Goal: Use online tool/utility: Utilize a website feature to perform a specific function

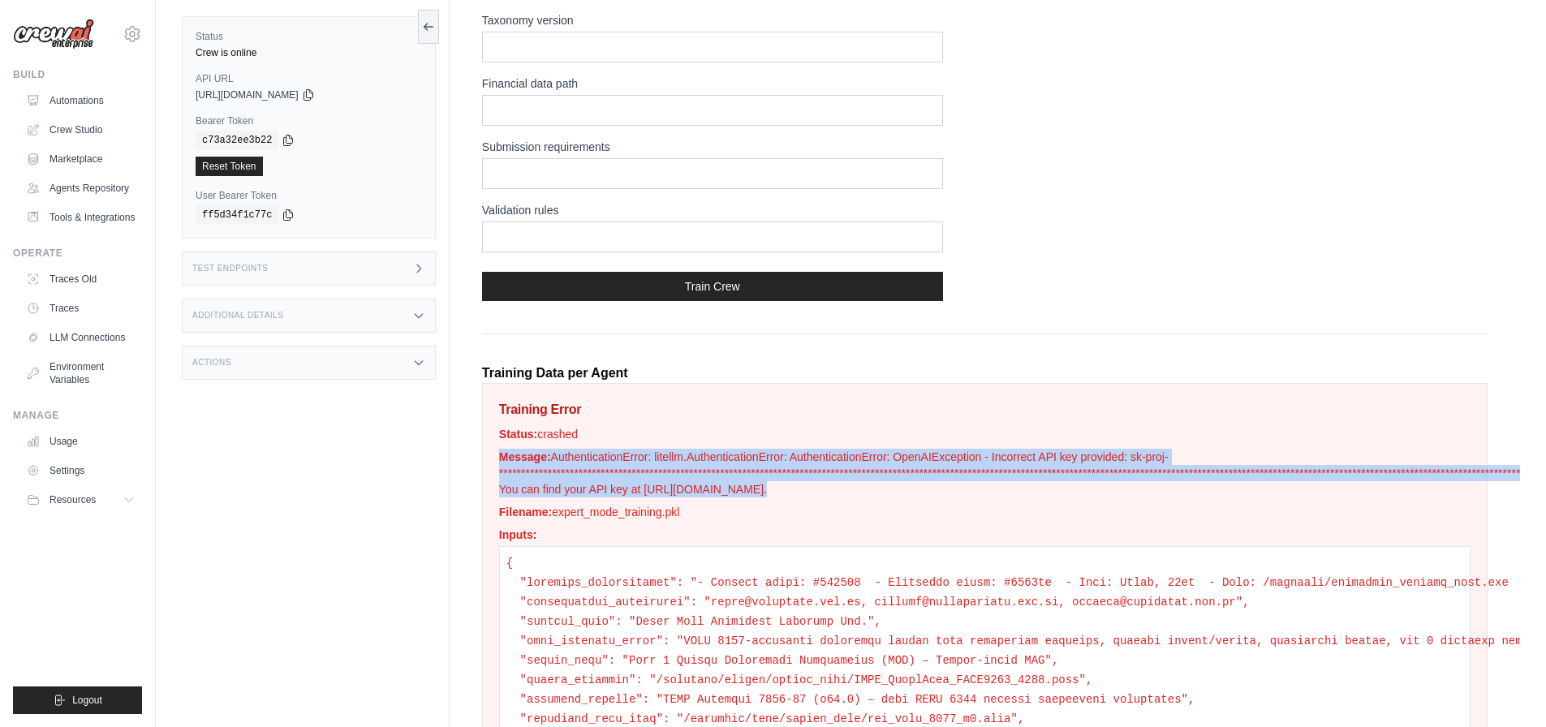
scroll to position [664, 0]
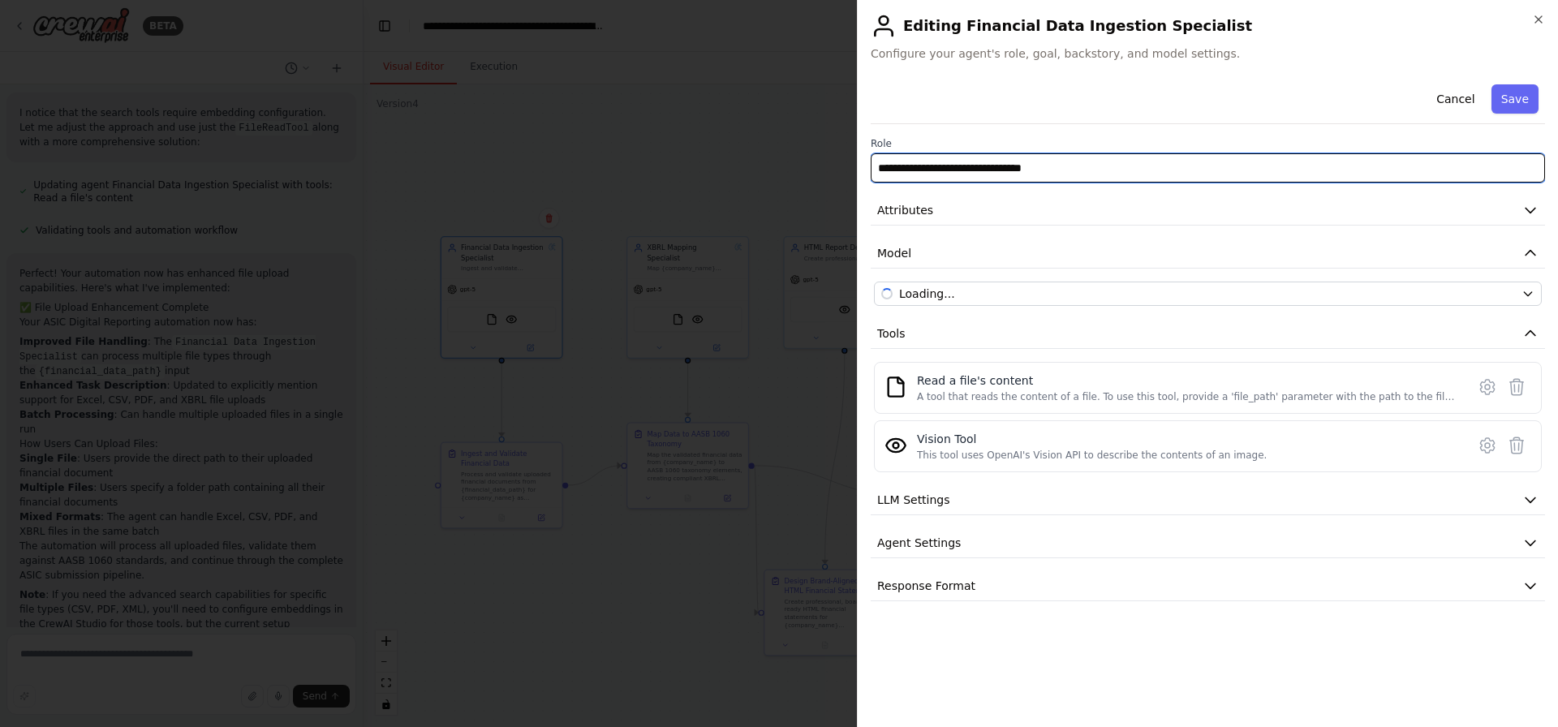
click at [1003, 174] on input "**********" at bounding box center [1208, 167] width 674 height 29
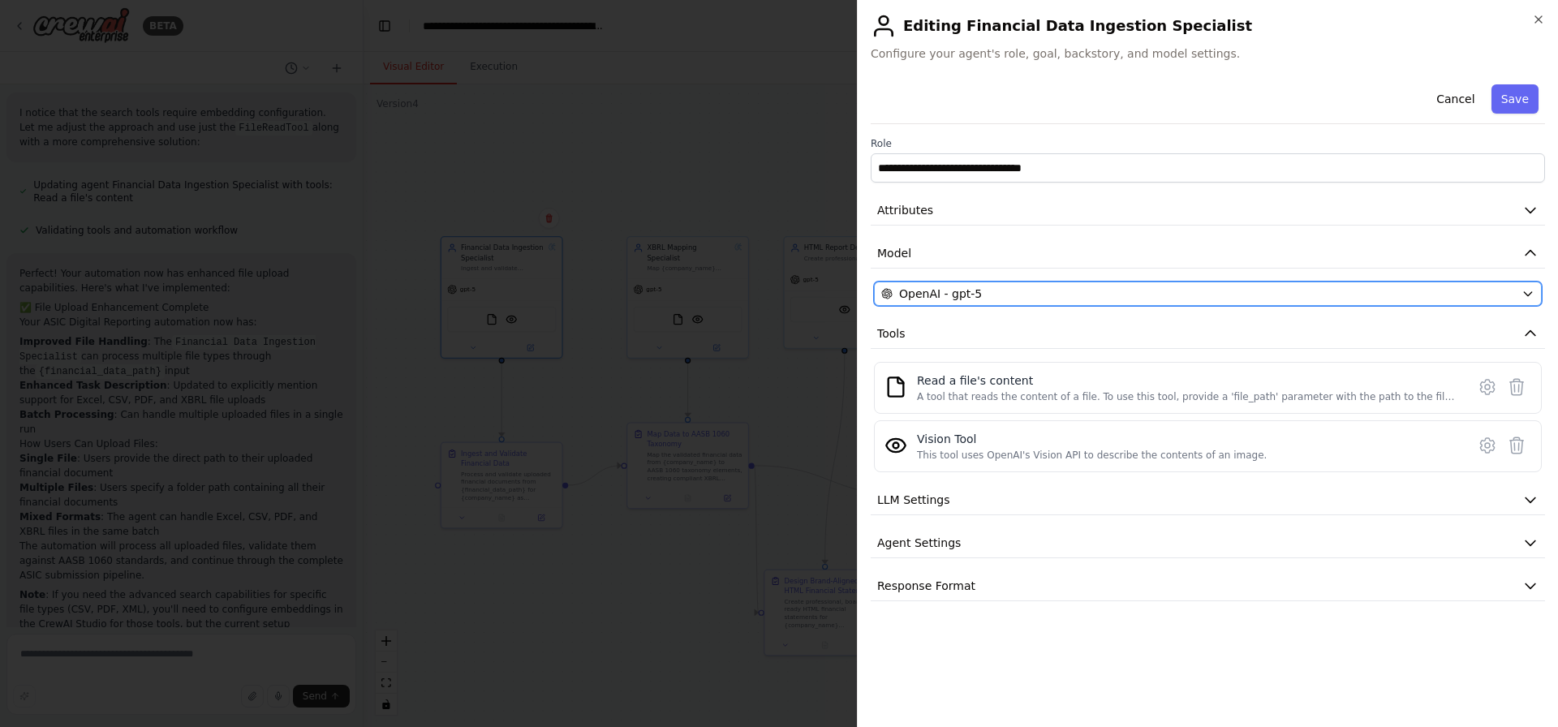
click at [1054, 296] on div "OpenAI - gpt-5" at bounding box center [1198, 294] width 634 height 16
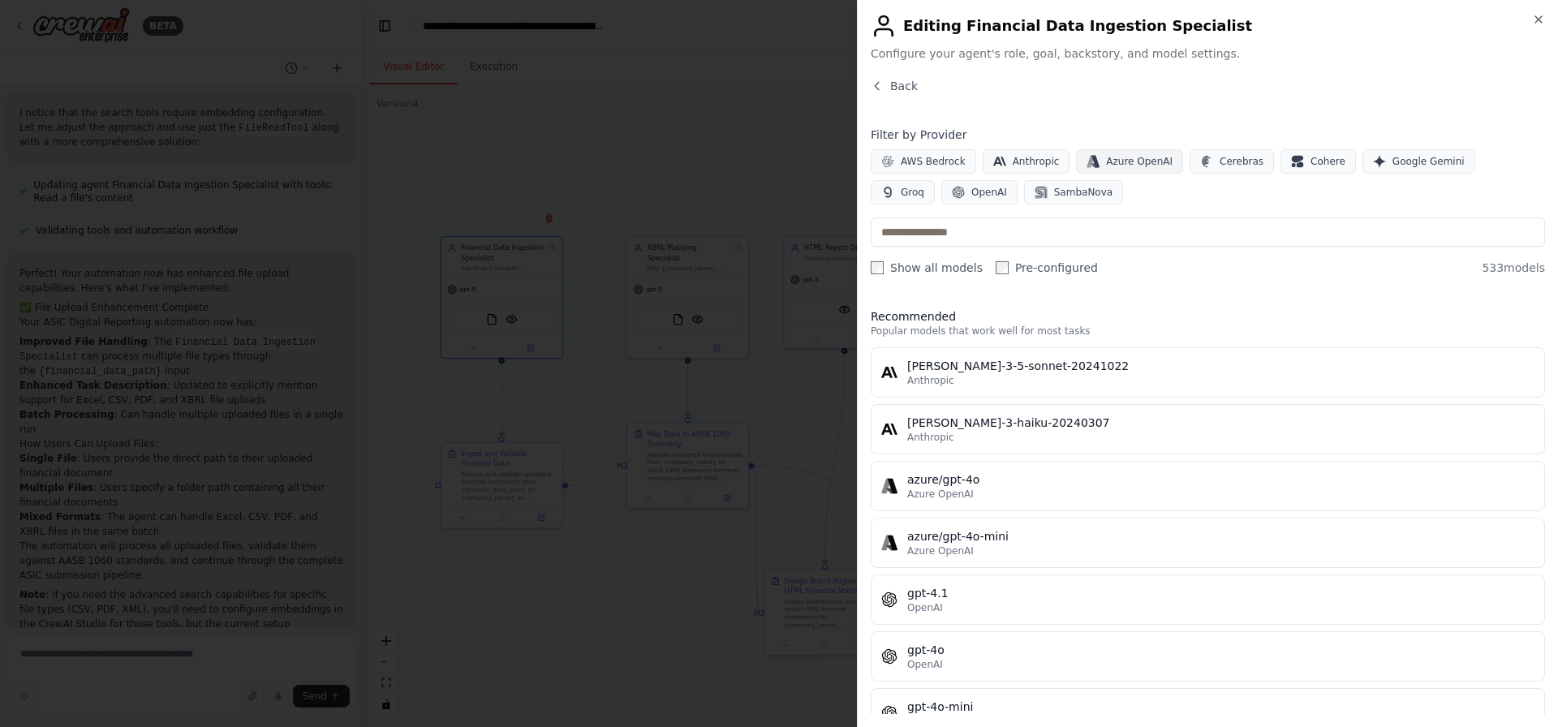
click at [1136, 168] on button "Azure OpenAI" at bounding box center [1129, 161] width 107 height 24
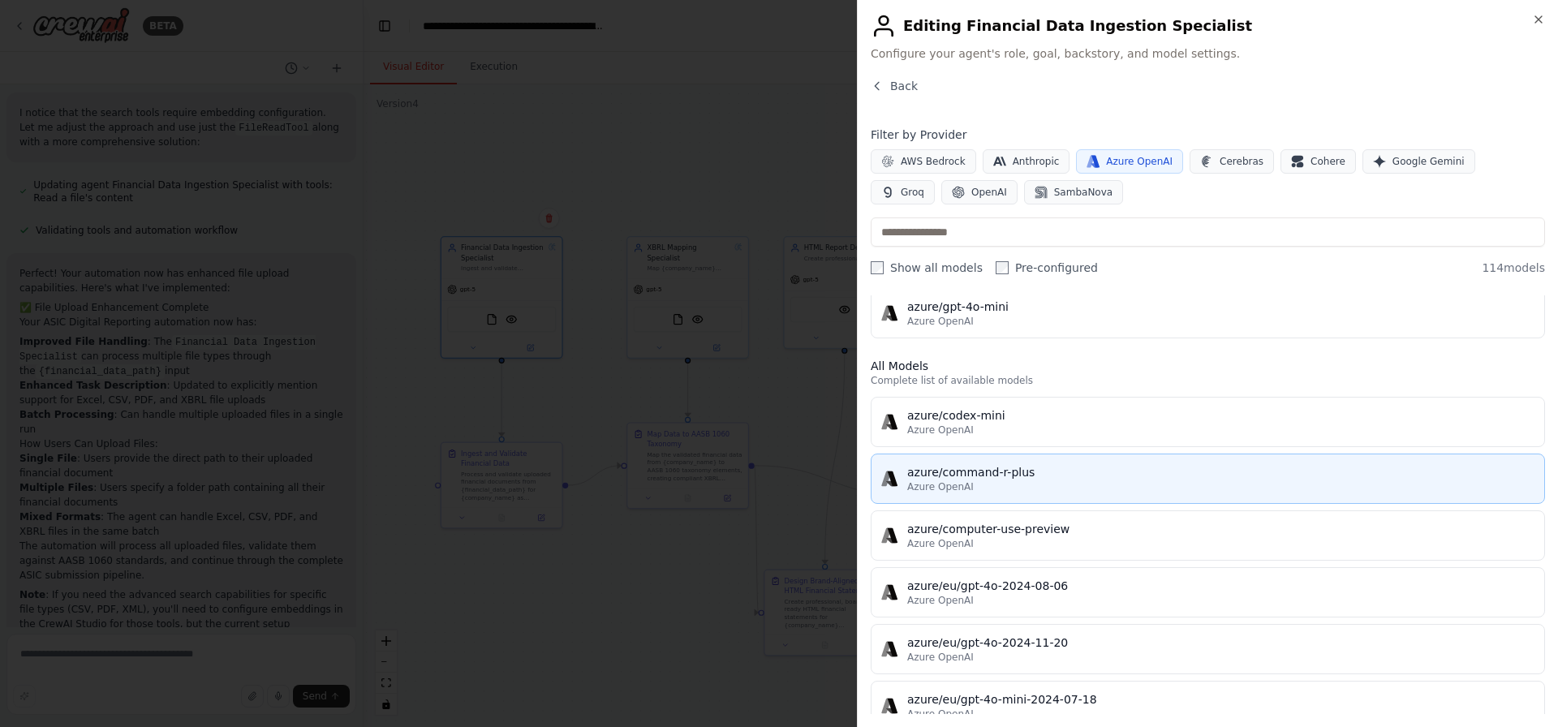
scroll to position [117, 0]
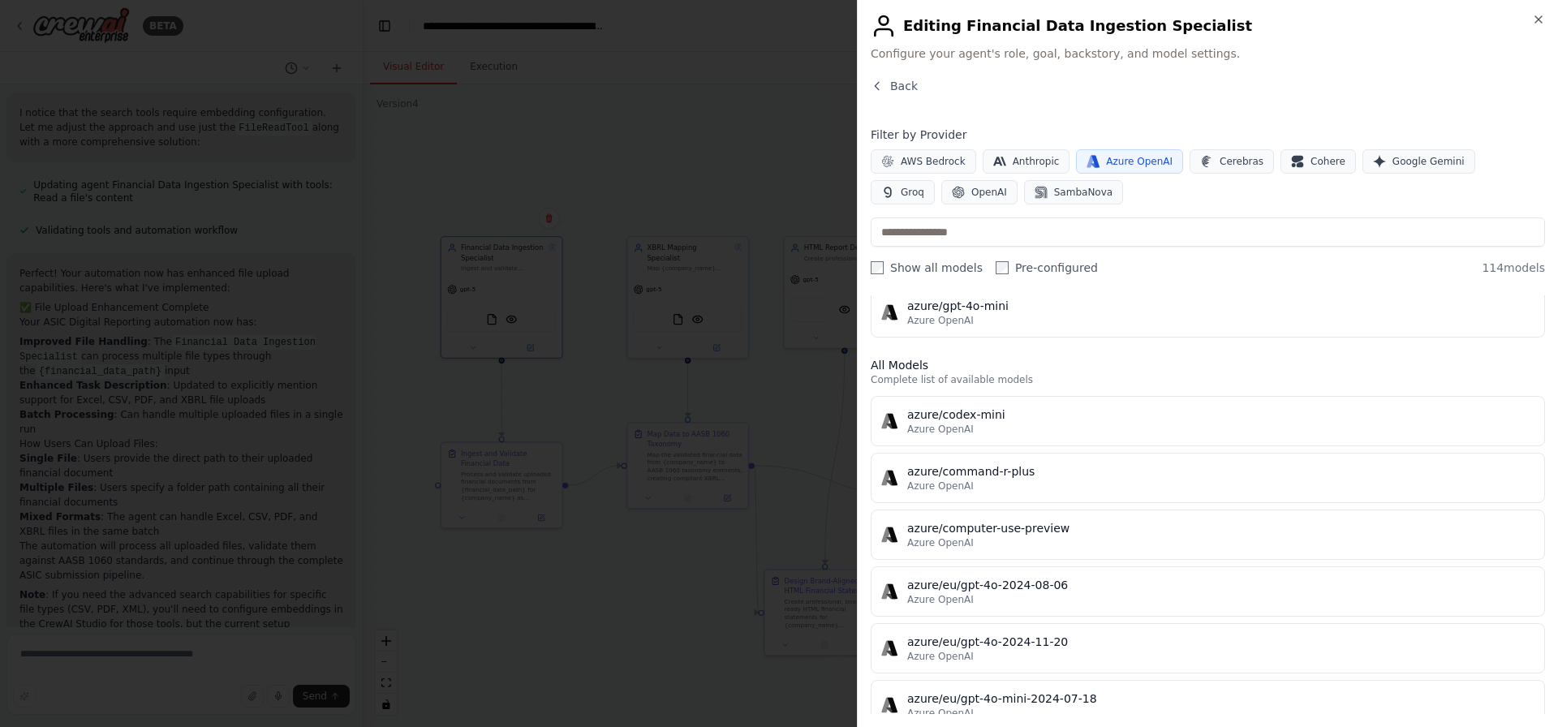
click at [1014, 206] on div "Filter by Provider AWS Bedrock Anthropic Azure OpenAI Cerebras Cohere Google Ge…" at bounding box center [1208, 201] width 674 height 149
click at [1054, 191] on span "SambaNova" at bounding box center [1083, 192] width 58 height 13
click at [971, 192] on span "OpenAI" at bounding box center [989, 192] width 36 height 13
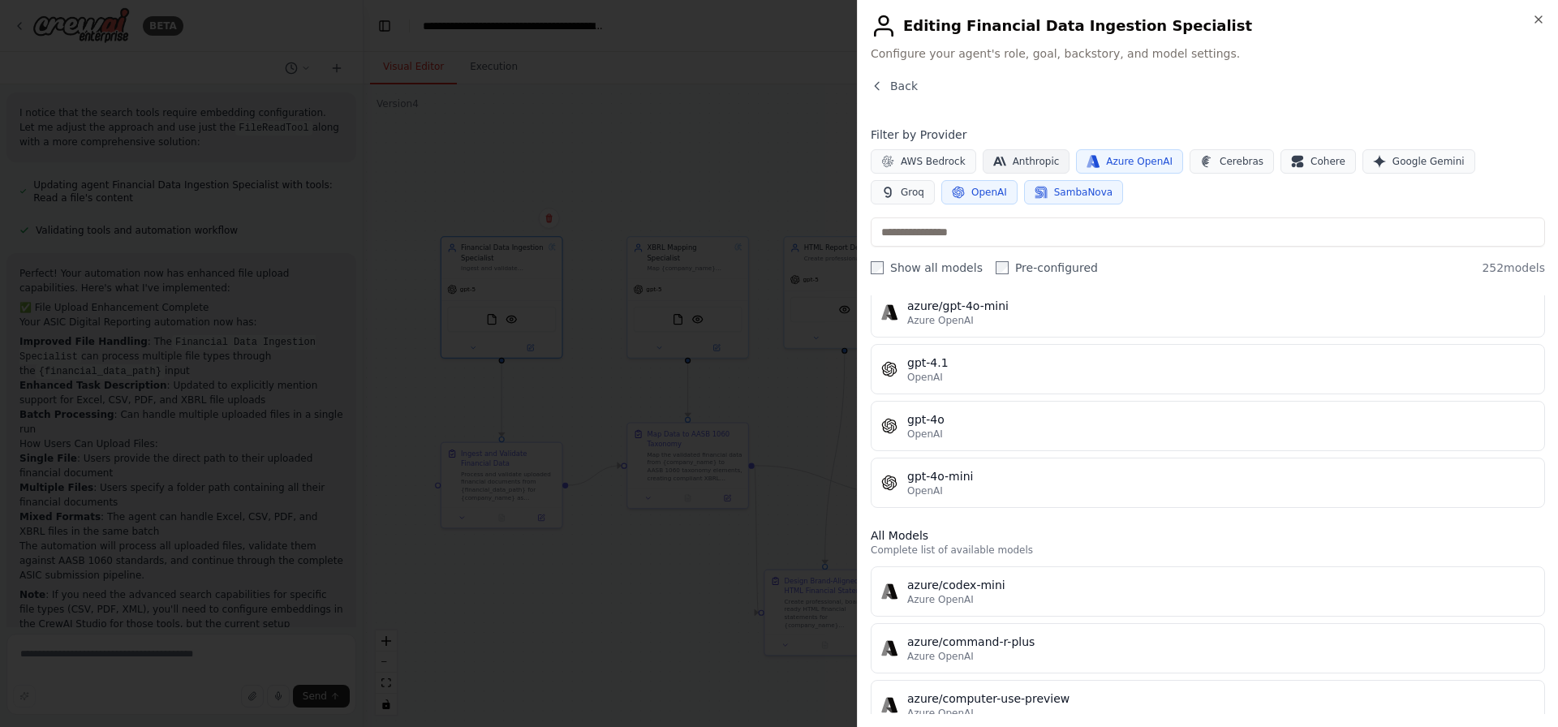
click at [1030, 164] on span "Anthropic" at bounding box center [1036, 161] width 47 height 13
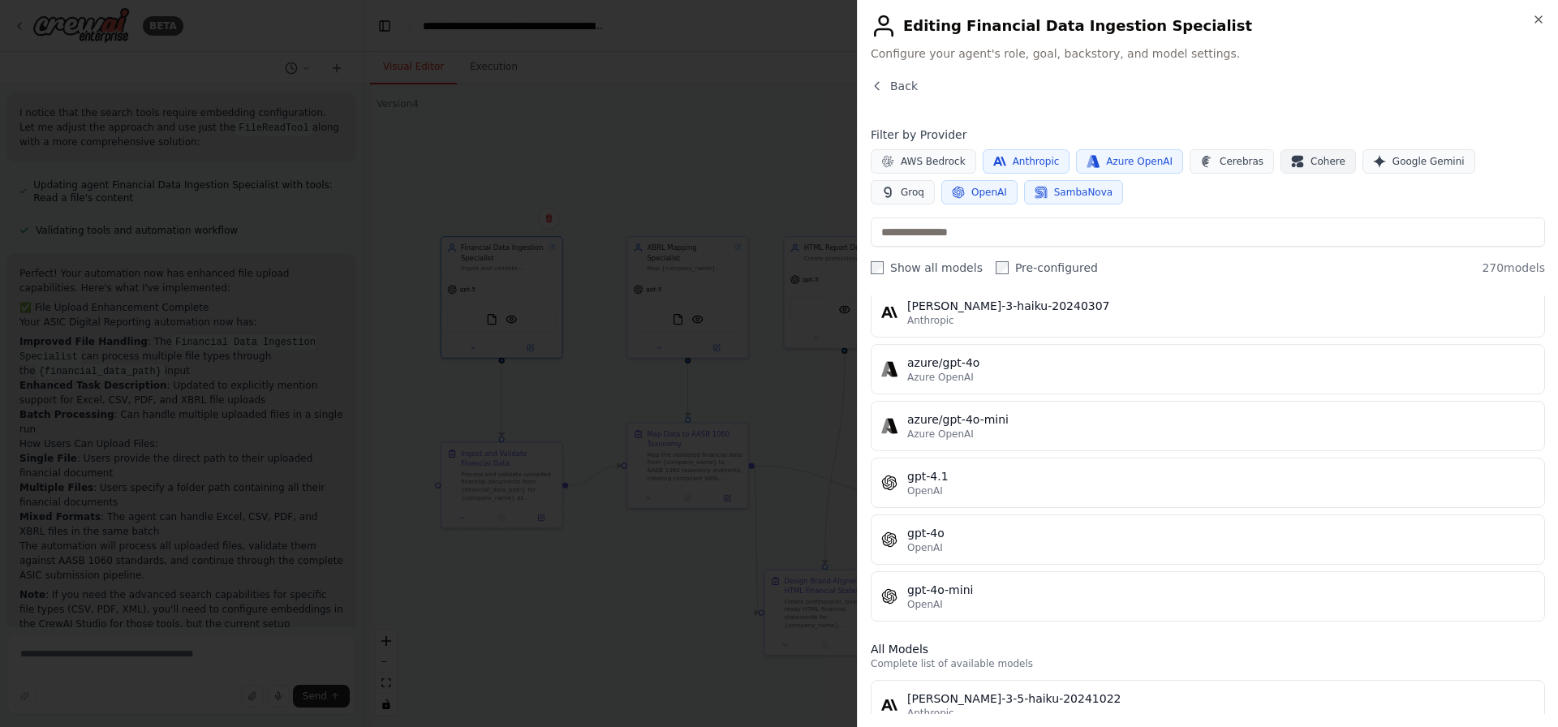
click at [1219, 158] on span "Cerebras" at bounding box center [1241, 161] width 44 height 13
click at [1310, 162] on span "Cohere" at bounding box center [1327, 161] width 35 height 13
drag, startPoint x: 1348, startPoint y: 163, endPoint x: 1454, endPoint y: 164, distance: 105.5
click at [1373, 163] on icon "button" at bounding box center [1379, 161] width 13 height 13
click at [924, 186] on span "Groq" at bounding box center [913, 192] width 24 height 13
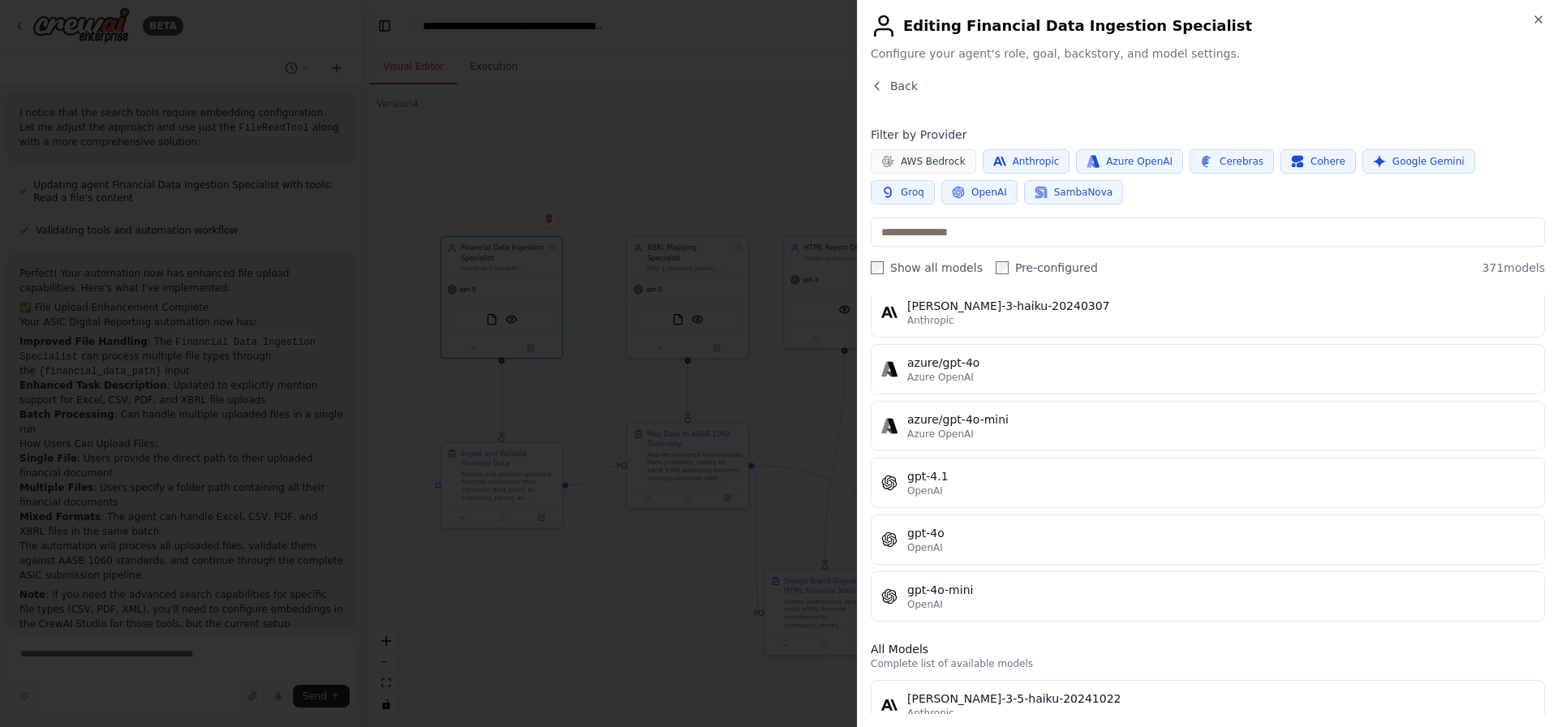
click at [1241, 161] on span "Cerebras" at bounding box center [1241, 161] width 44 height 13
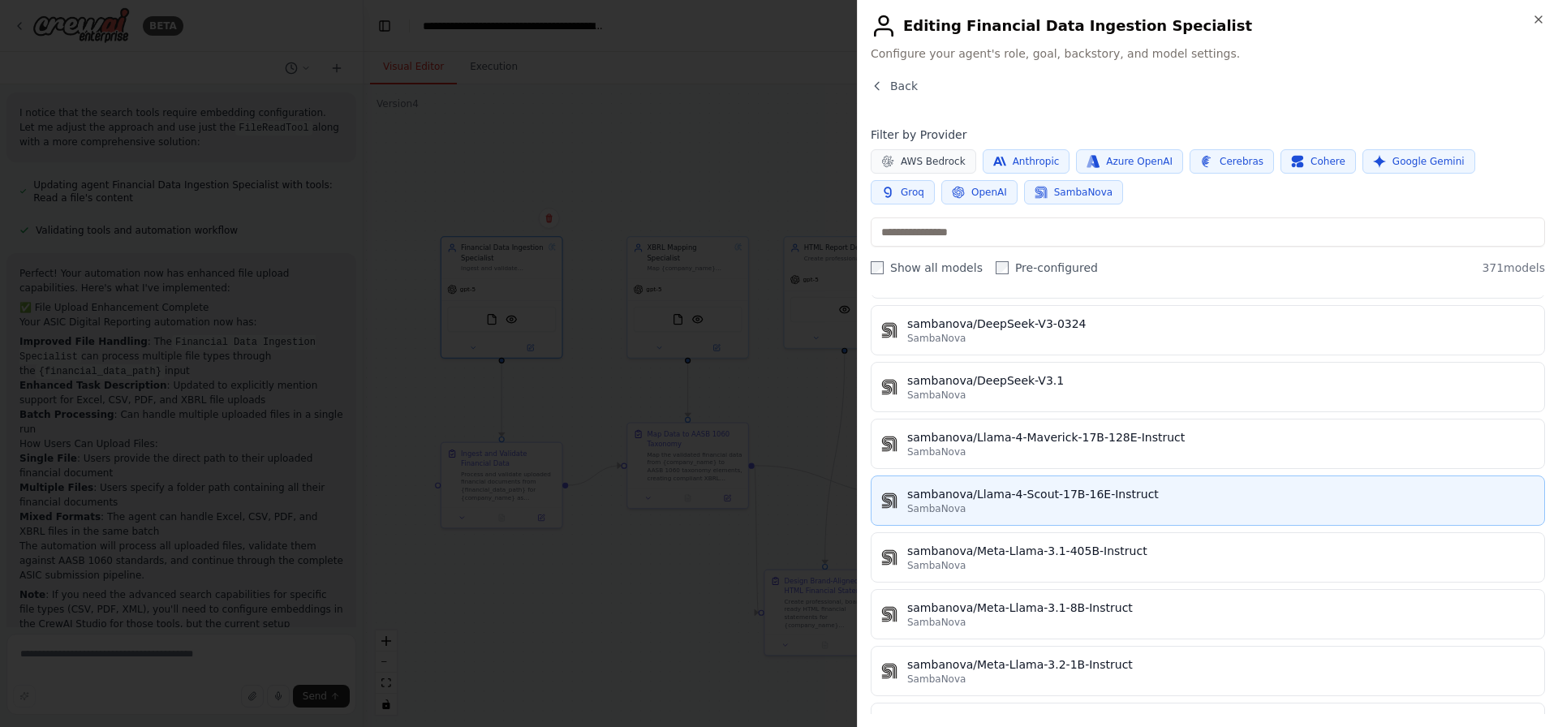
scroll to position [20354, 0]
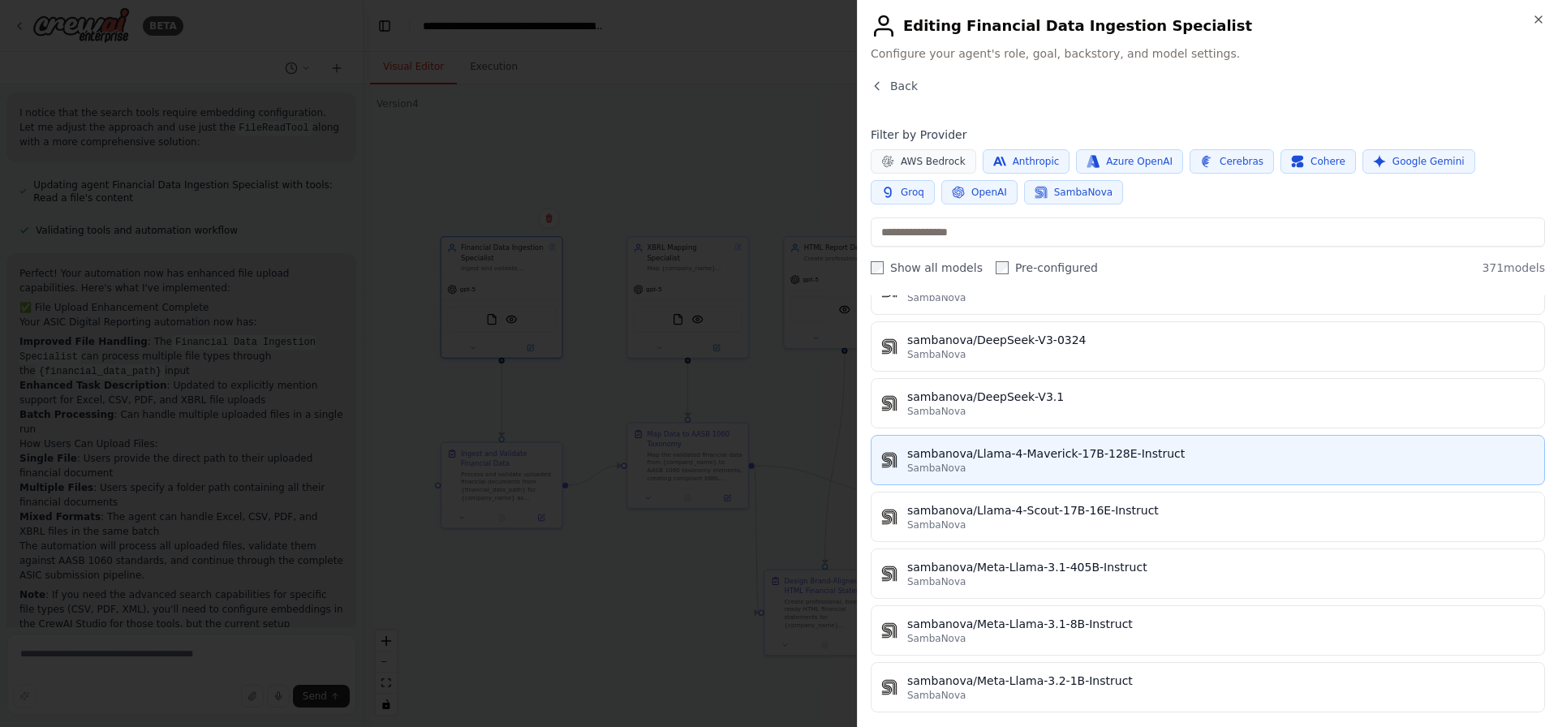
click at [1129, 462] on div "SambaNova" at bounding box center [1220, 468] width 627 height 13
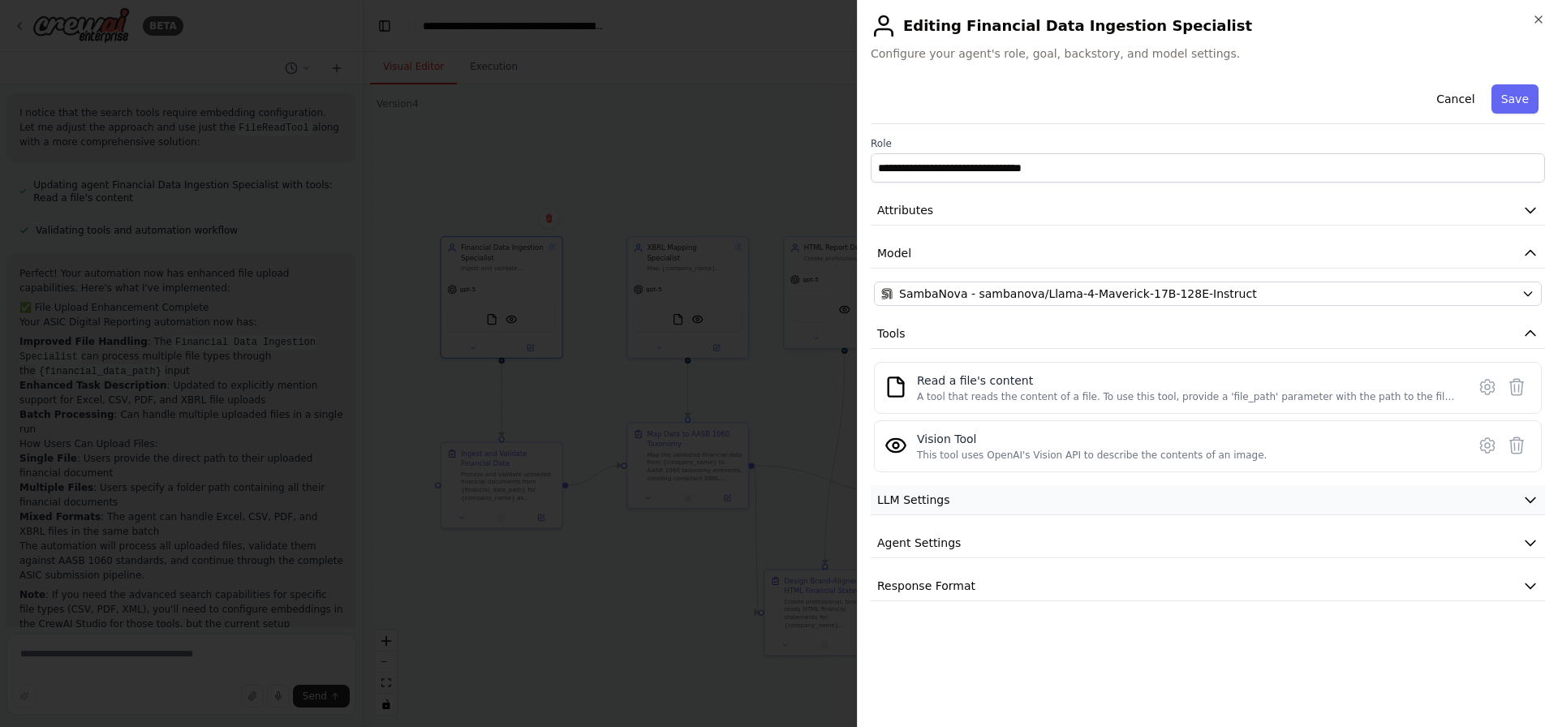
click at [957, 495] on button "LLM Settings" at bounding box center [1208, 500] width 674 height 30
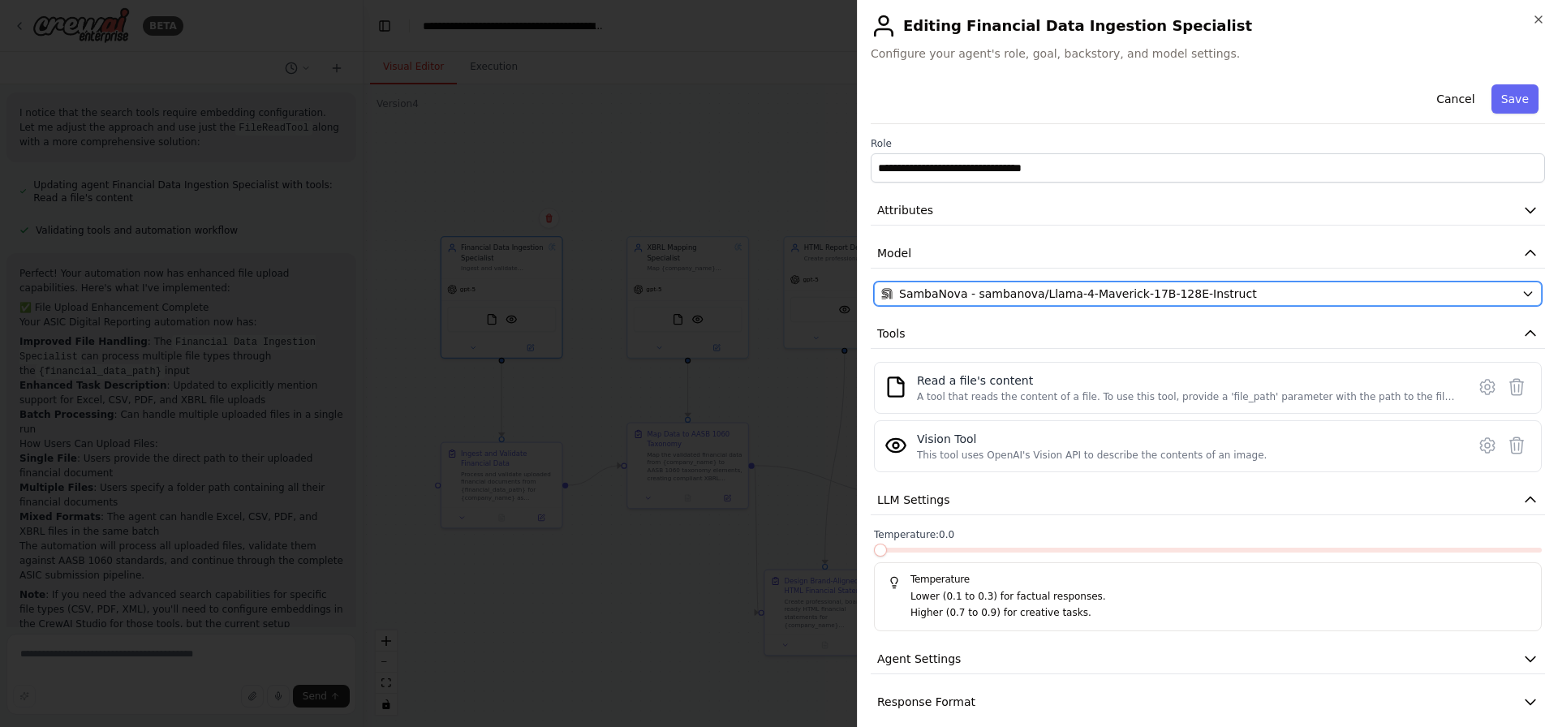
click at [1163, 289] on span "SambaNova - sambanova/Llama-4-Maverick-17B-128E-Instruct" at bounding box center [1078, 294] width 358 height 16
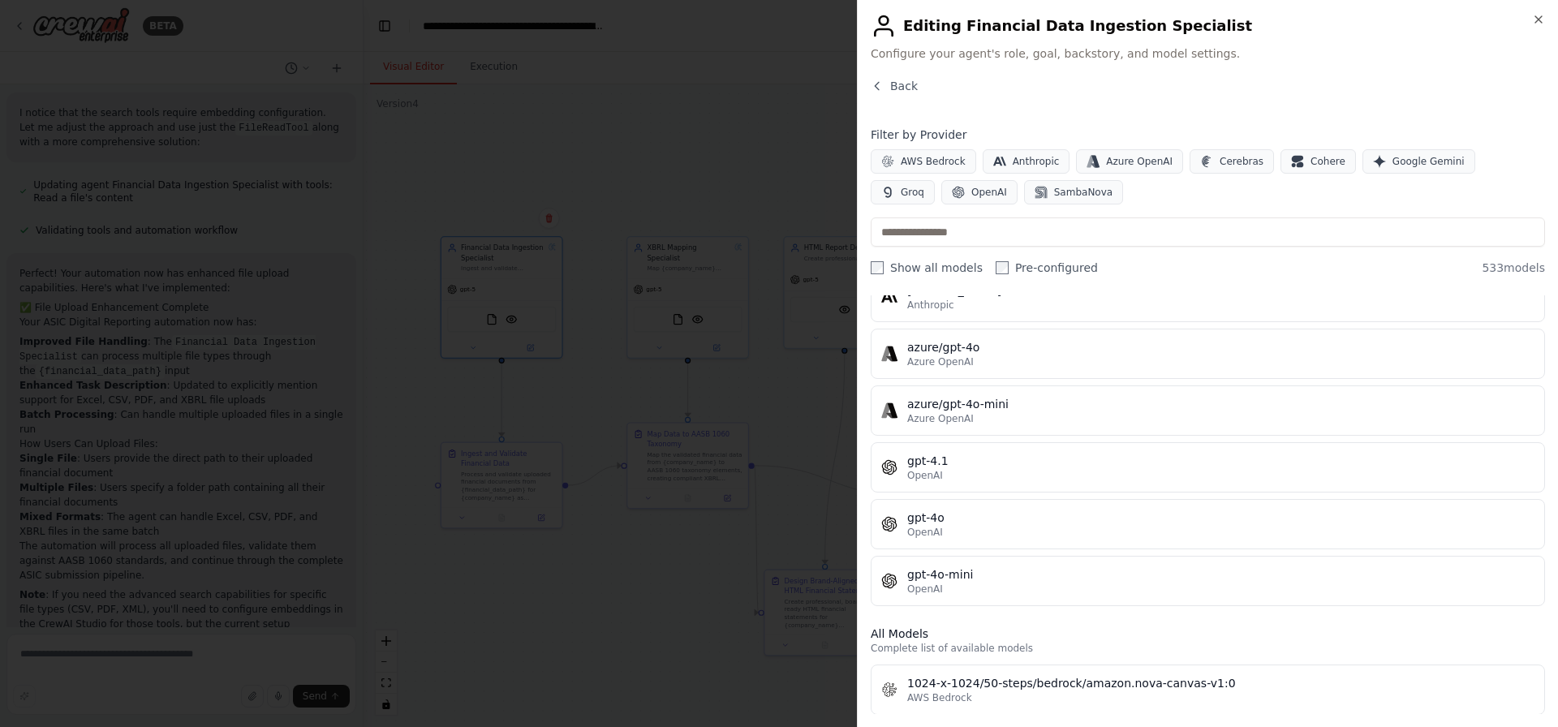
scroll to position [117, 0]
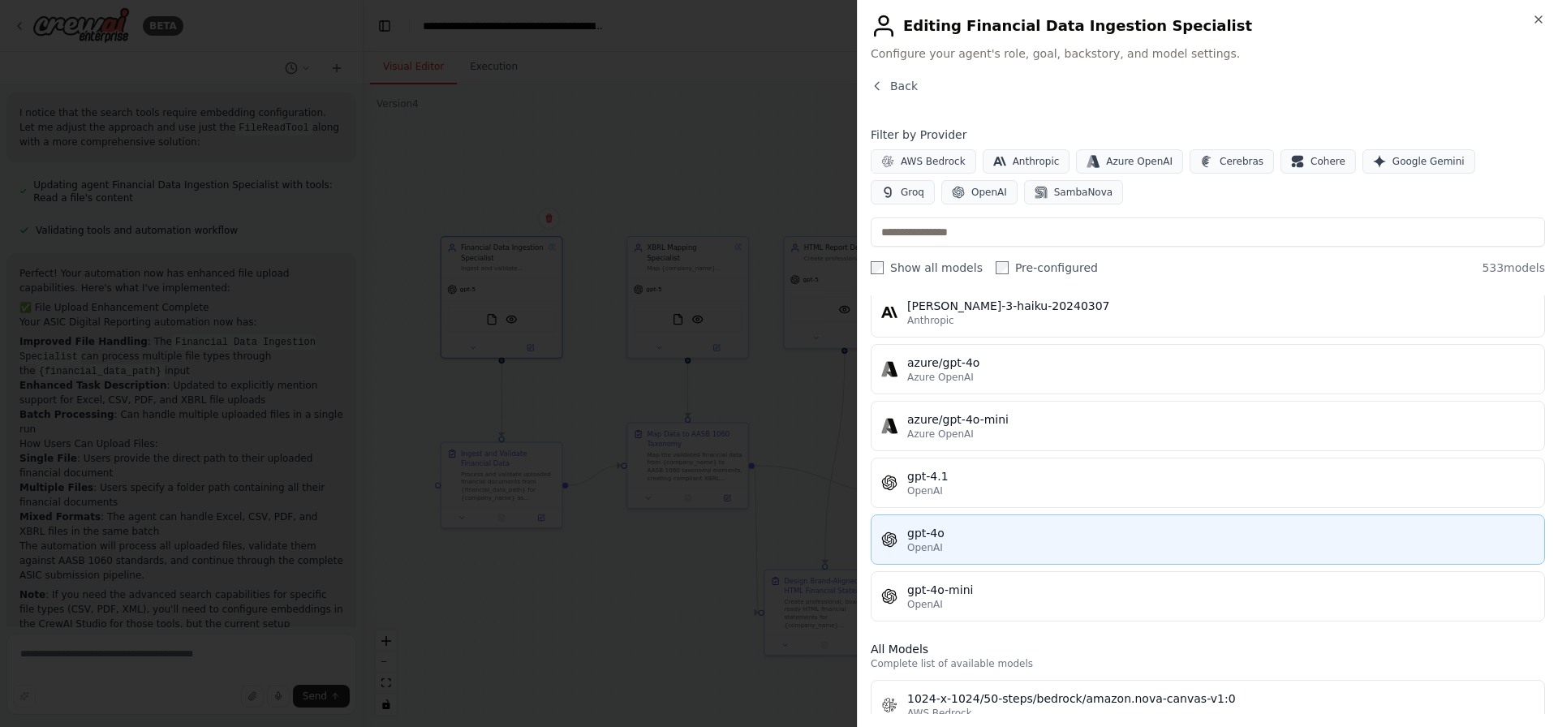
click at [993, 543] on div "OpenAI" at bounding box center [1220, 547] width 627 height 13
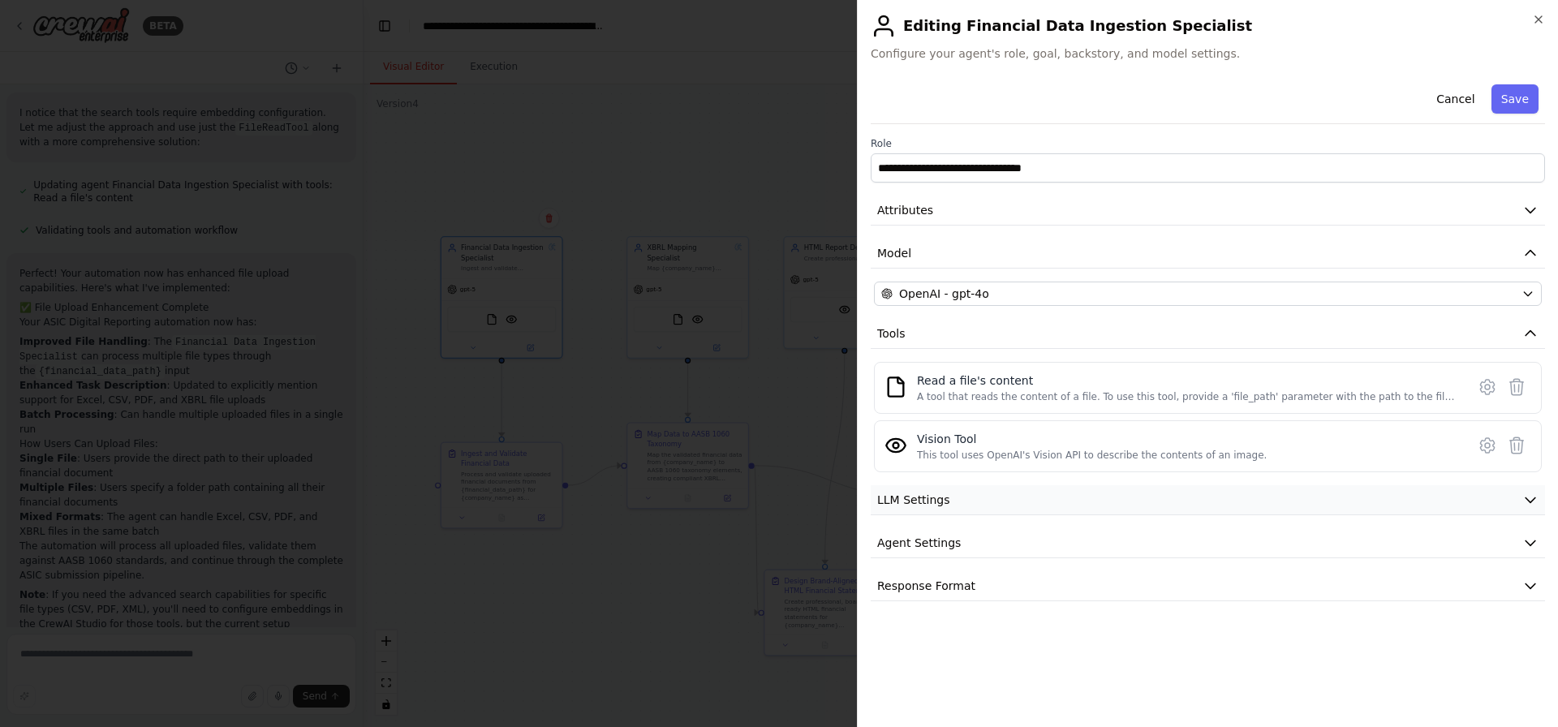
click at [973, 495] on button "LLM Settings" at bounding box center [1208, 500] width 674 height 30
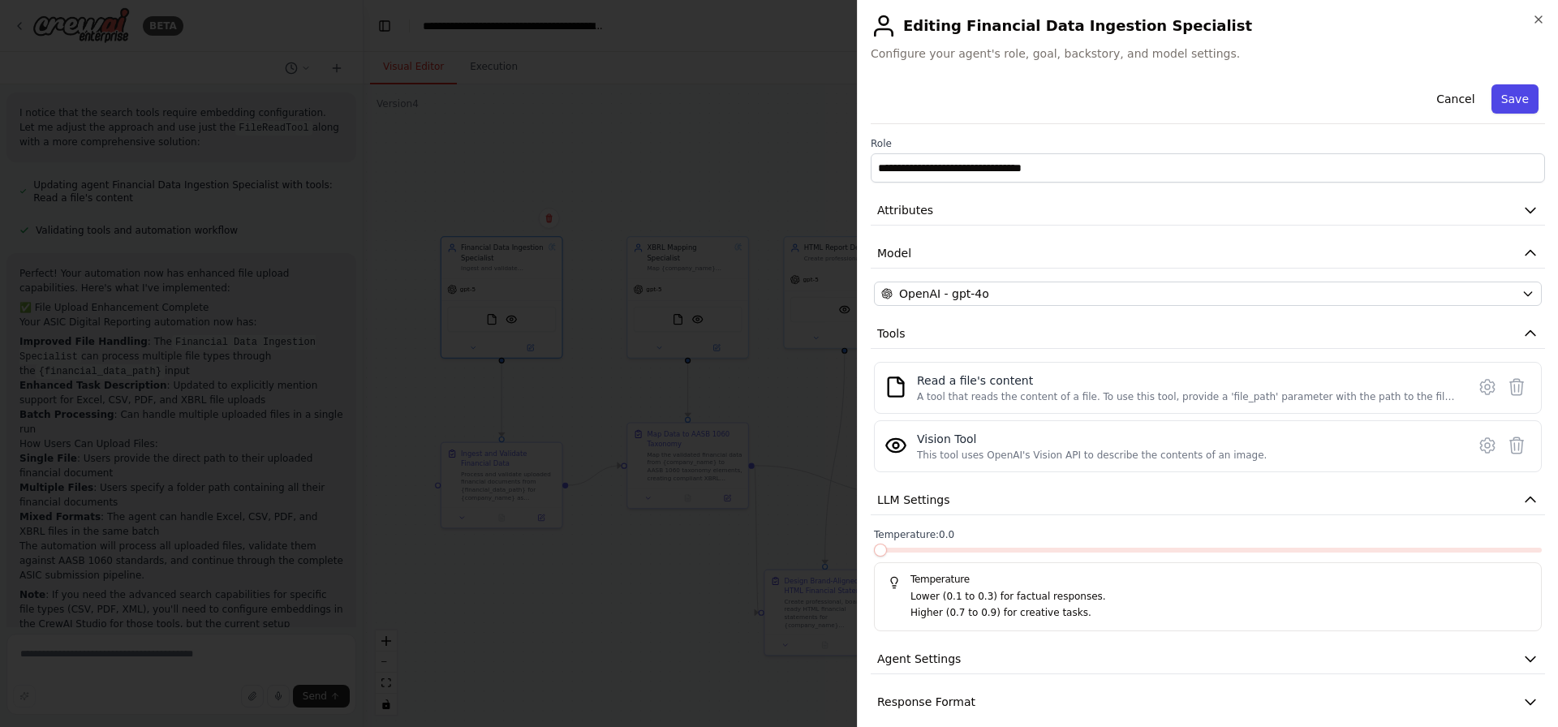
click at [1512, 103] on button "Save" at bounding box center [1514, 98] width 47 height 29
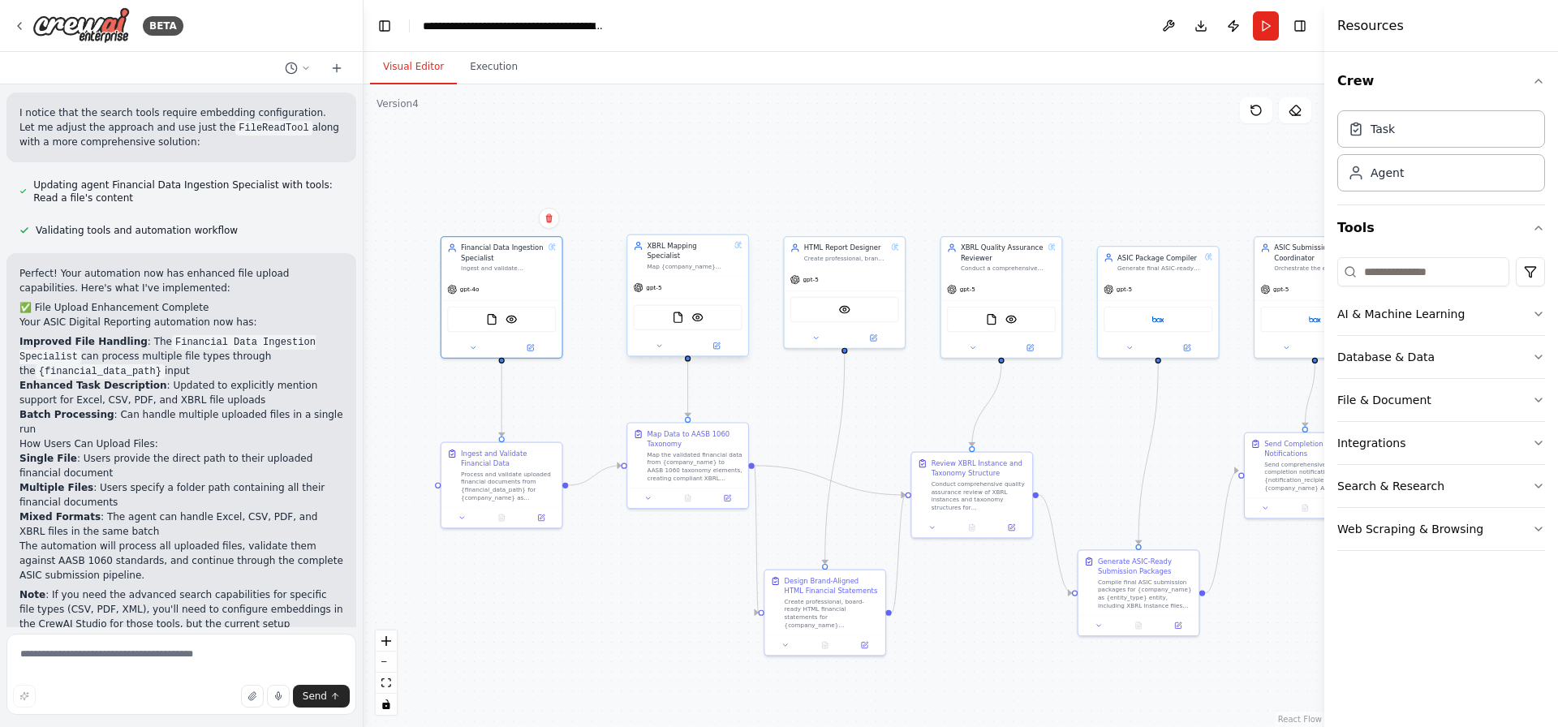
click at [669, 277] on div "gpt-5" at bounding box center [687, 288] width 121 height 22
click at [712, 308] on div "FileReadTool VisionTool" at bounding box center [688, 316] width 109 height 25
click at [1466, 312] on button "AI & Machine Learning" at bounding box center [1441, 314] width 208 height 42
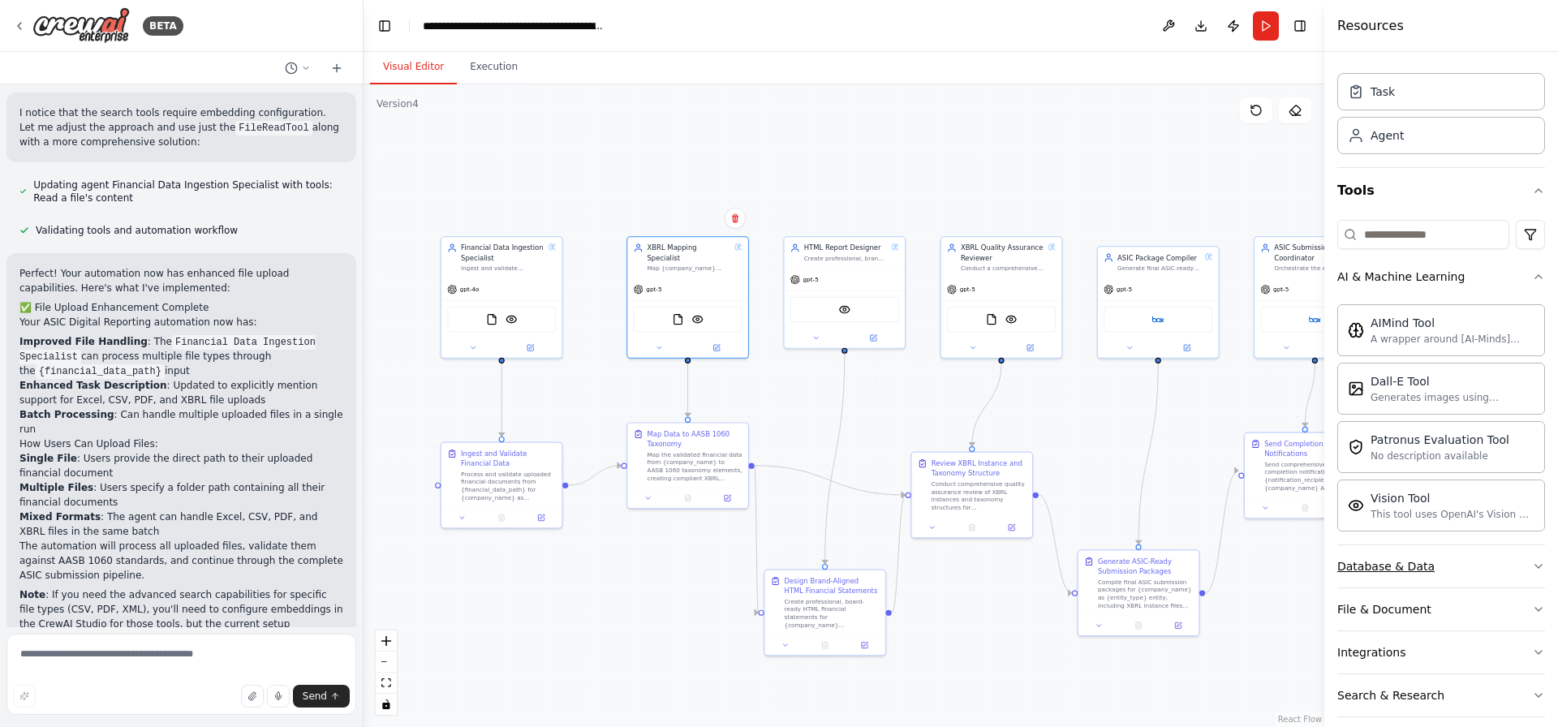
scroll to position [97, 0]
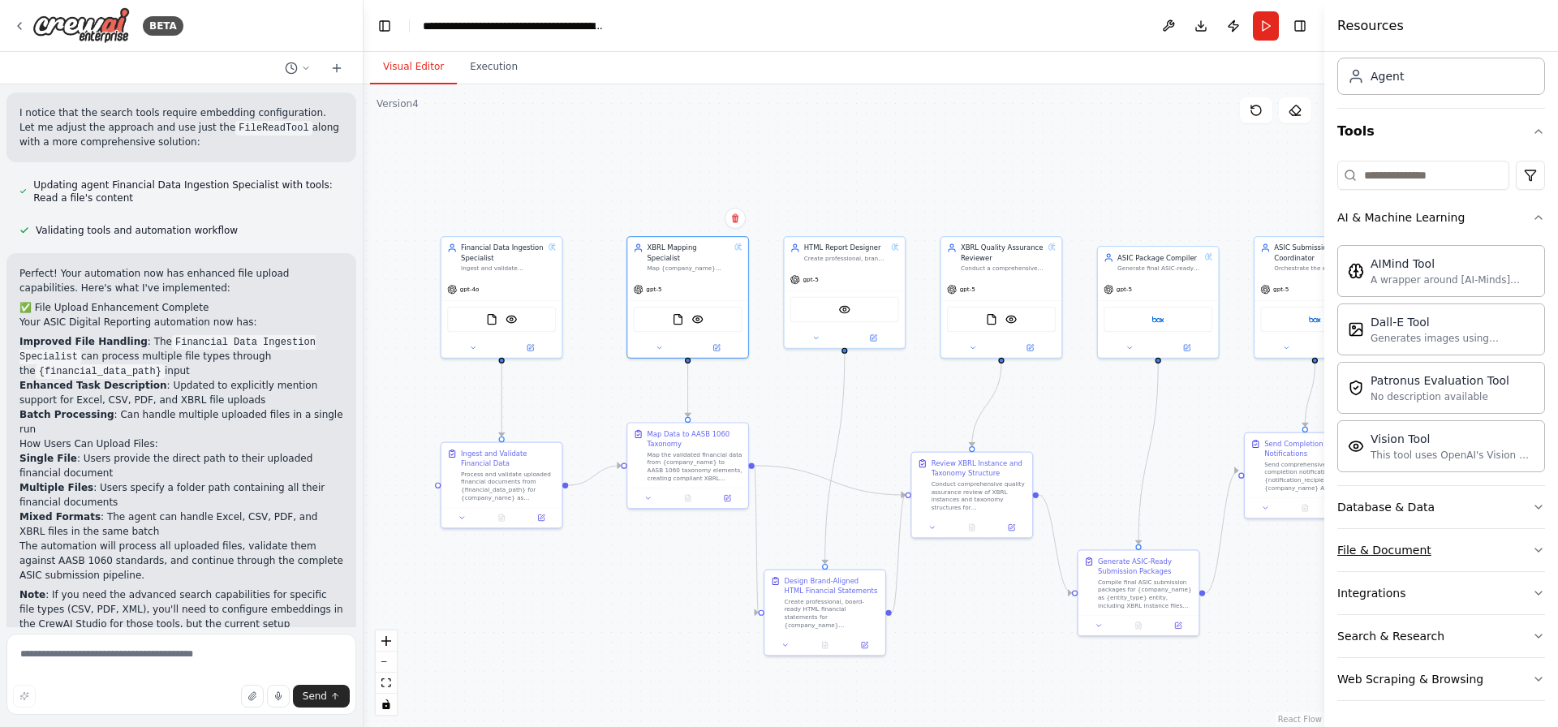
click at [1455, 557] on button "File & Document" at bounding box center [1441, 550] width 208 height 42
click at [870, 342] on div at bounding box center [845, 335] width 121 height 19
click at [879, 337] on button at bounding box center [872, 335] width 55 height 11
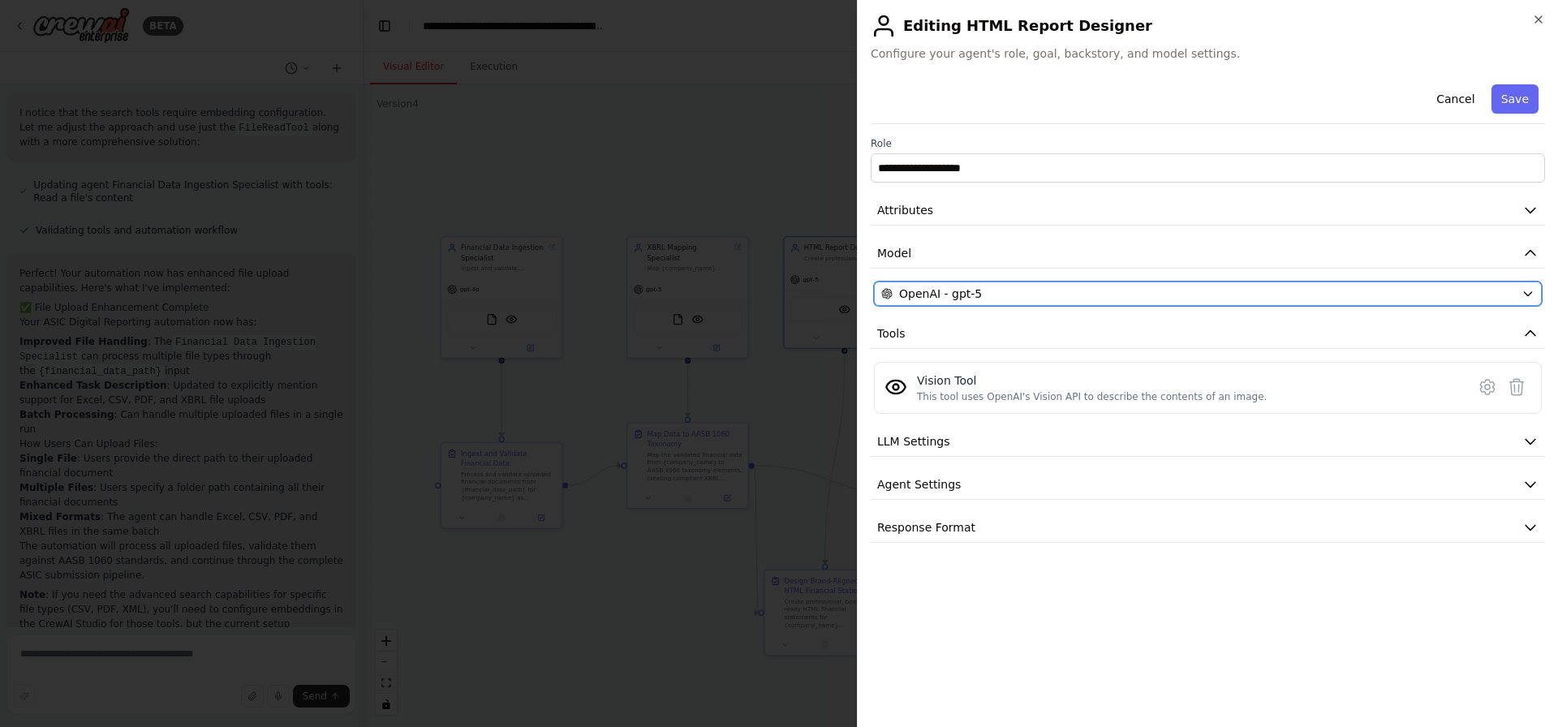
click at [974, 292] on span "OpenAI - gpt-5" at bounding box center [940, 294] width 83 height 16
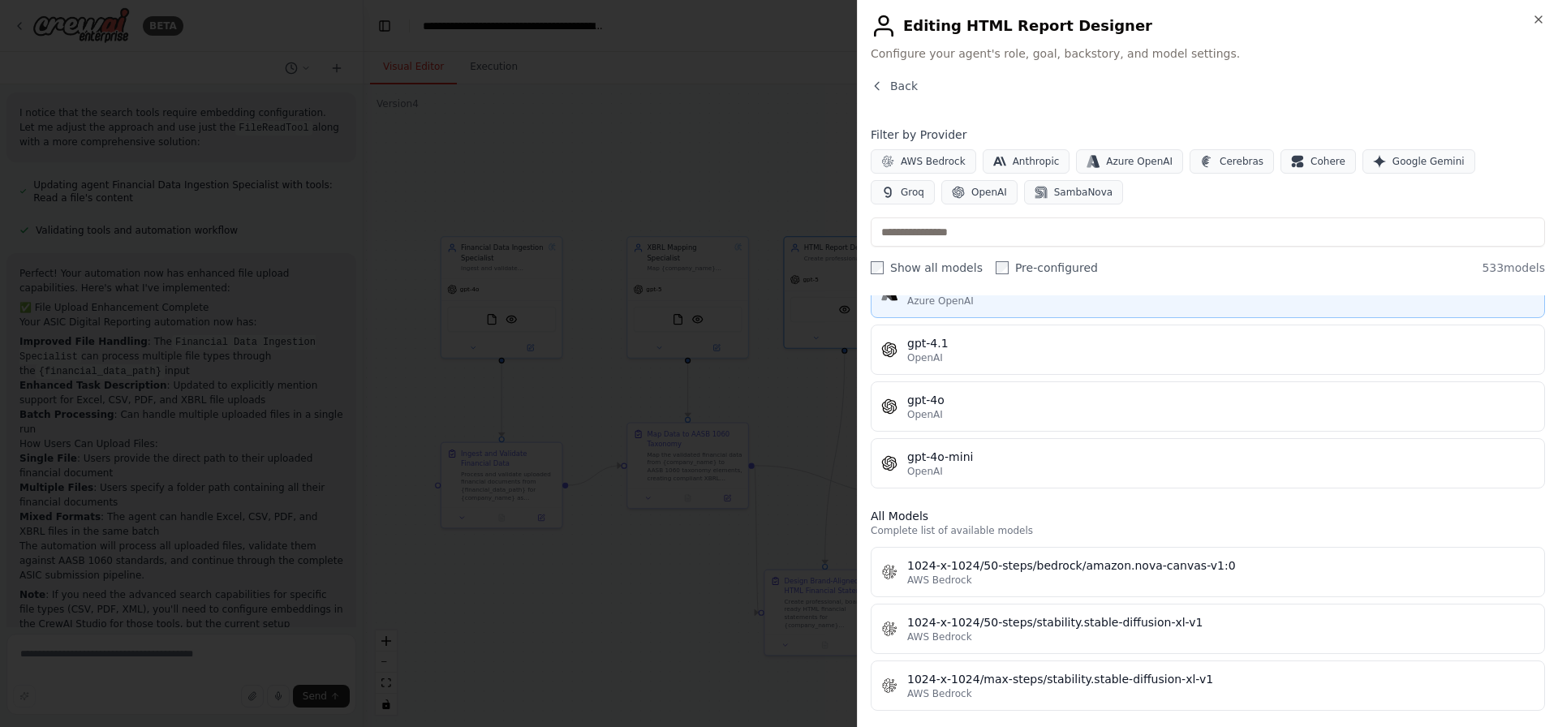
scroll to position [188, 0]
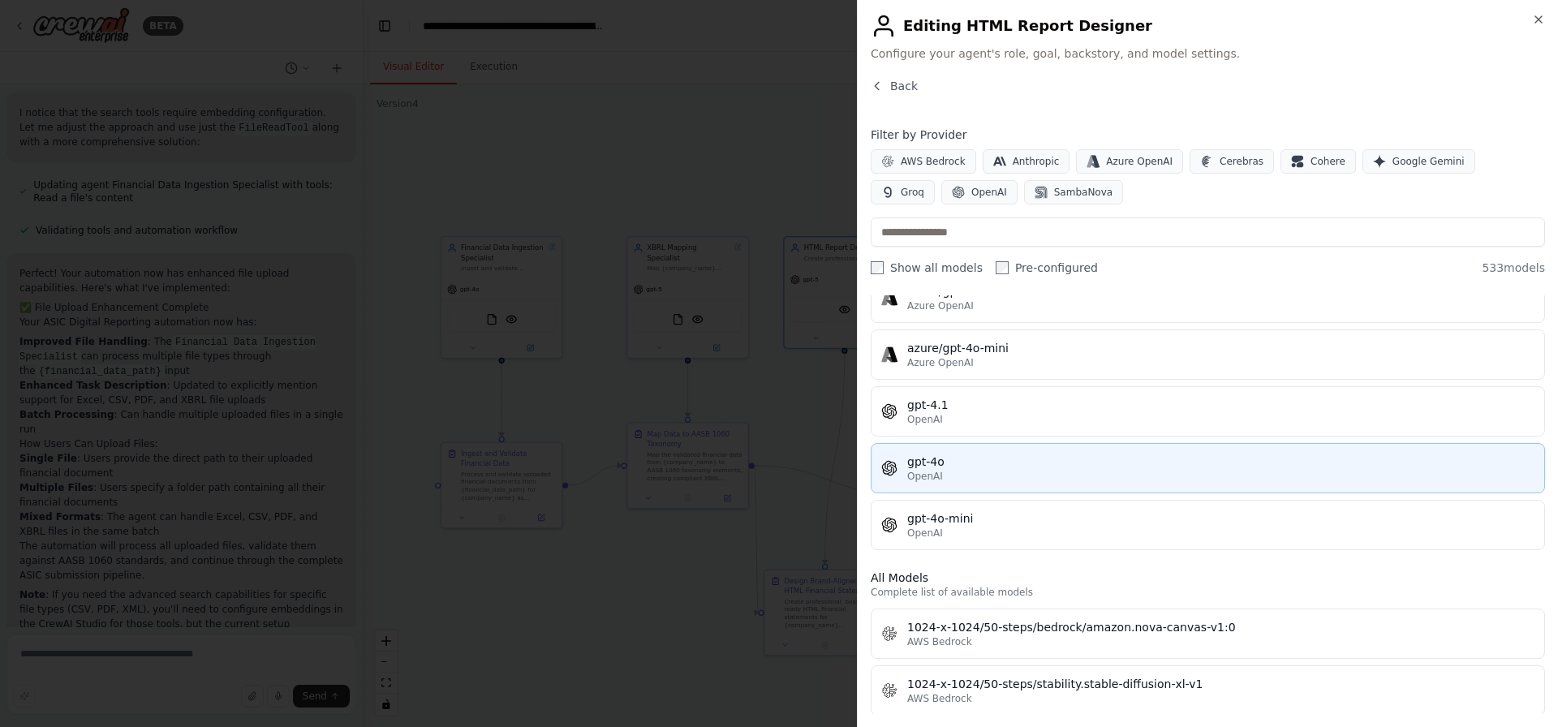
click at [962, 473] on div "OpenAI" at bounding box center [1220, 476] width 627 height 13
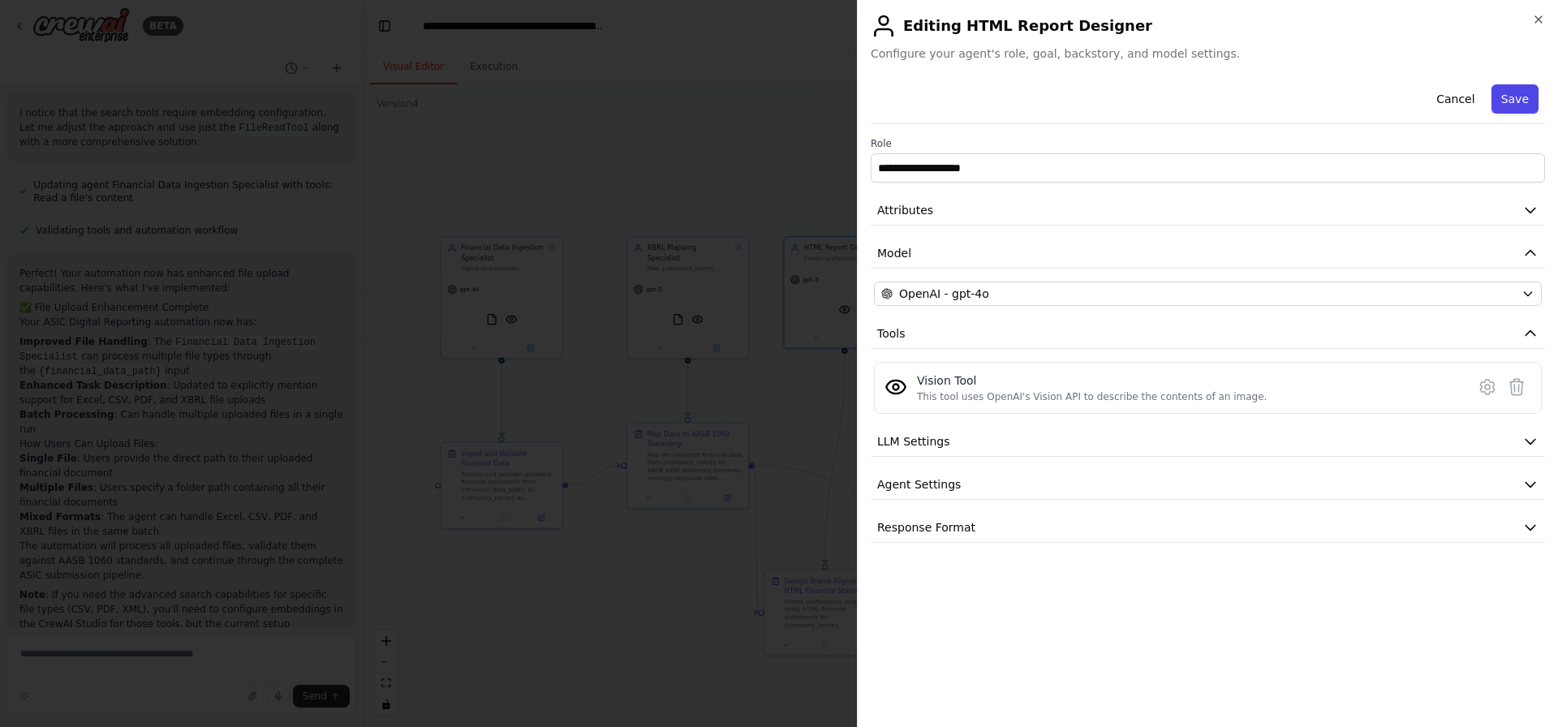
click at [1506, 97] on button "Save" at bounding box center [1514, 98] width 47 height 29
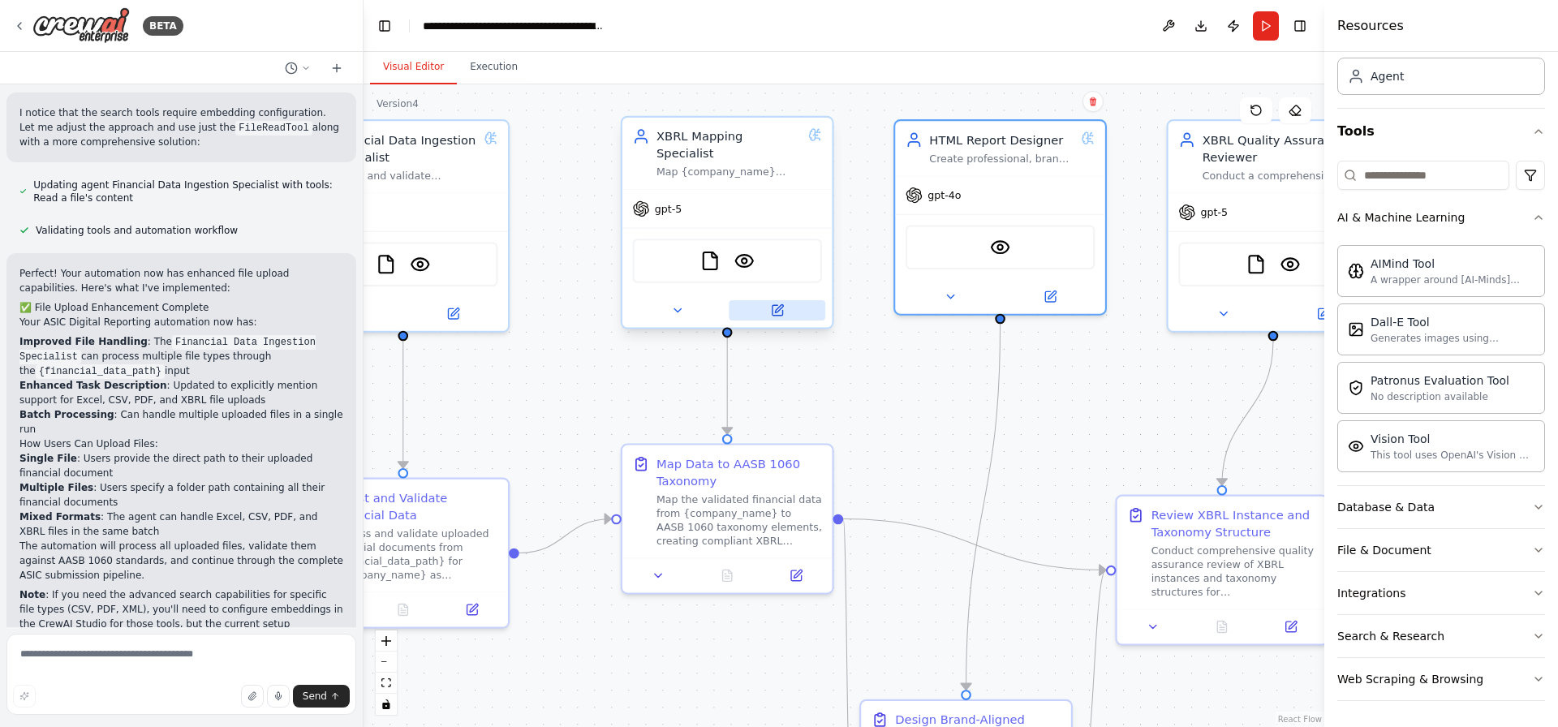
click at [773, 305] on icon at bounding box center [777, 310] width 11 height 11
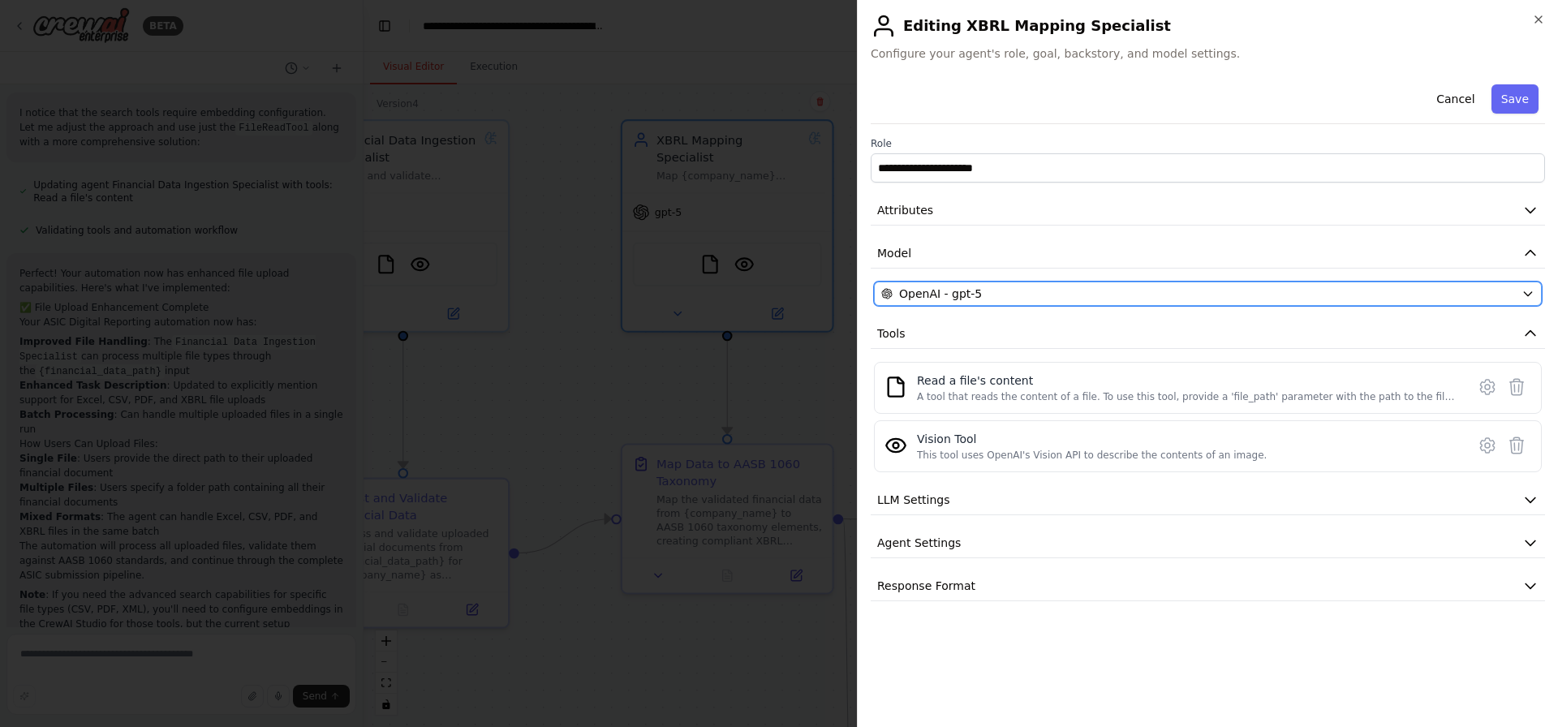
click at [1047, 293] on div "OpenAI - gpt-5" at bounding box center [1198, 294] width 634 height 16
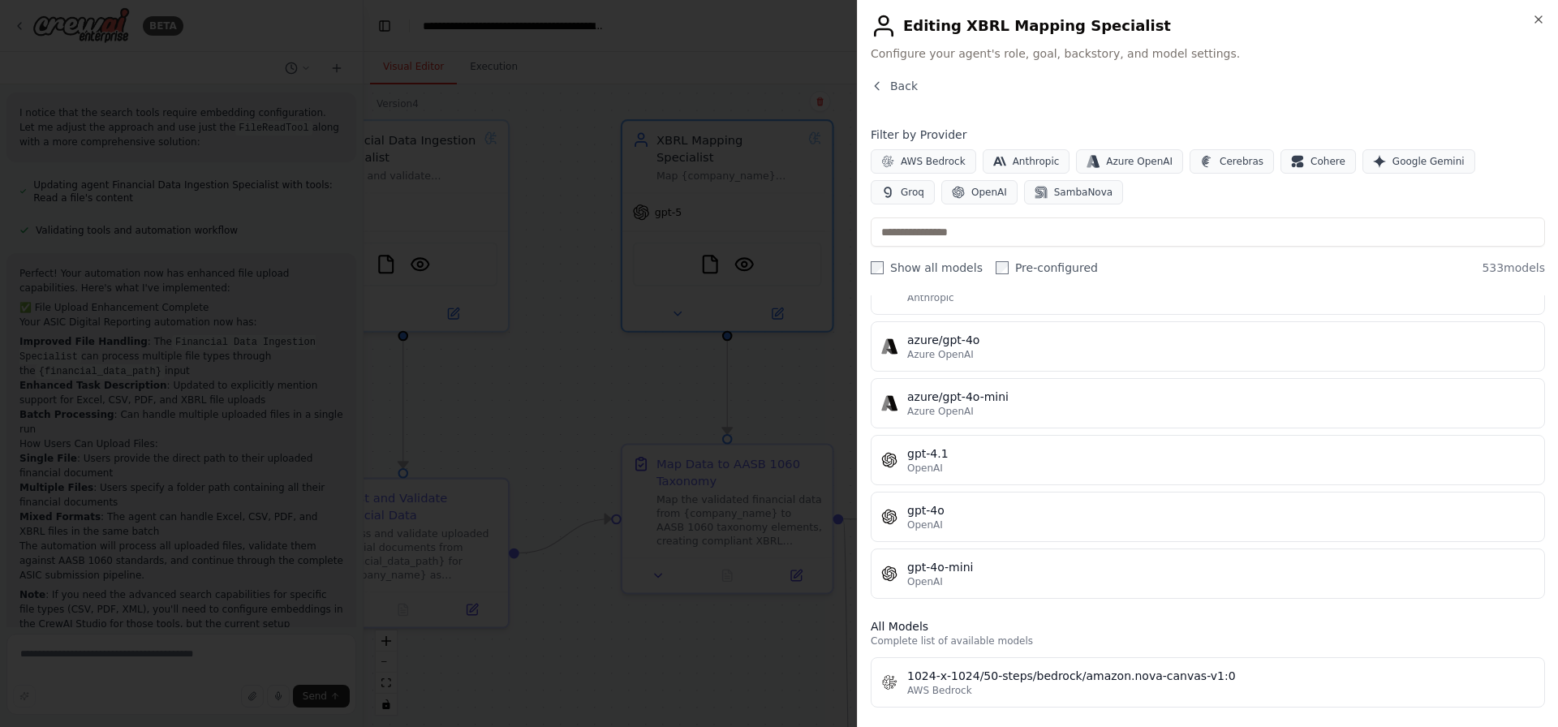
scroll to position [97, 0]
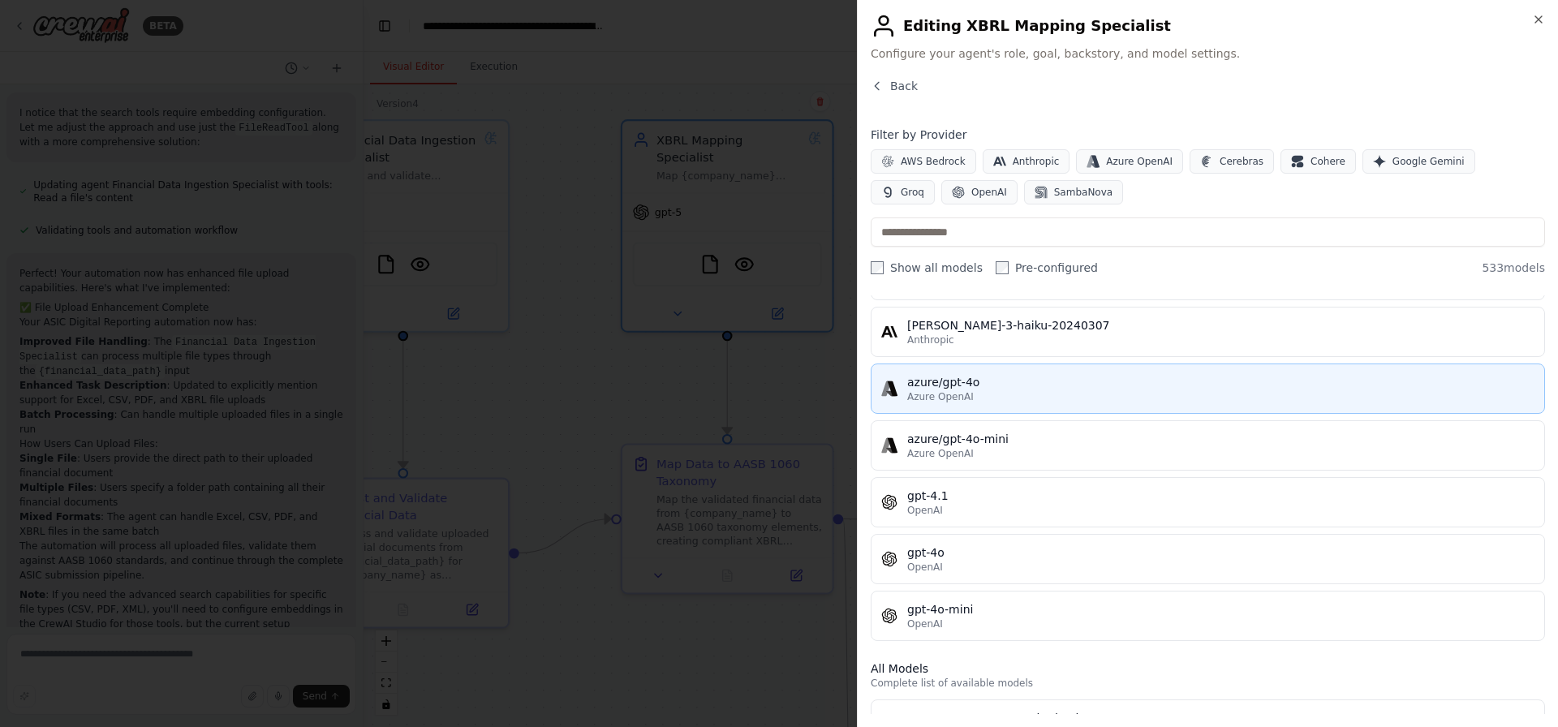
click at [1010, 398] on div "Azure OpenAI" at bounding box center [1220, 396] width 627 height 13
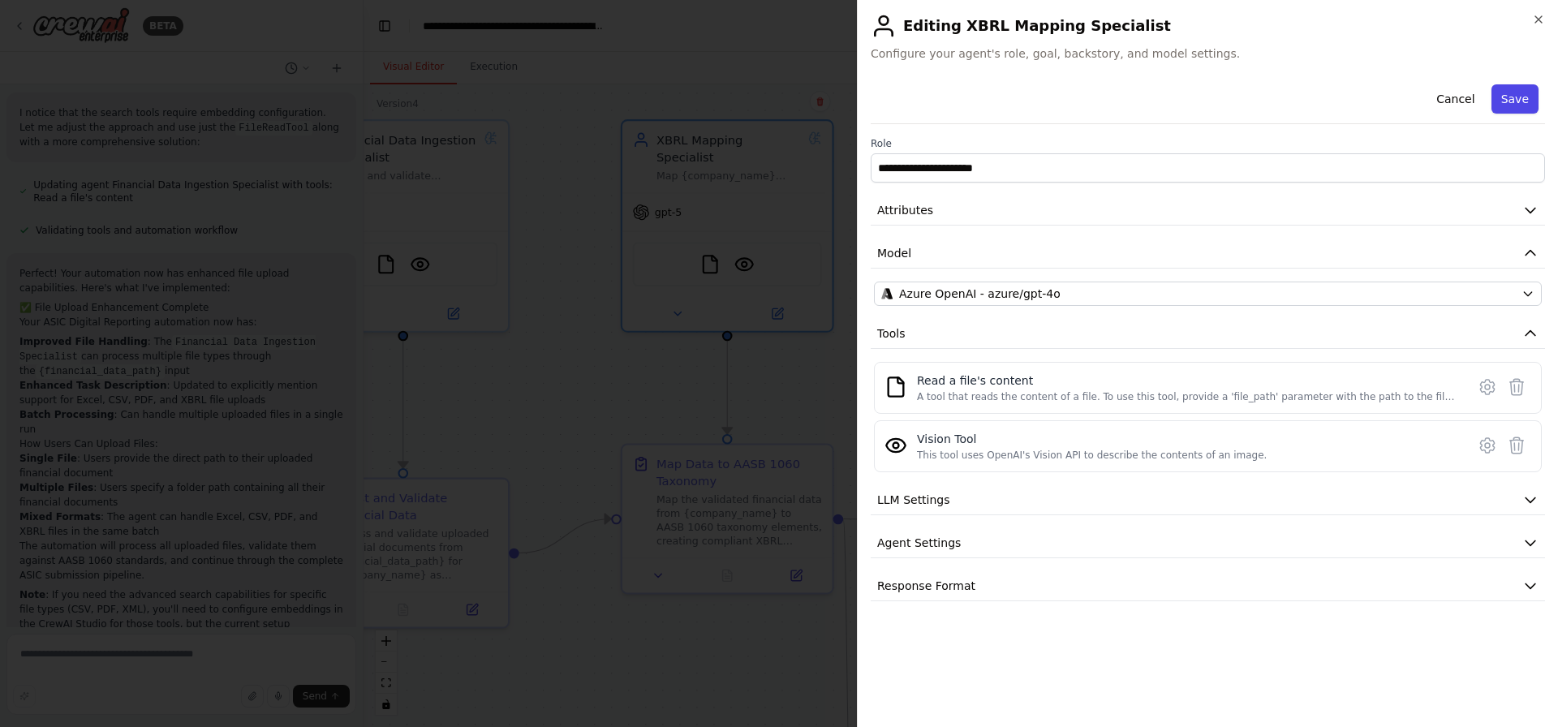
click at [1516, 103] on button "Save" at bounding box center [1514, 98] width 47 height 29
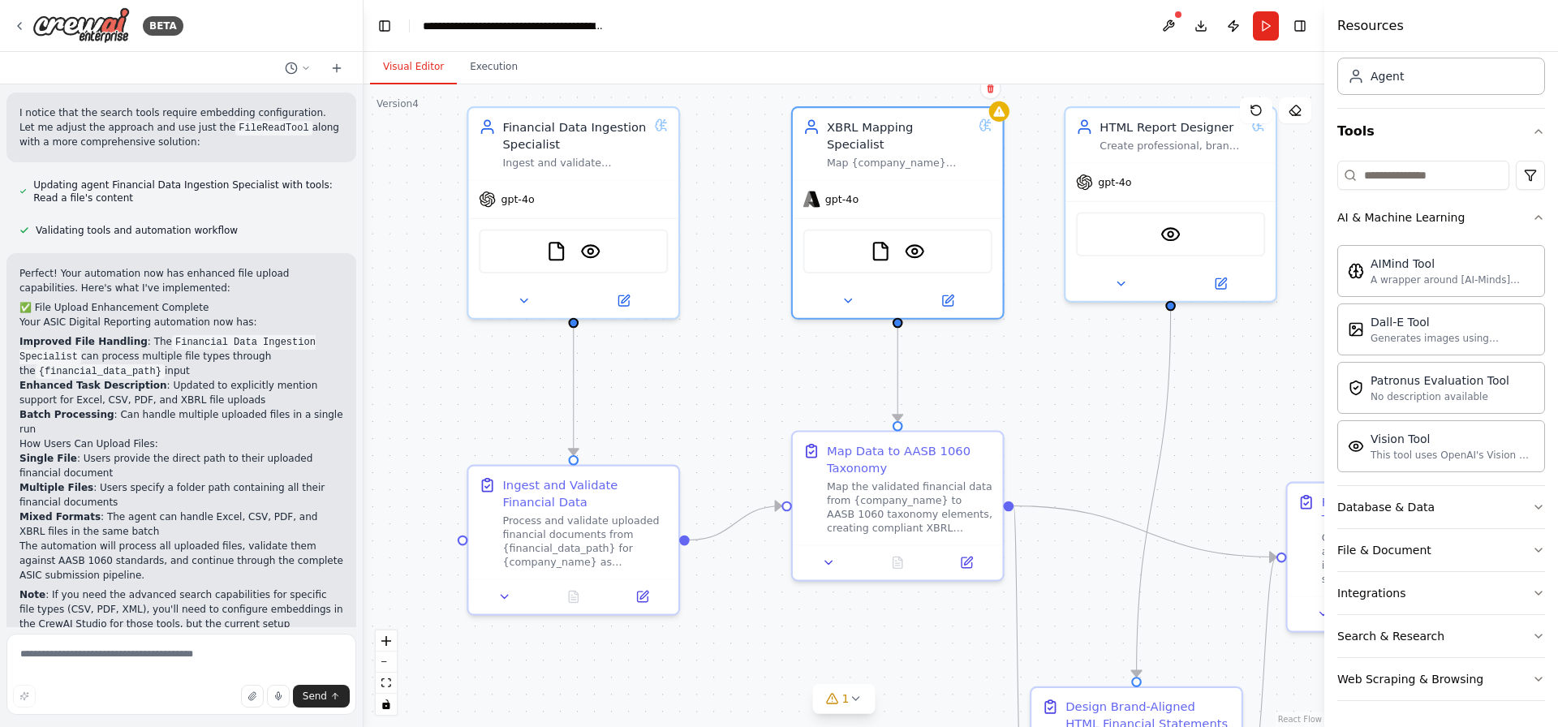
drag, startPoint x: 580, startPoint y: 221, endPoint x: 751, endPoint y: 209, distance: 170.9
click at [751, 209] on div ".deletable-edge-delete-btn { width: 20px; height: 20px; border: 0px solid #ffff…" at bounding box center [843, 405] width 961 height 643
click at [536, 189] on div "gpt-4o" at bounding box center [573, 195] width 210 height 37
click at [518, 292] on icon at bounding box center [524, 297] width 14 height 14
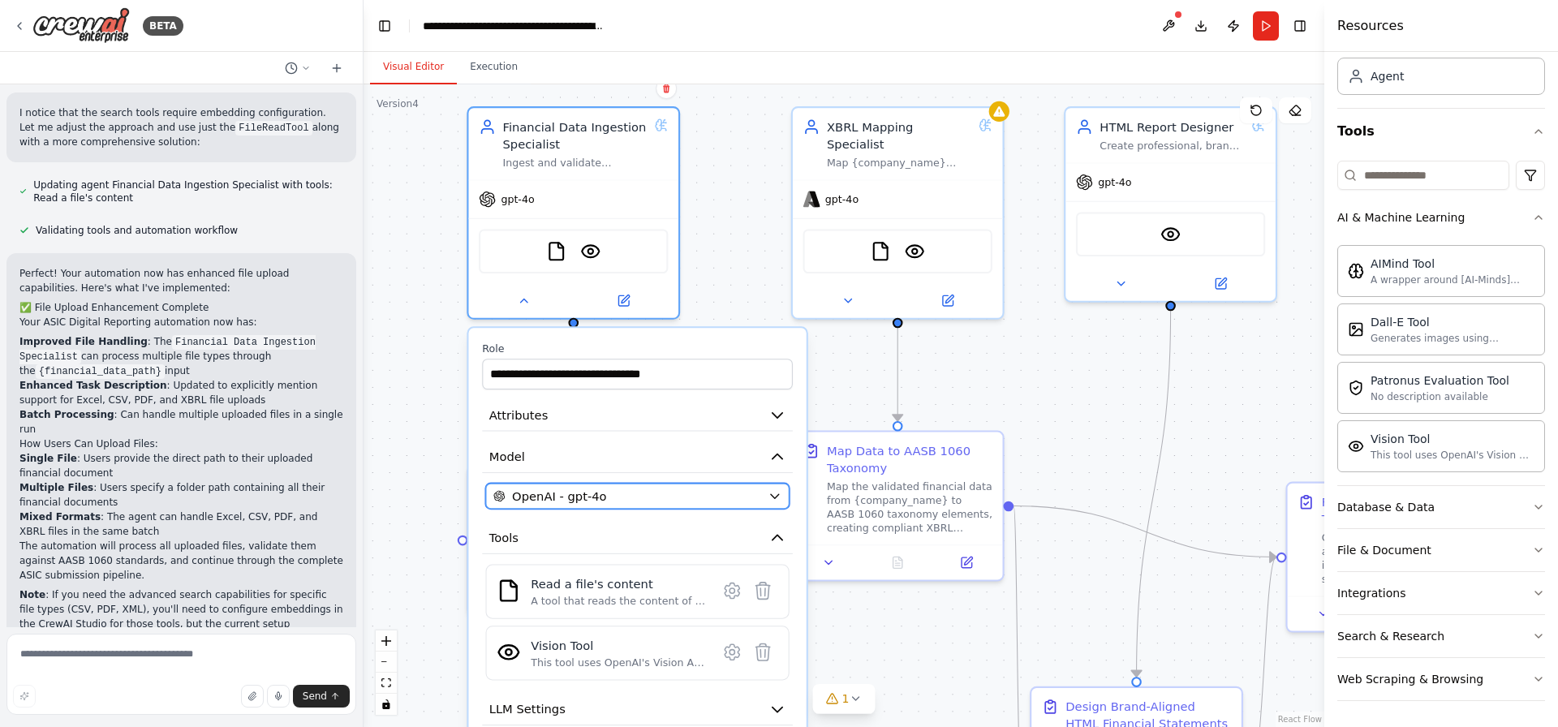
click at [626, 501] on div "OpenAI - gpt-4o" at bounding box center [627, 496] width 268 height 17
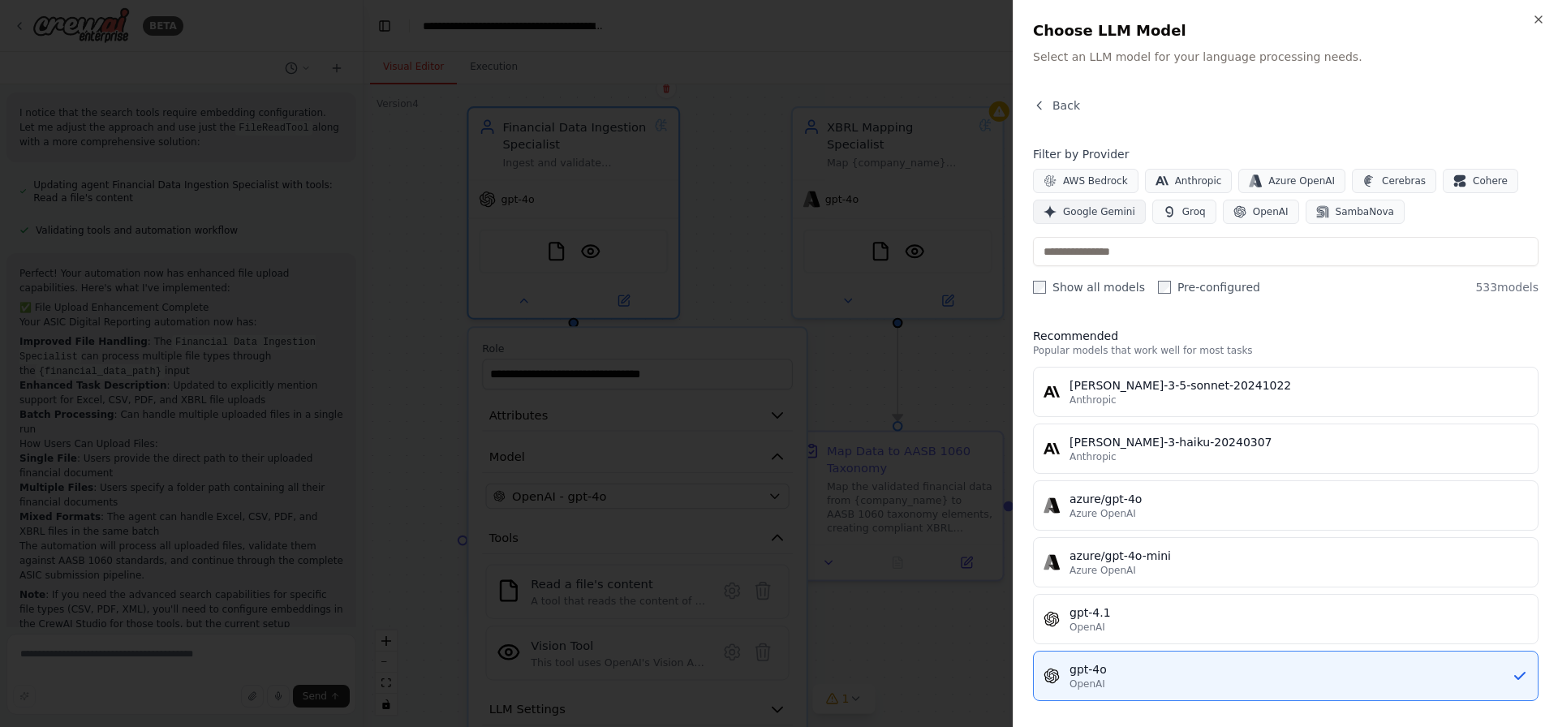
click at [1104, 211] on span "Google Gemini" at bounding box center [1099, 211] width 72 height 13
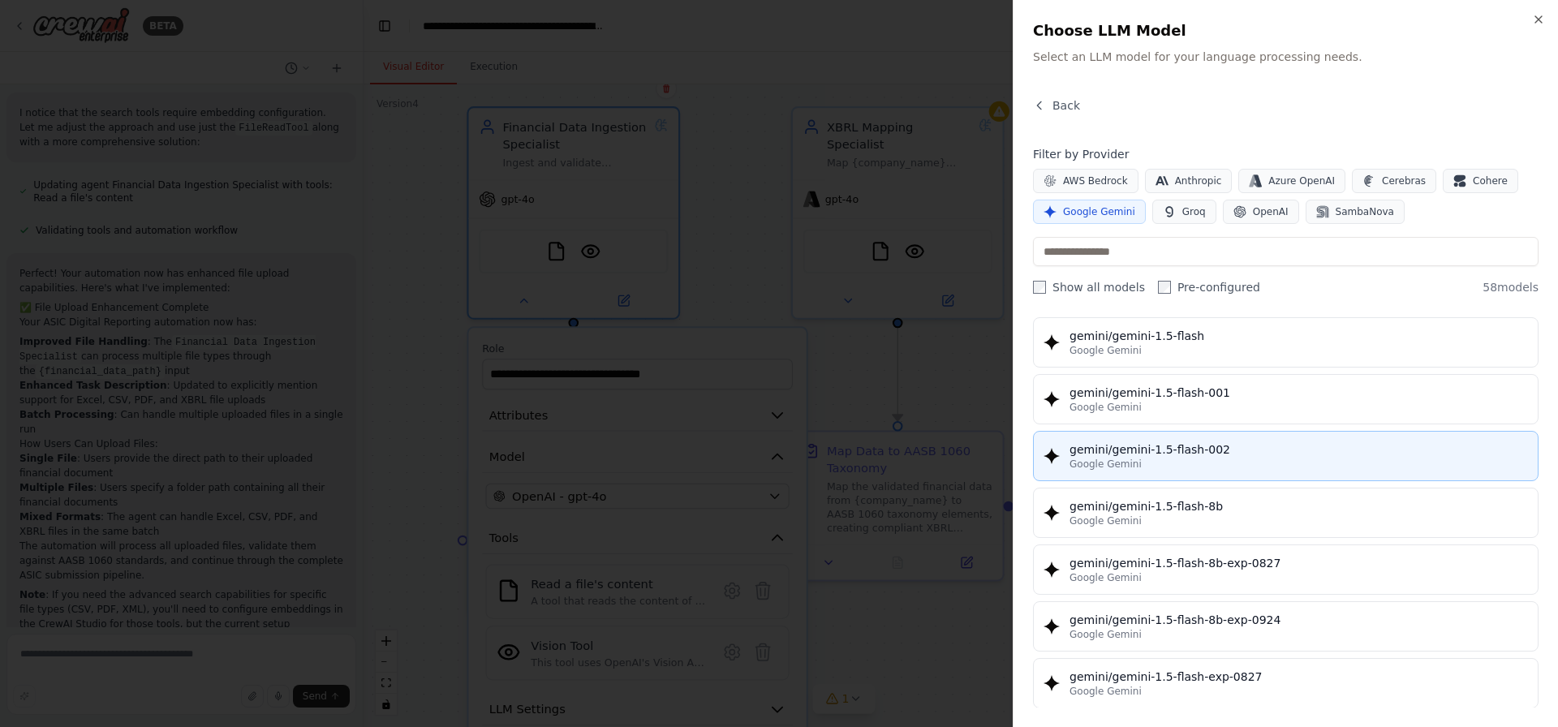
scroll to position [0, 0]
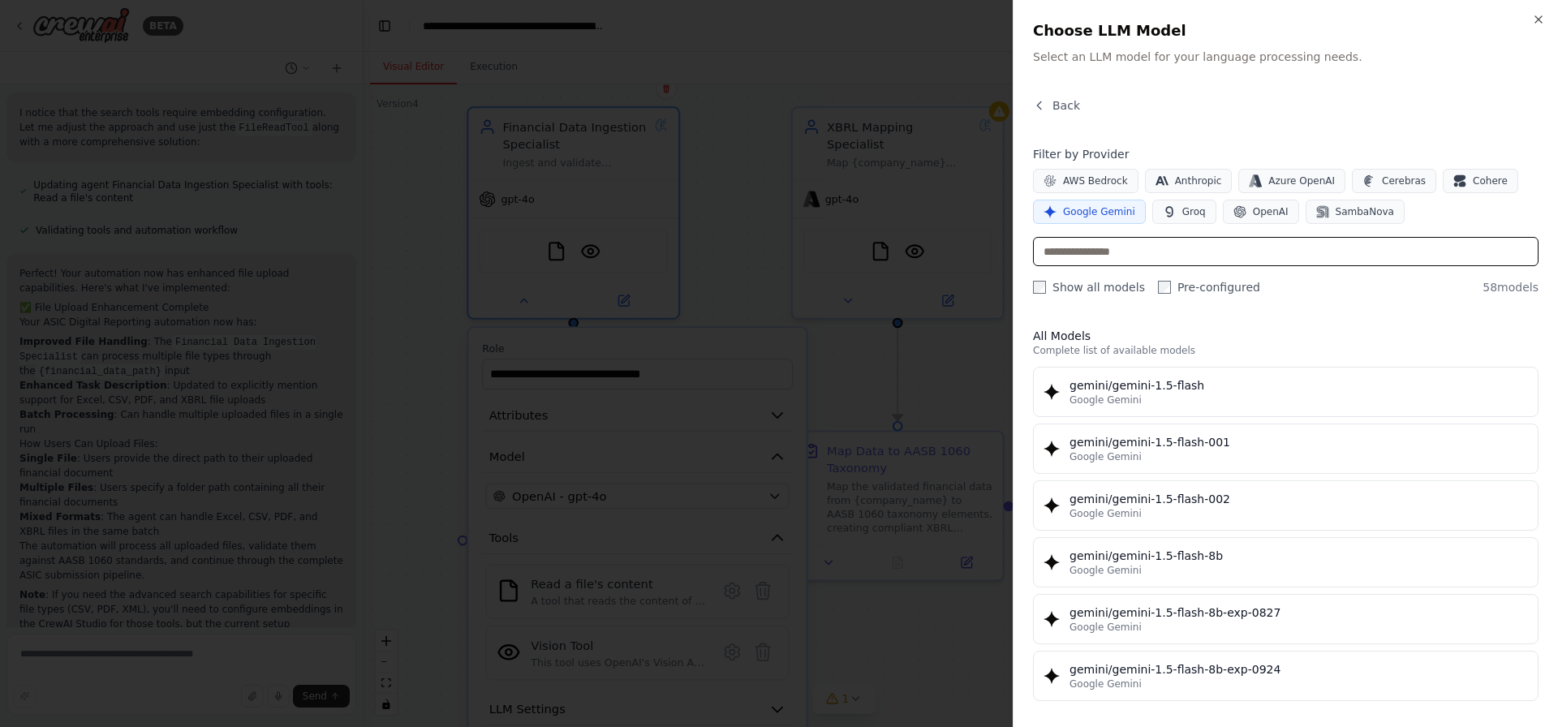
click at [1106, 260] on input "text" at bounding box center [1285, 251] width 505 height 29
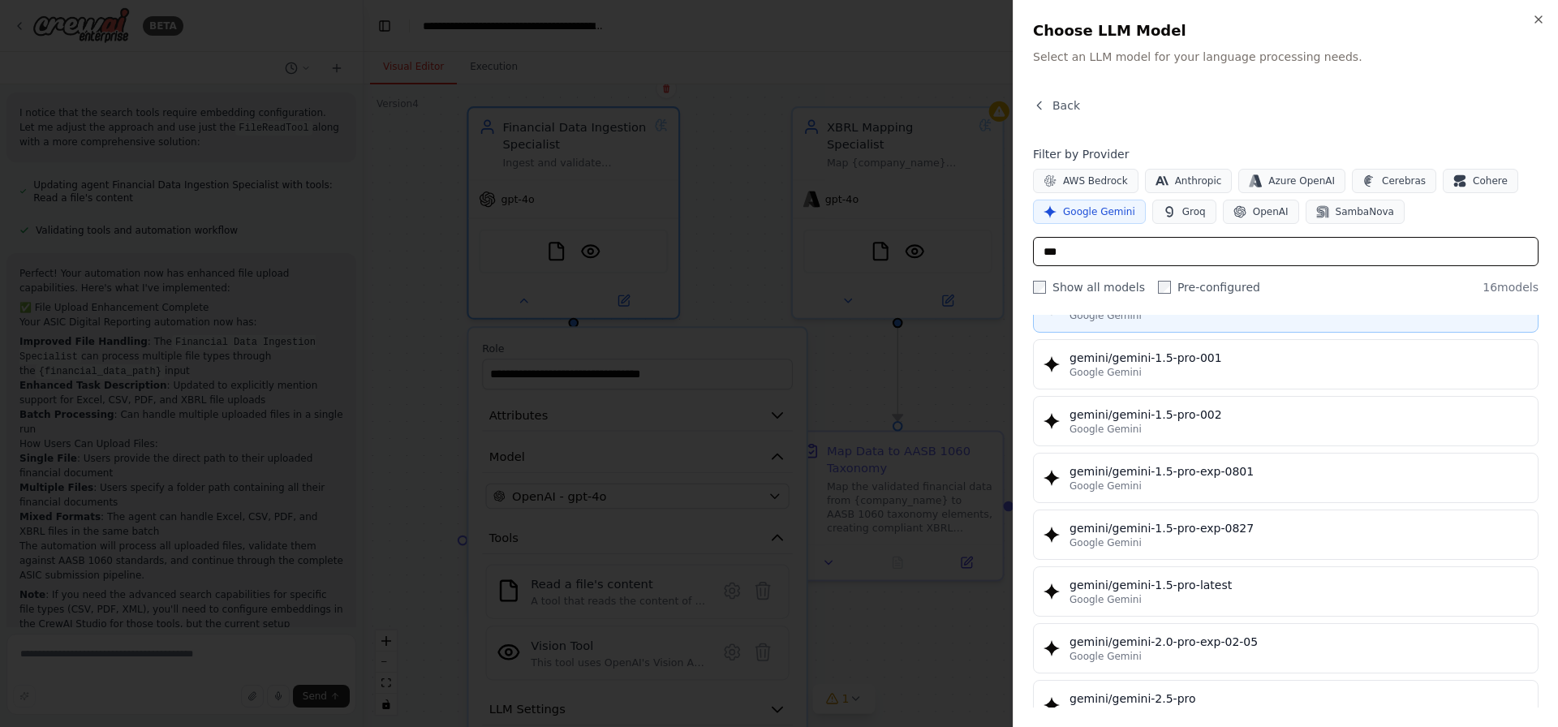
scroll to position [97, 0]
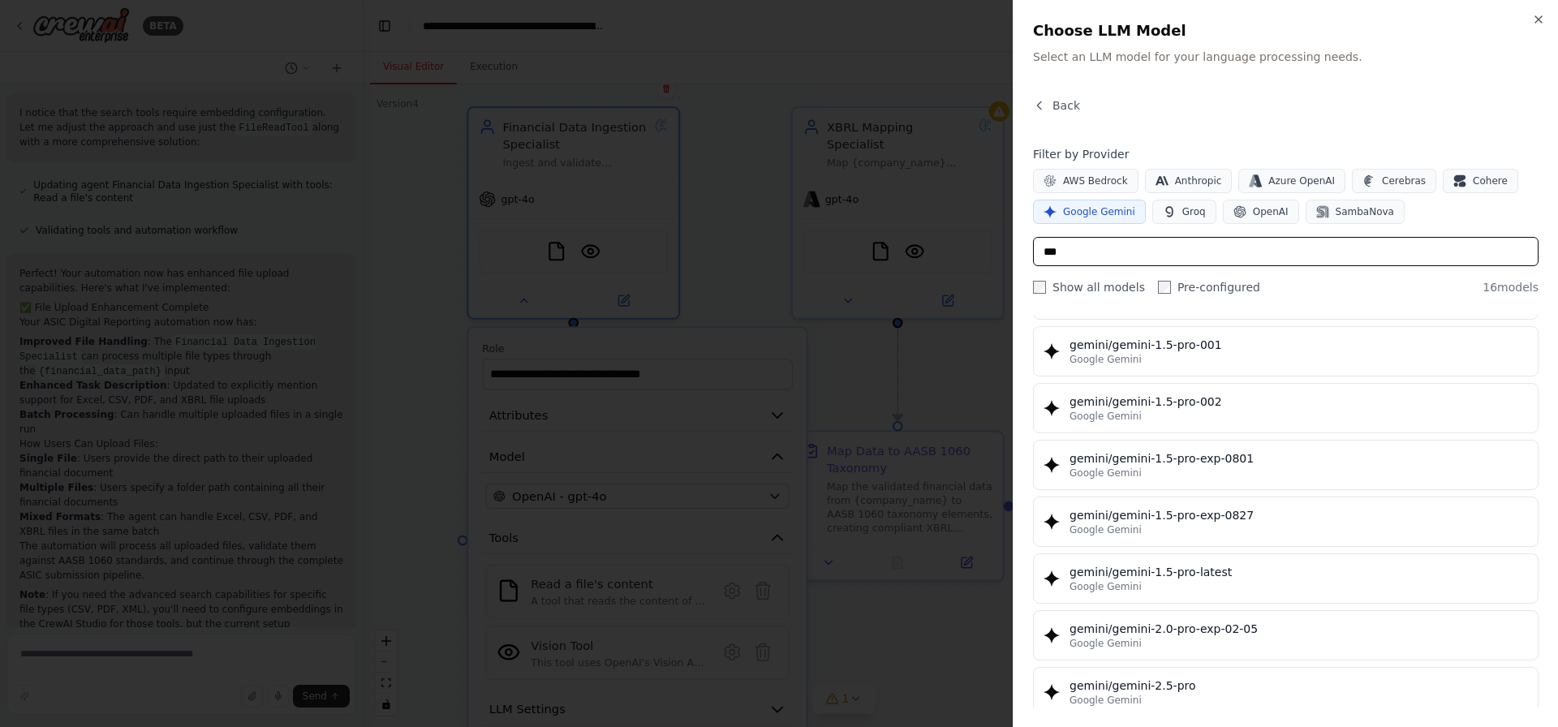
type input "***"
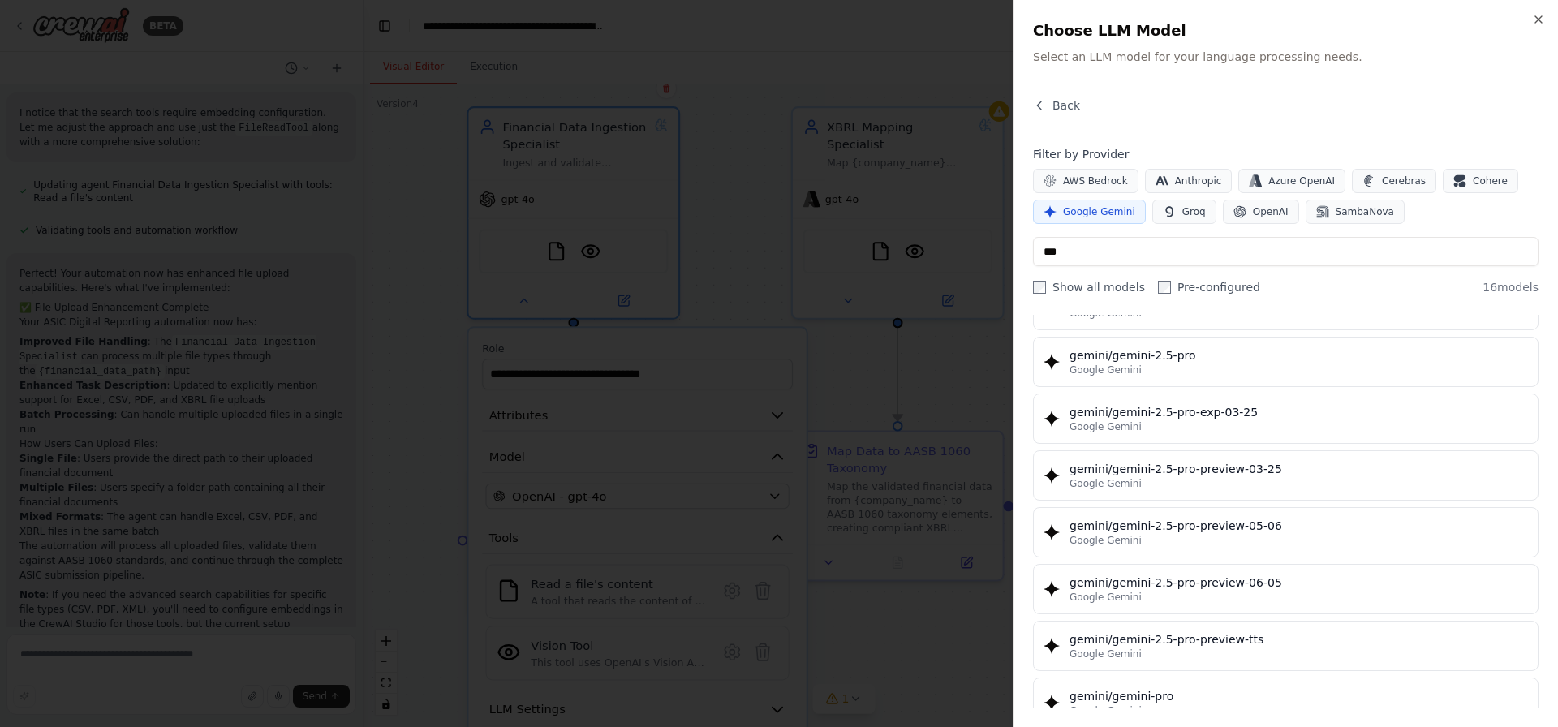
scroll to position [574, 0]
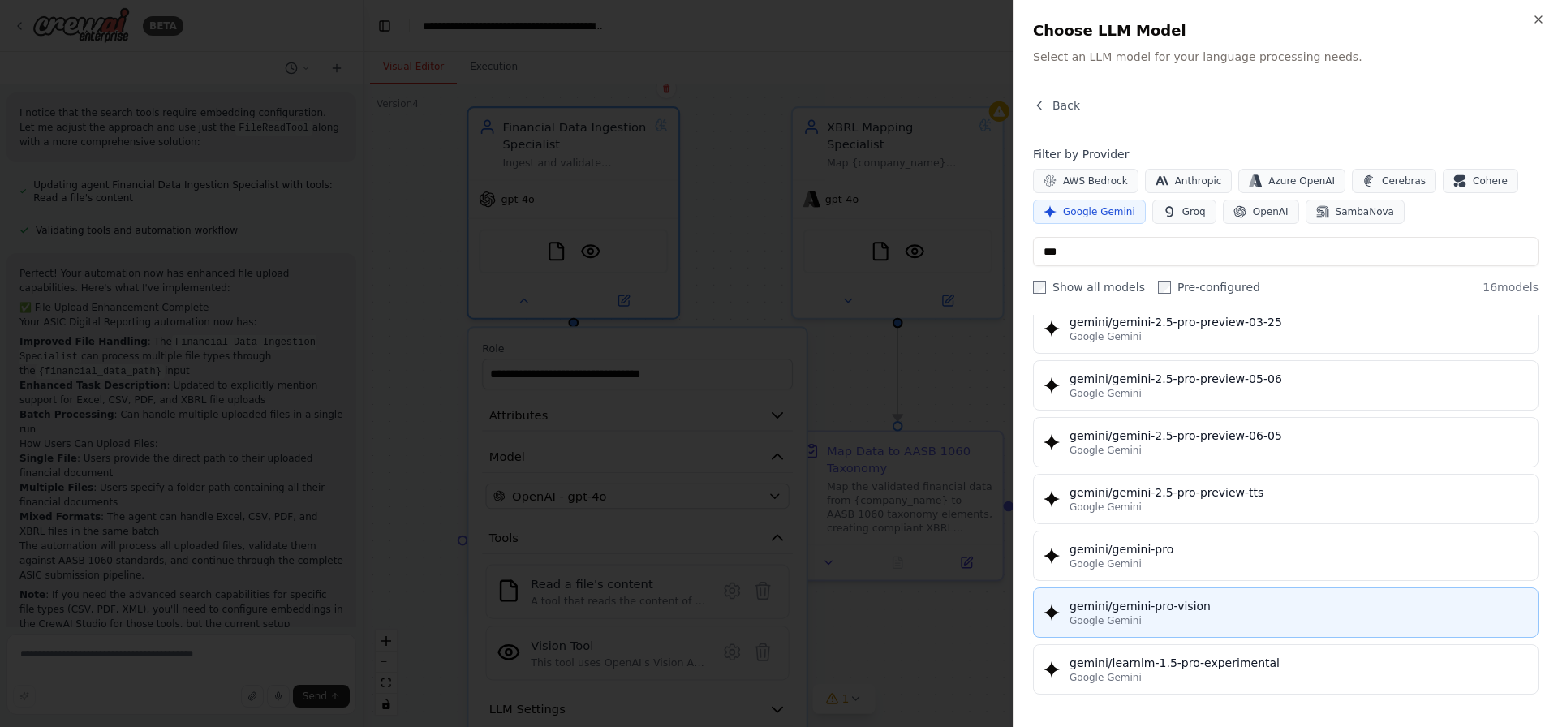
click at [1116, 621] on span "Google Gemini" at bounding box center [1105, 620] width 72 height 13
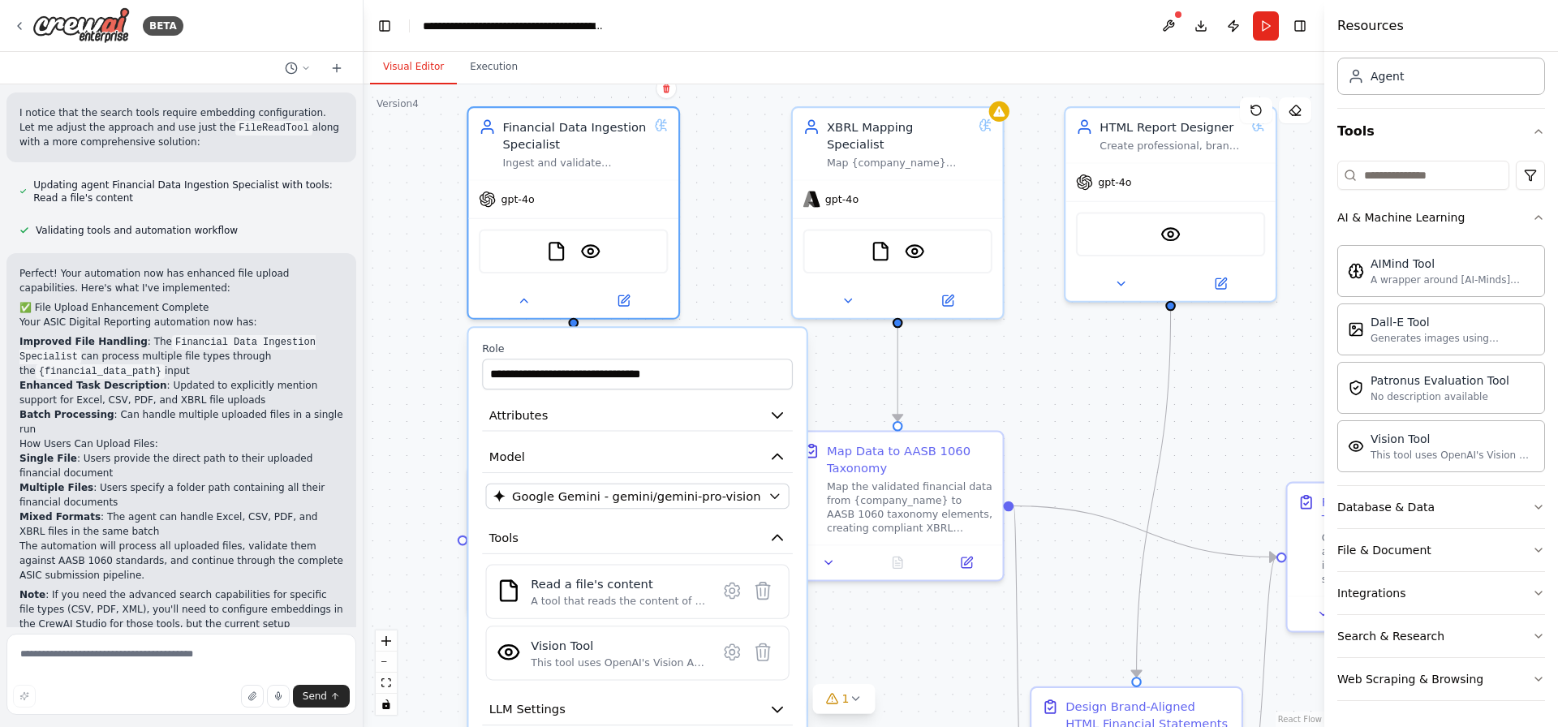
click at [643, 510] on div "**********" at bounding box center [637, 595] width 338 height 535
click at [769, 499] on icon "button" at bounding box center [775, 496] width 14 height 14
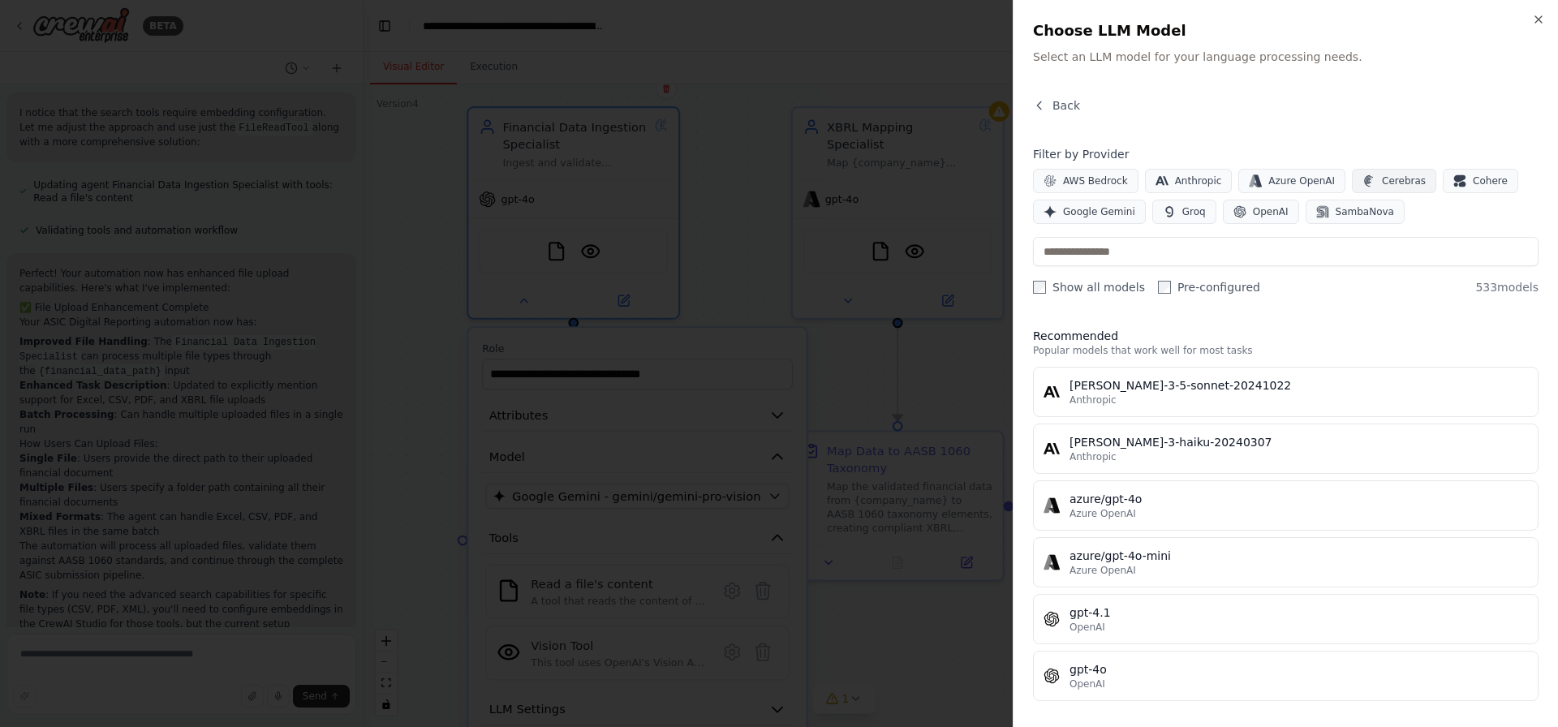
click at [1382, 179] on span "Cerebras" at bounding box center [1404, 180] width 44 height 13
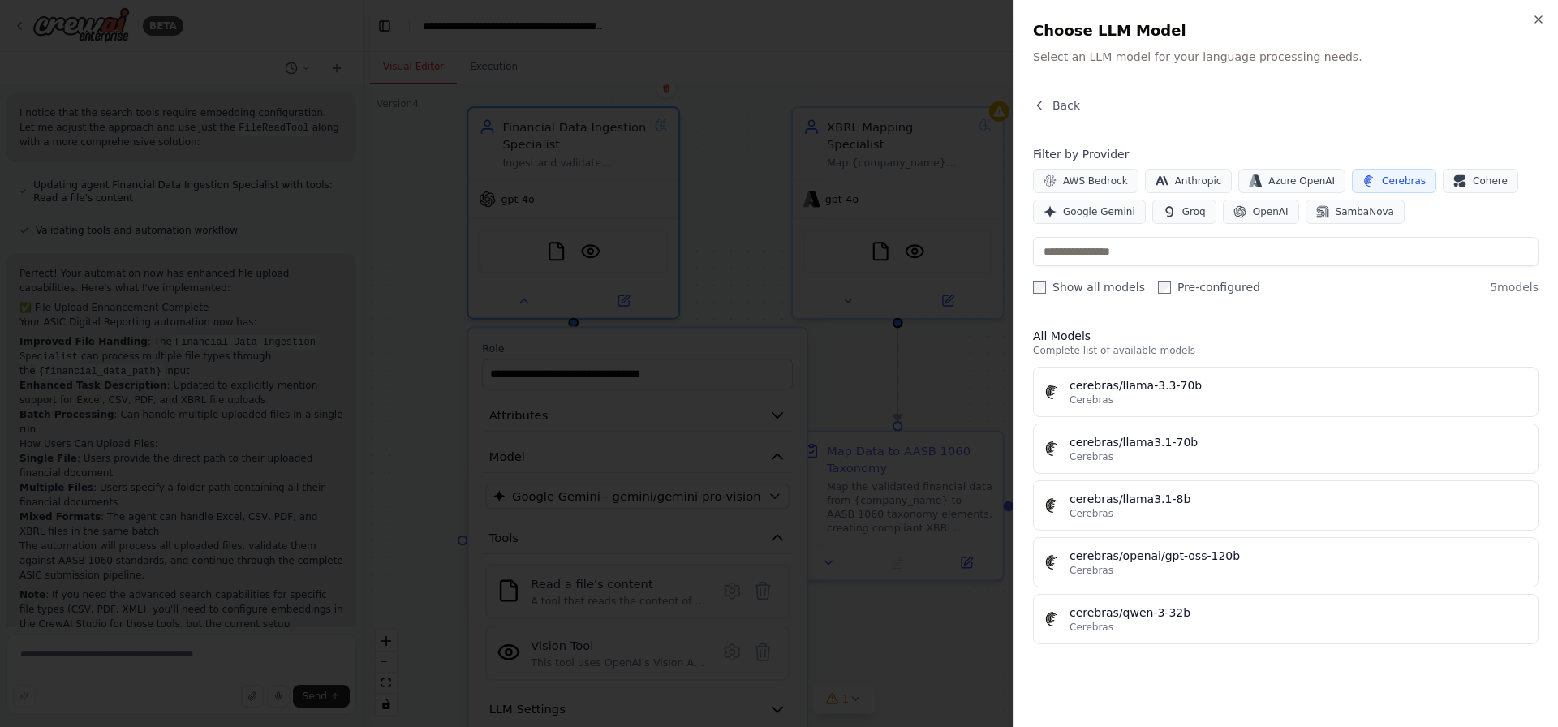
click at [1382, 179] on span "Cerebras" at bounding box center [1404, 180] width 44 height 13
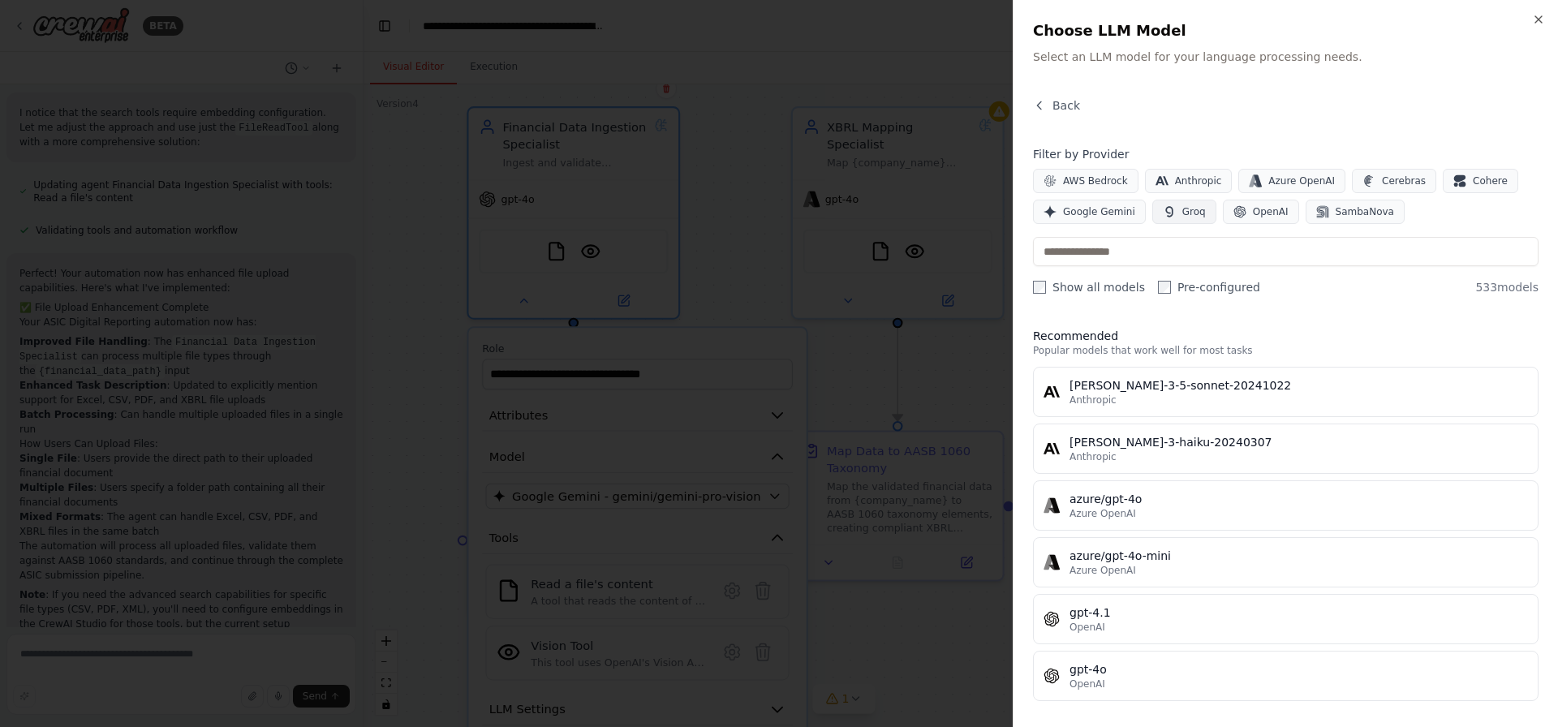
click at [1182, 214] on span "Groq" at bounding box center [1194, 211] width 24 height 13
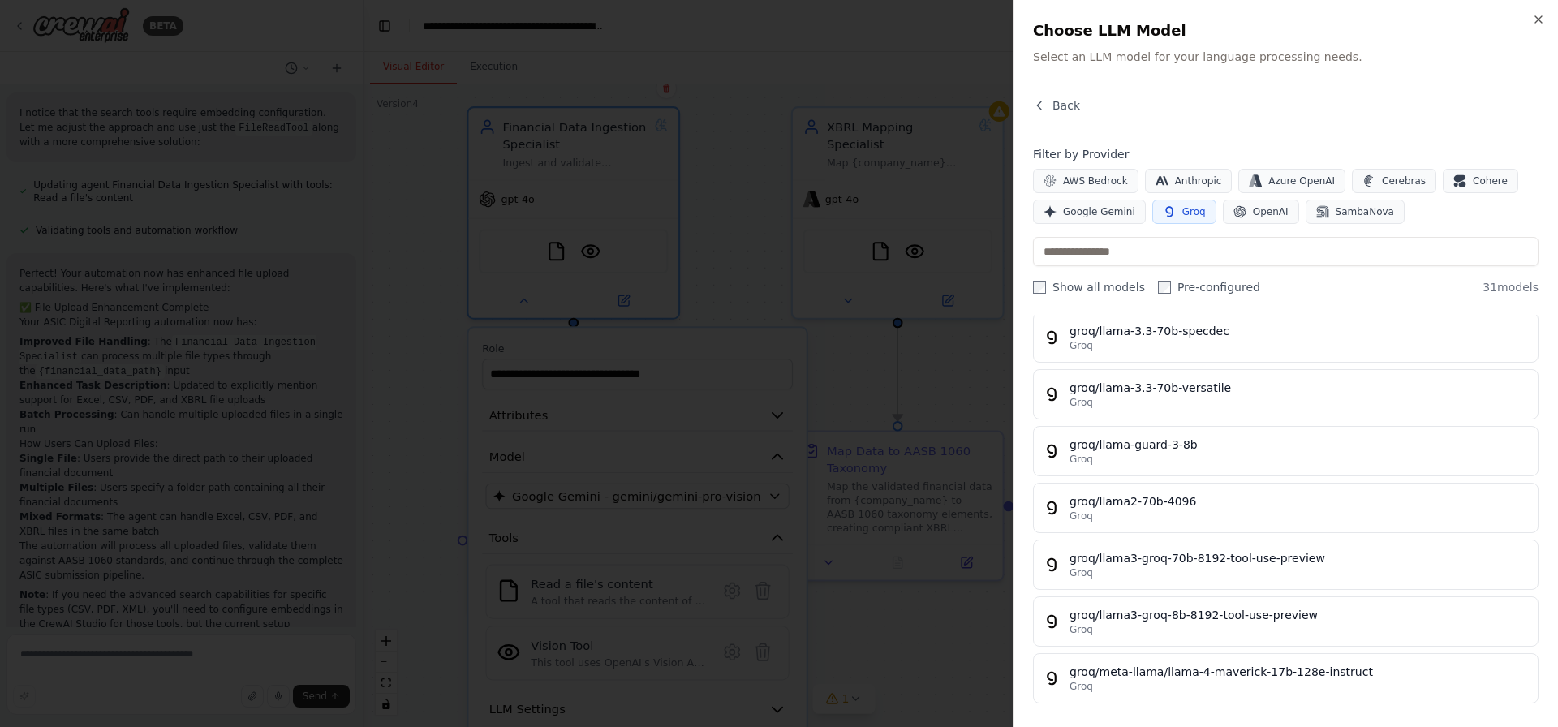
scroll to position [863, 0]
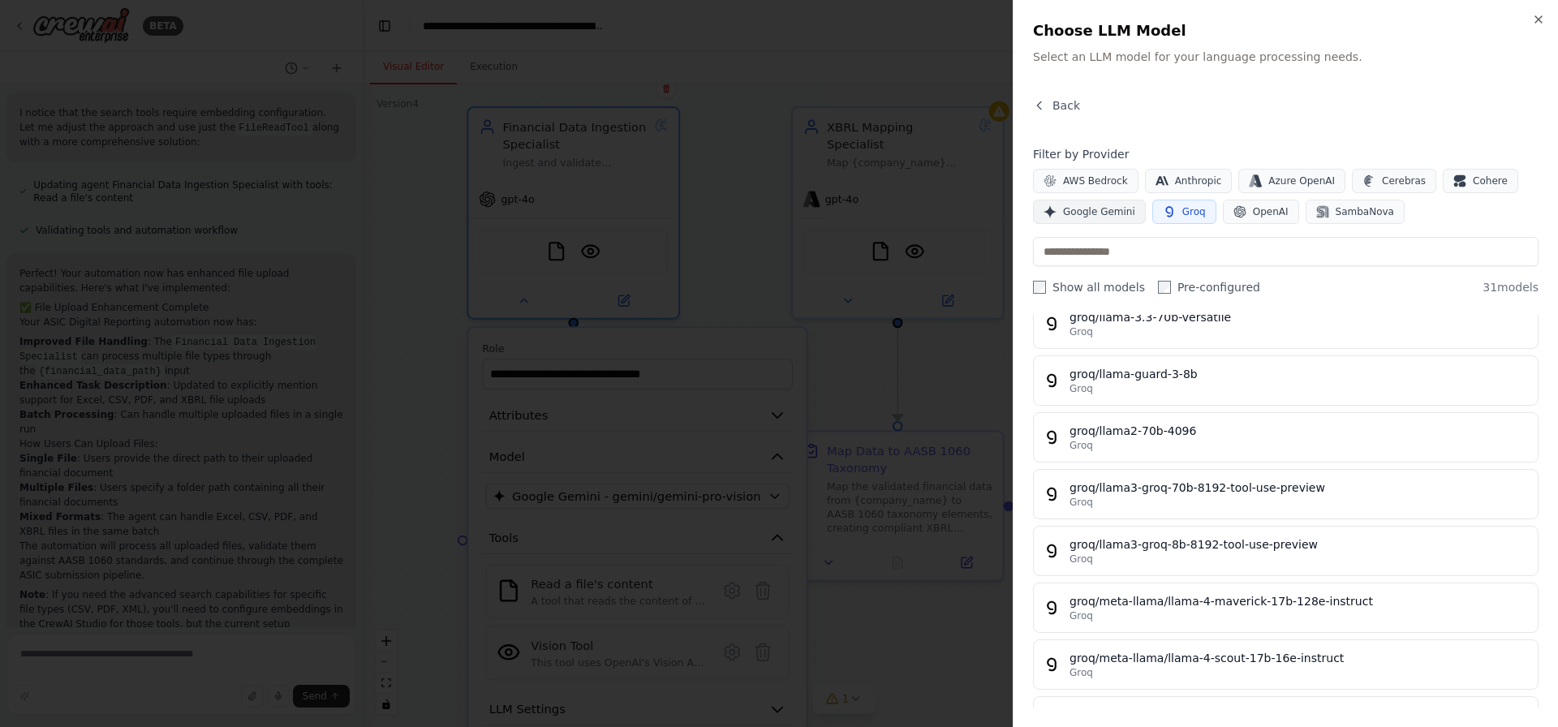
click at [1118, 213] on span "Google Gemini" at bounding box center [1099, 211] width 72 height 13
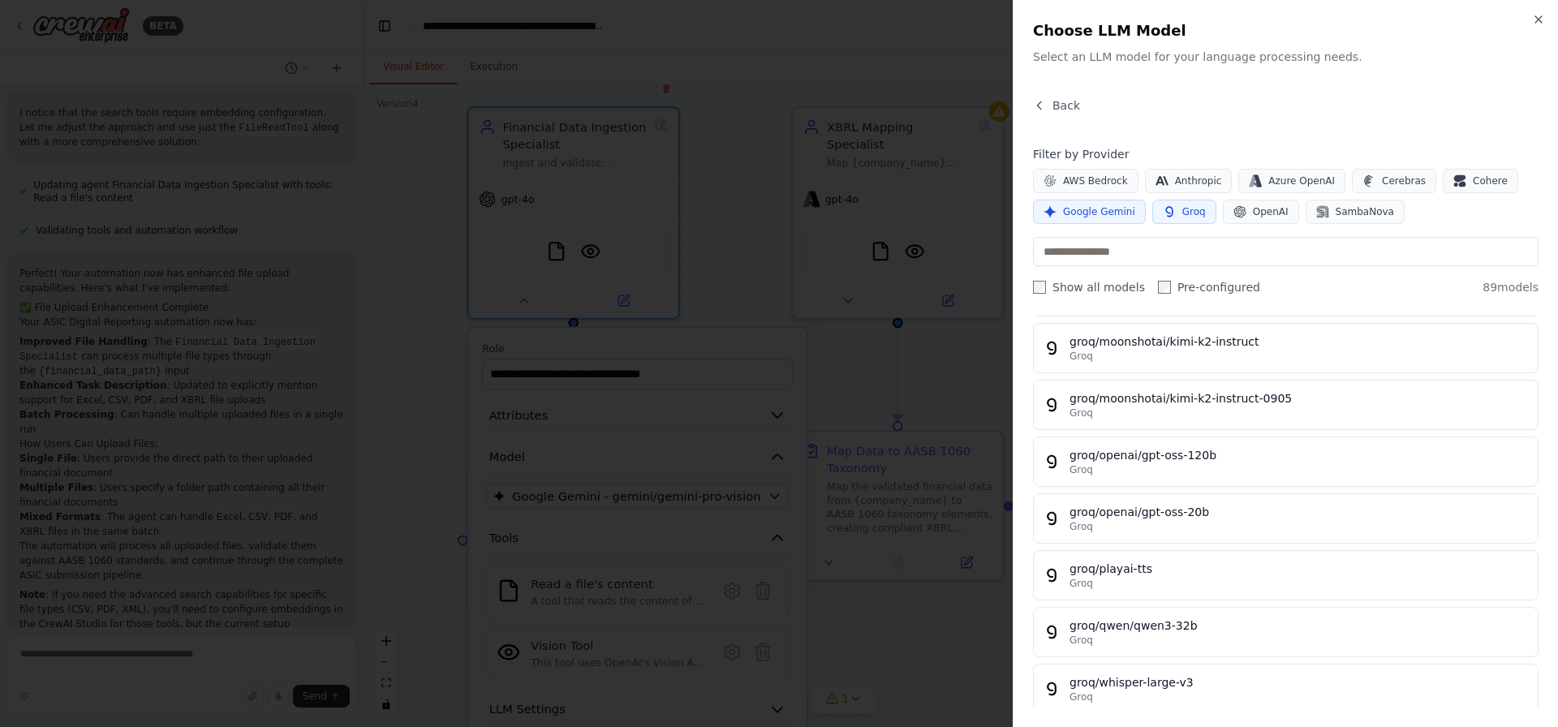
scroll to position [4617, 0]
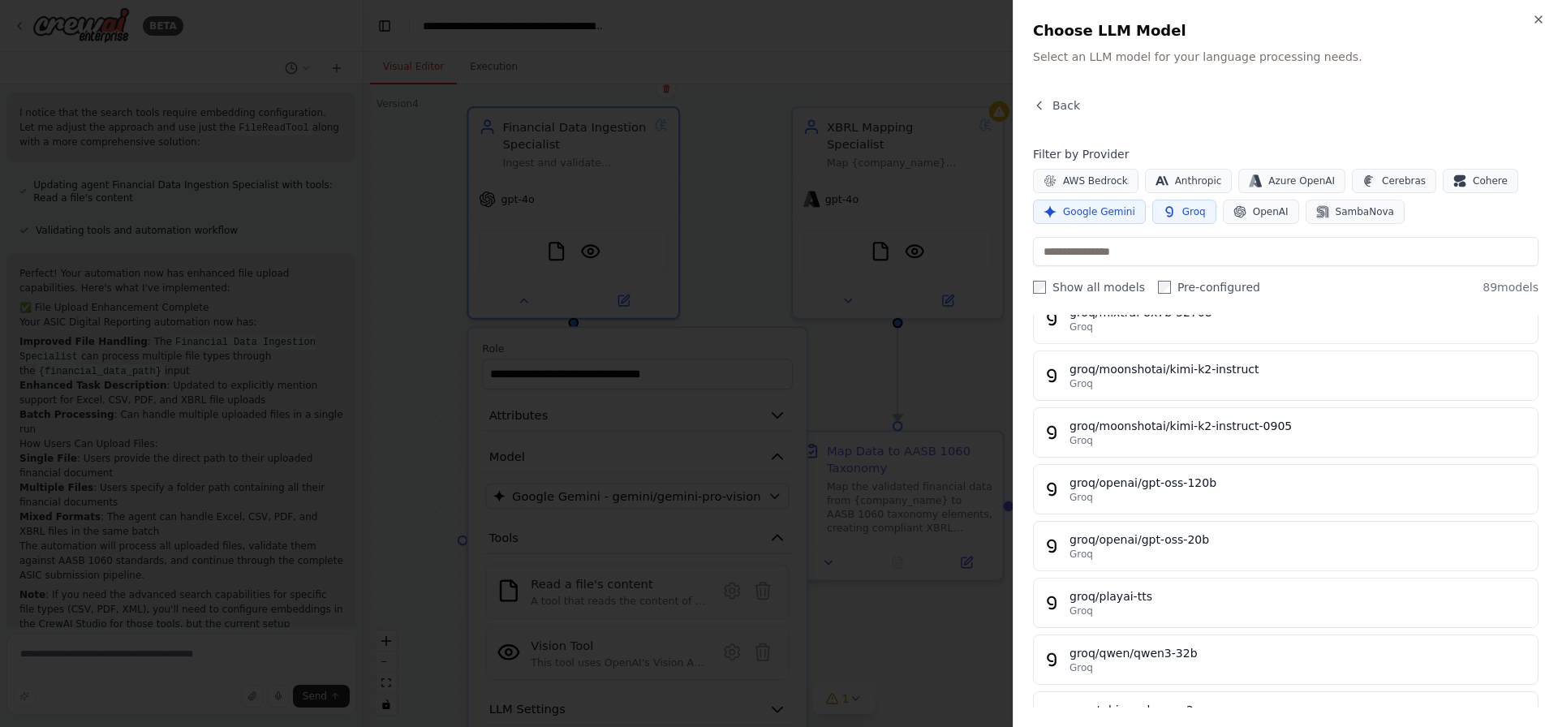
click at [1182, 213] on span "Groq" at bounding box center [1194, 211] width 24 height 13
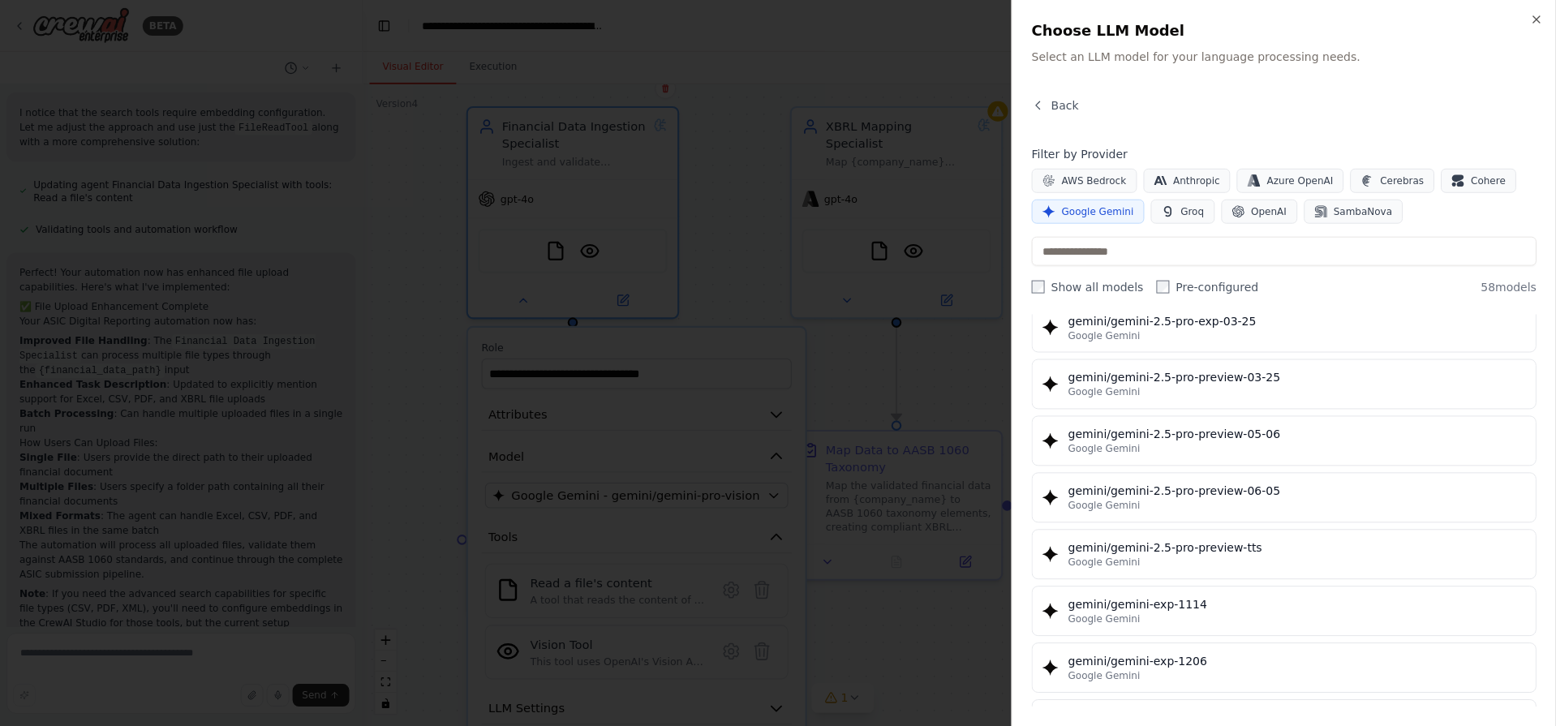
scroll to position [1993, 0]
click at [591, 589] on div at bounding box center [779, 363] width 1558 height 727
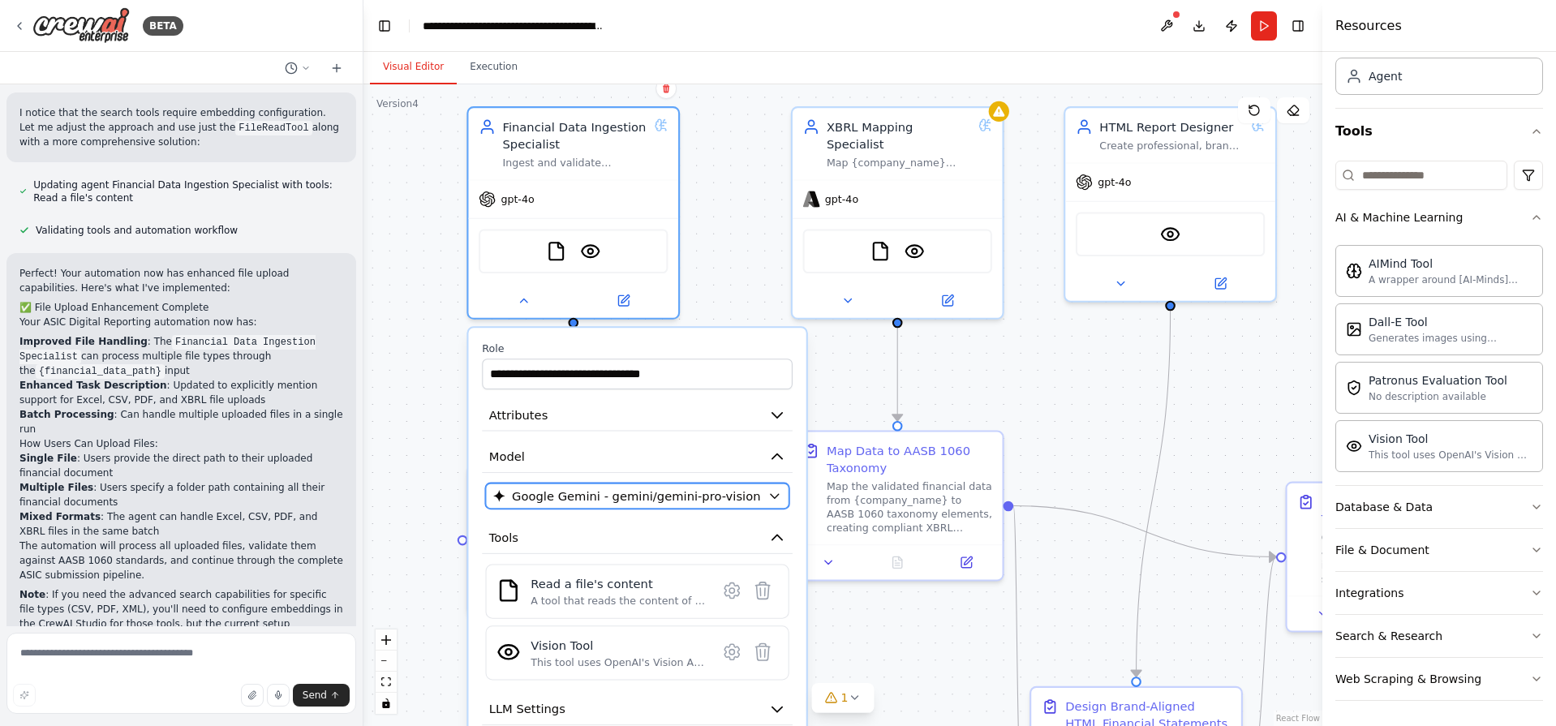
click at [609, 494] on span "Google Gemini - gemini/gemini-pro-vision" at bounding box center [636, 496] width 248 height 17
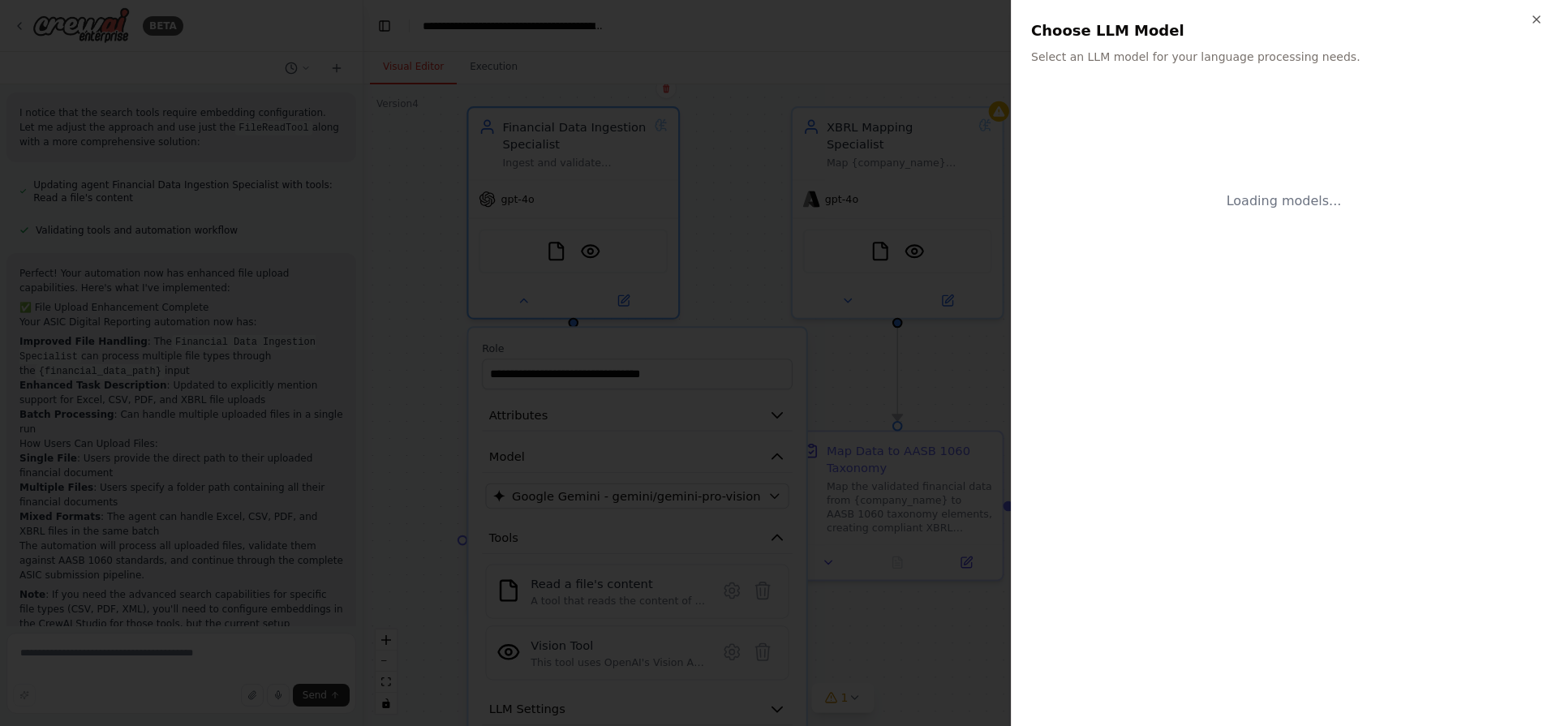
click at [797, 344] on div at bounding box center [778, 363] width 1556 height 726
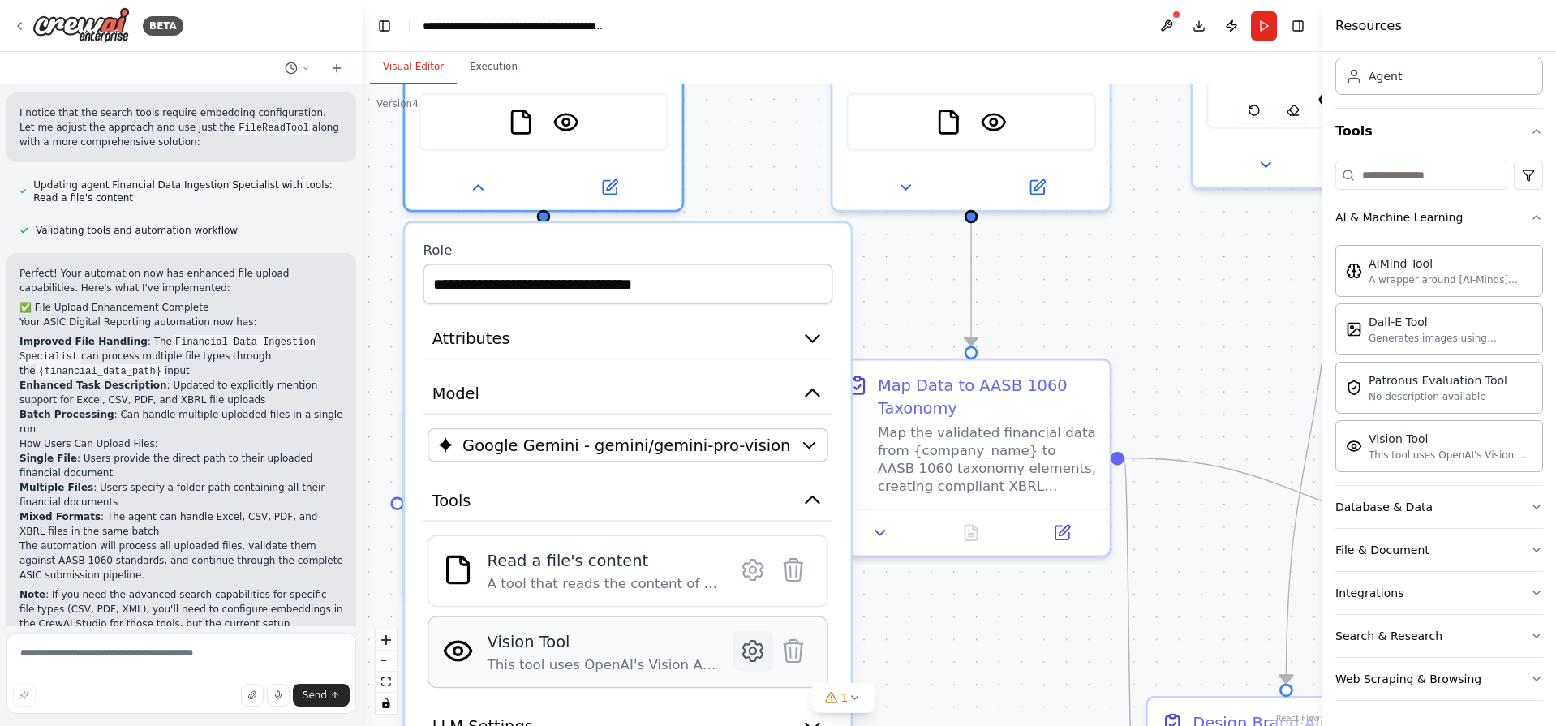
click at [772, 655] on div at bounding box center [773, 650] width 81 height 41
click at [759, 653] on icon at bounding box center [752, 651] width 19 height 20
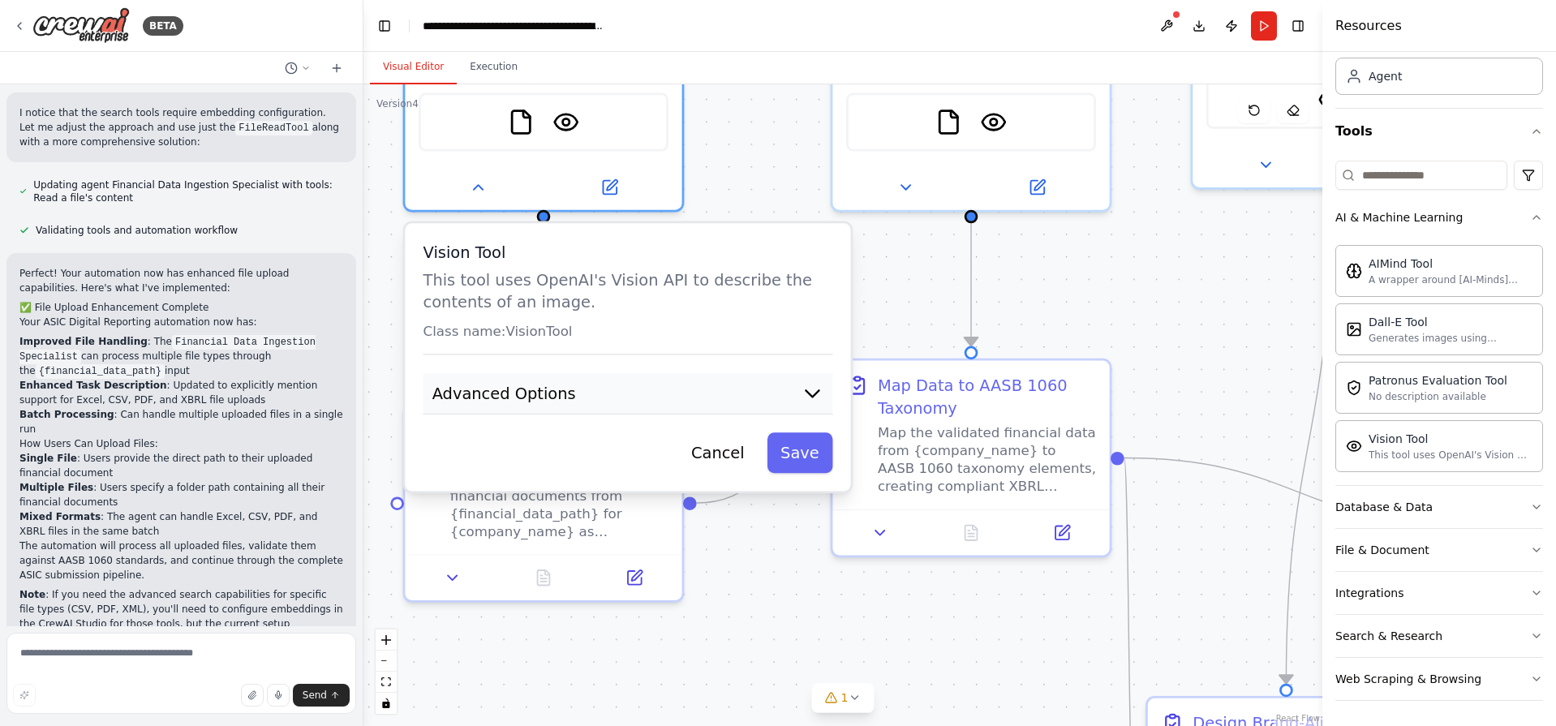
click at [721, 402] on button "Advanced Options" at bounding box center [629, 393] width 410 height 41
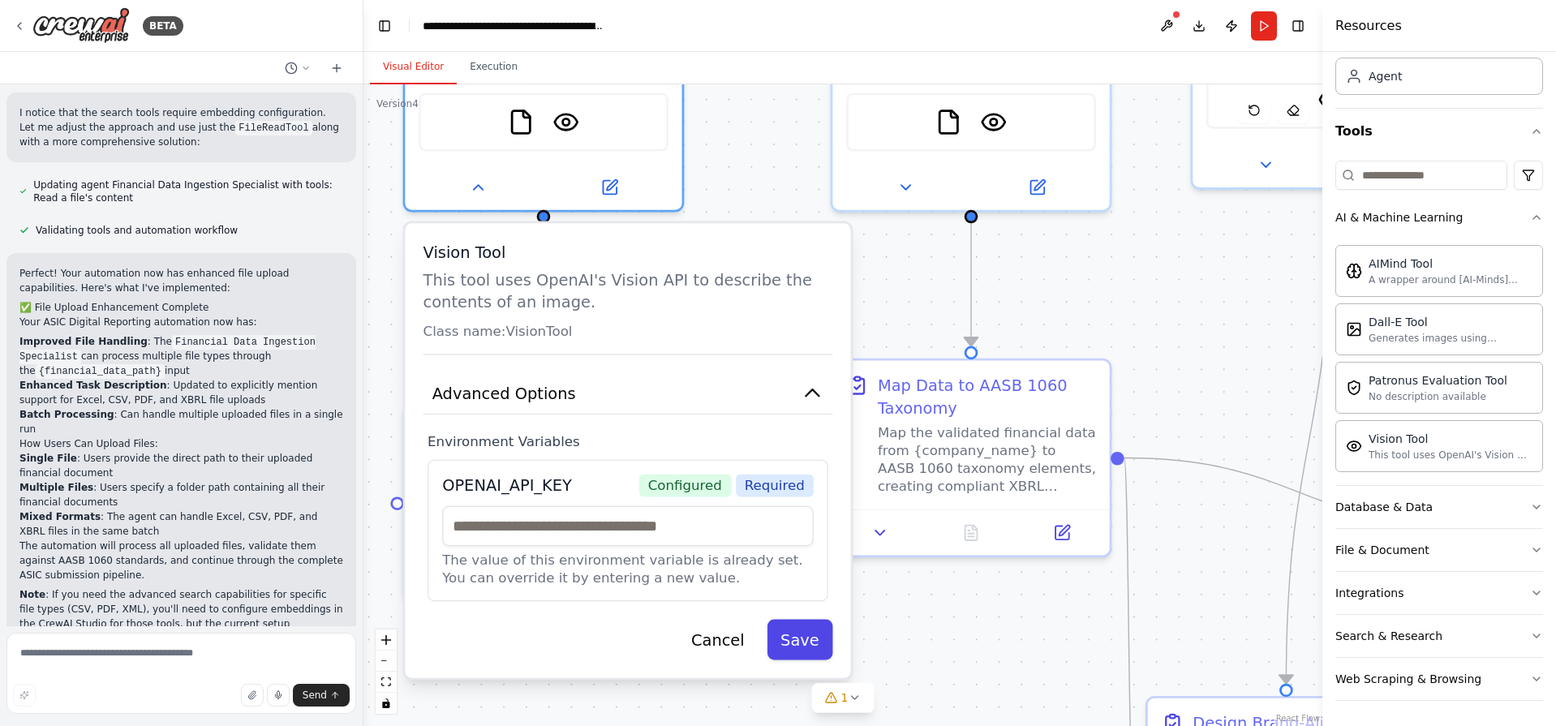
click at [798, 636] on button "Save" at bounding box center [800, 640] width 66 height 41
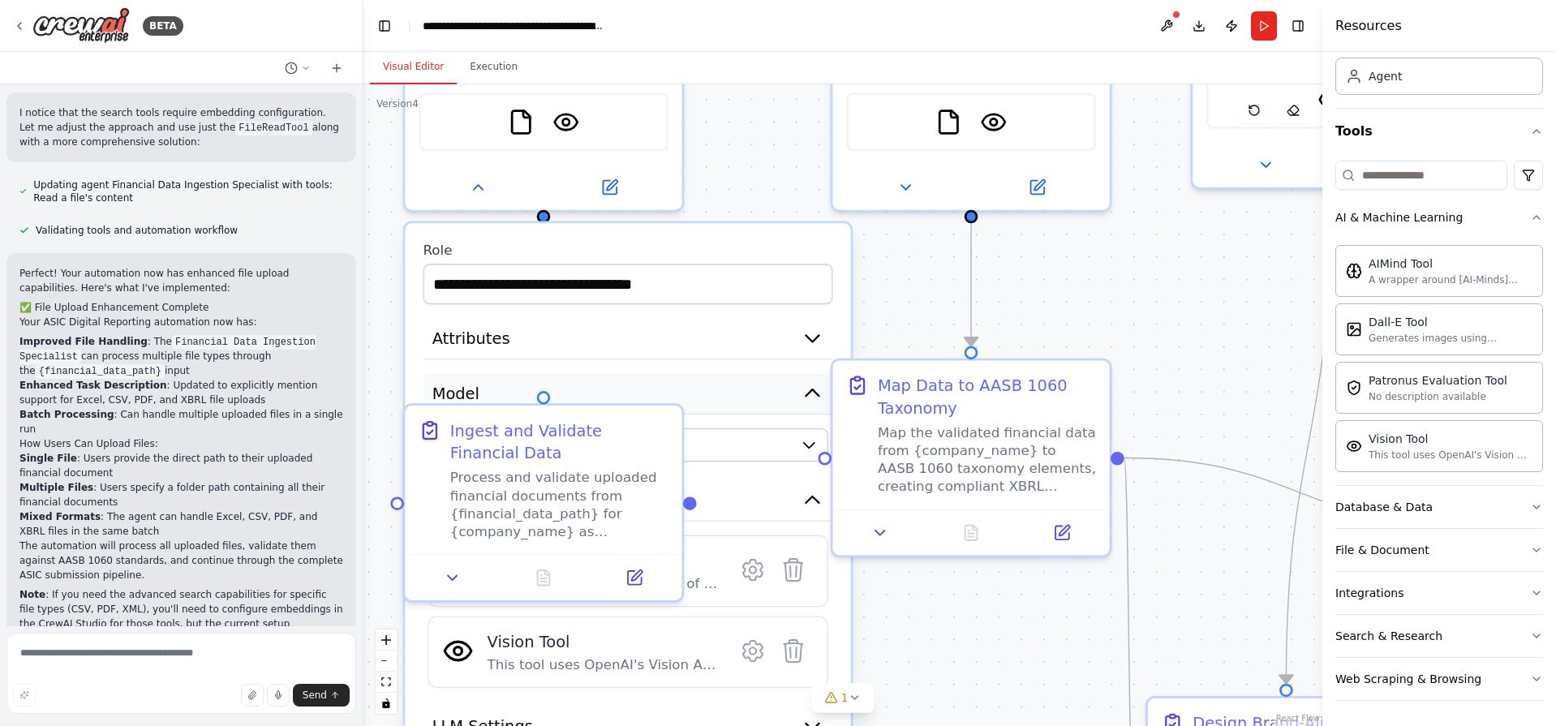
click at [681, 384] on button "Model" at bounding box center [629, 393] width 410 height 41
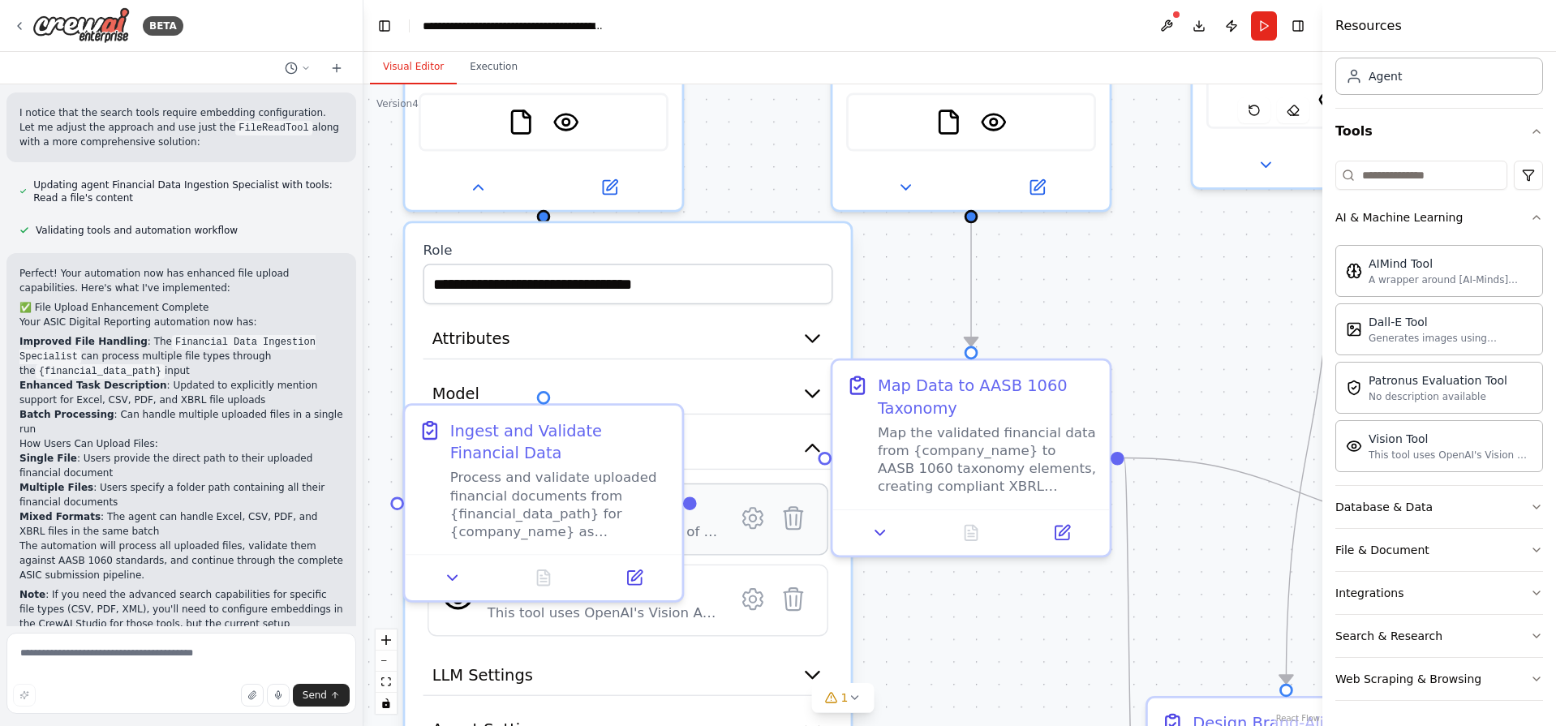
click at [715, 534] on div "A tool that reads the content of a file. To use this tool, provide a 'file_path…" at bounding box center [604, 532] width 232 height 18
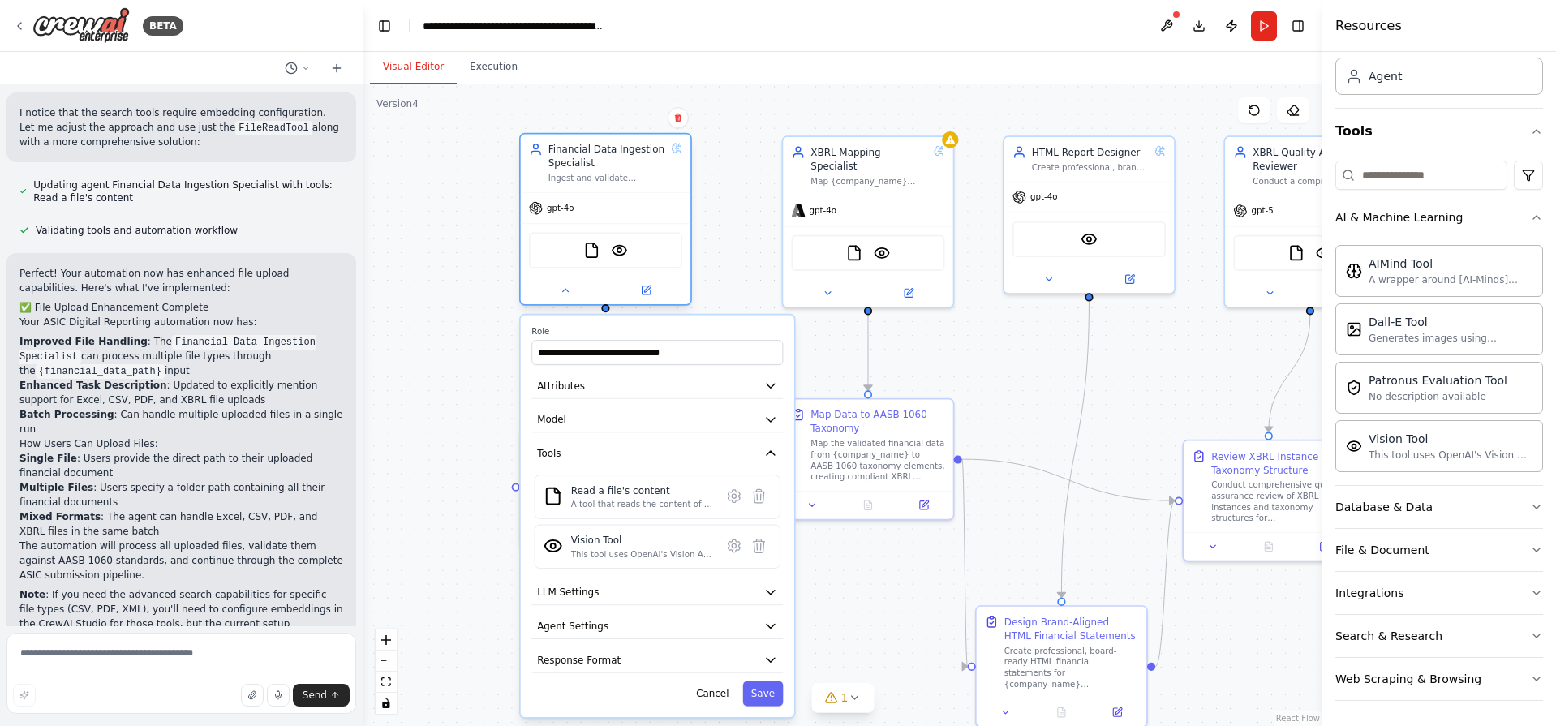
click at [613, 219] on div "gpt-4o" at bounding box center [606, 208] width 170 height 30
click at [570, 214] on div "gpt-4o" at bounding box center [551, 208] width 45 height 14
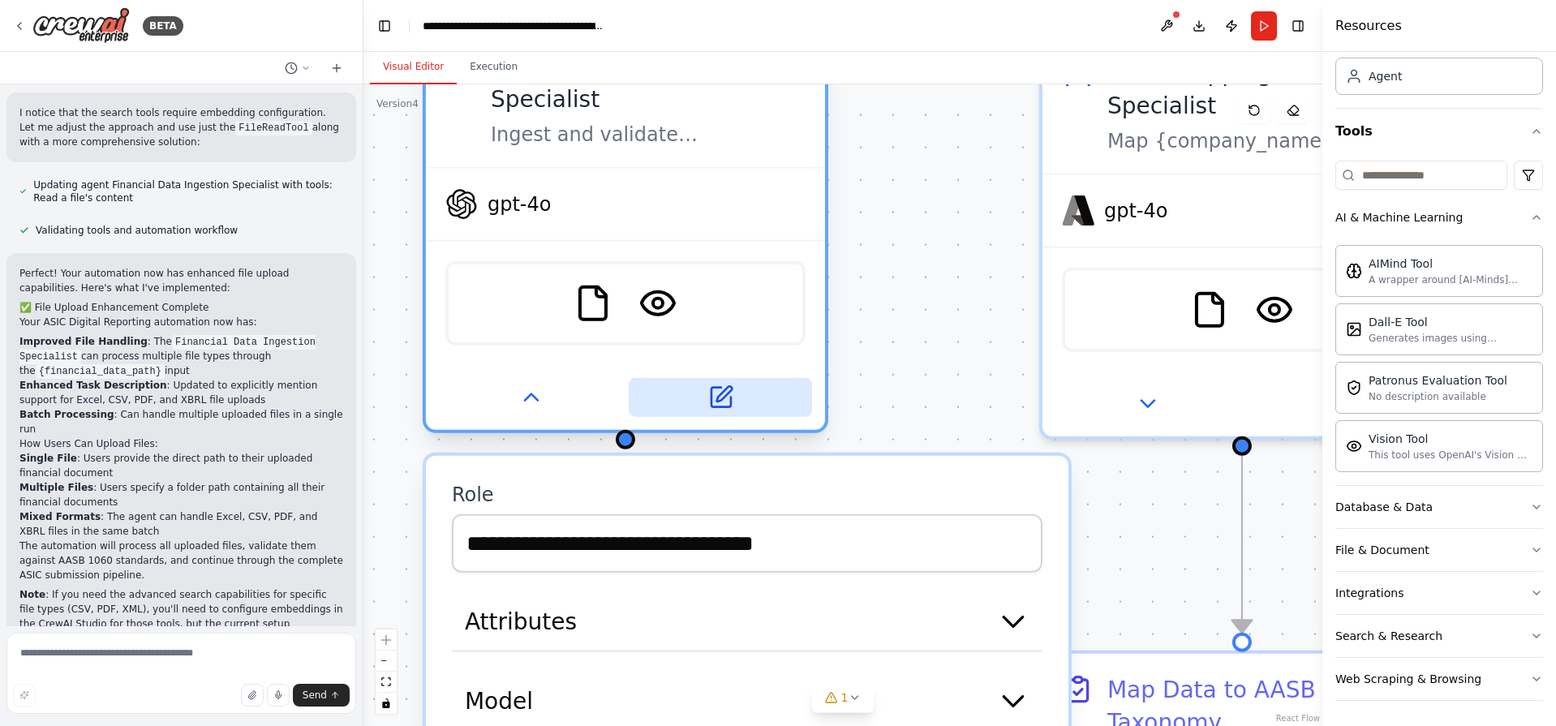
click at [729, 404] on icon at bounding box center [720, 397] width 19 height 19
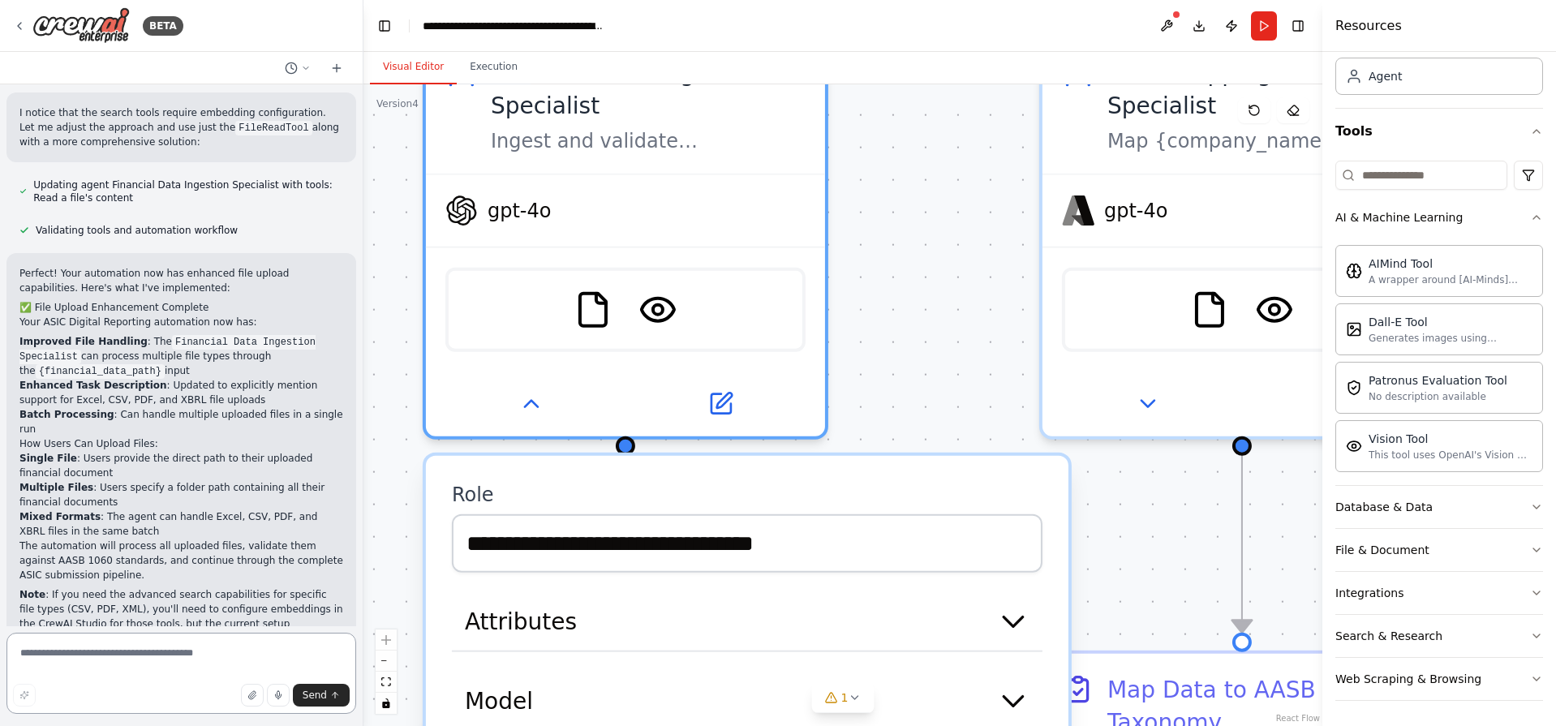
click at [171, 652] on textarea at bounding box center [181, 673] width 350 height 81
click at [171, 650] on textarea "****" at bounding box center [181, 673] width 350 height 81
type textarea "**********"
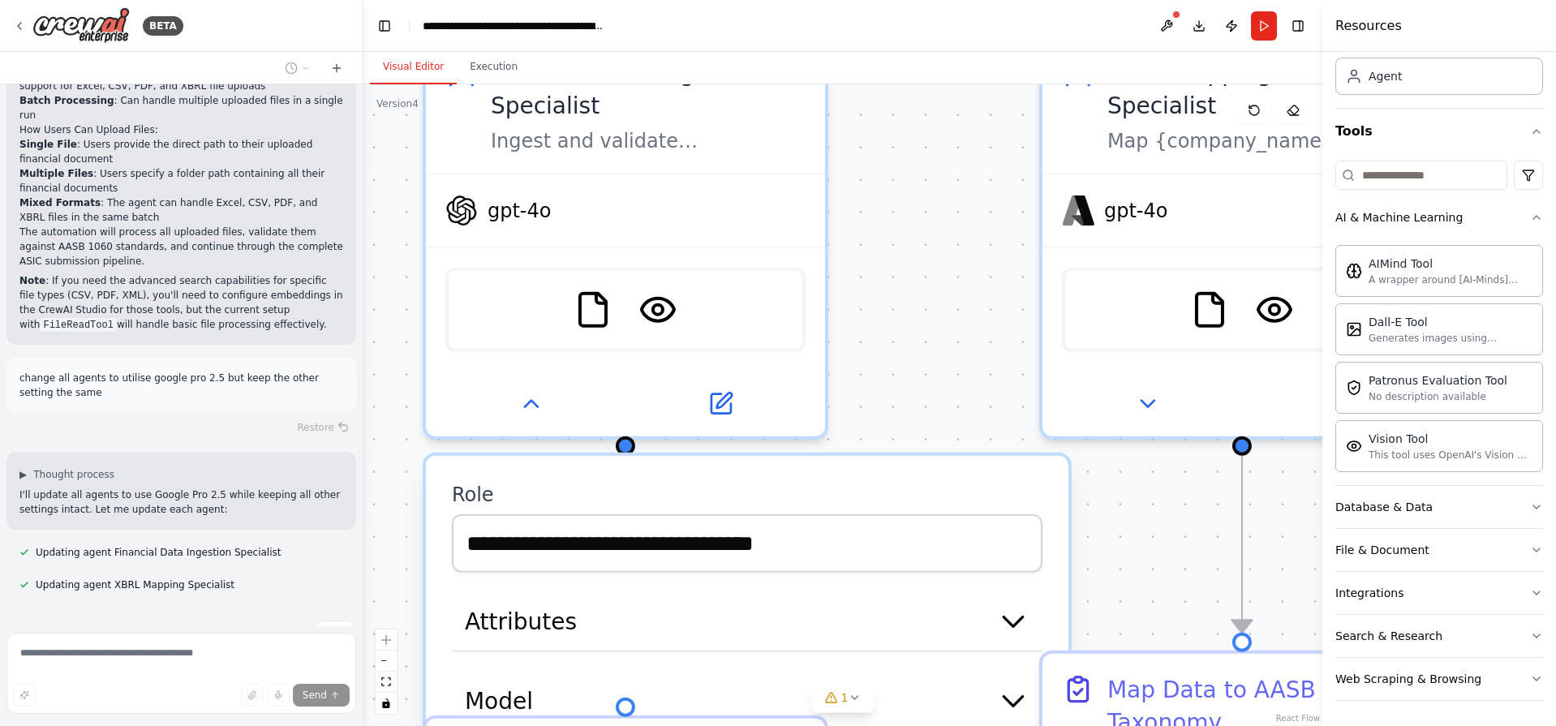
scroll to position [2047, 0]
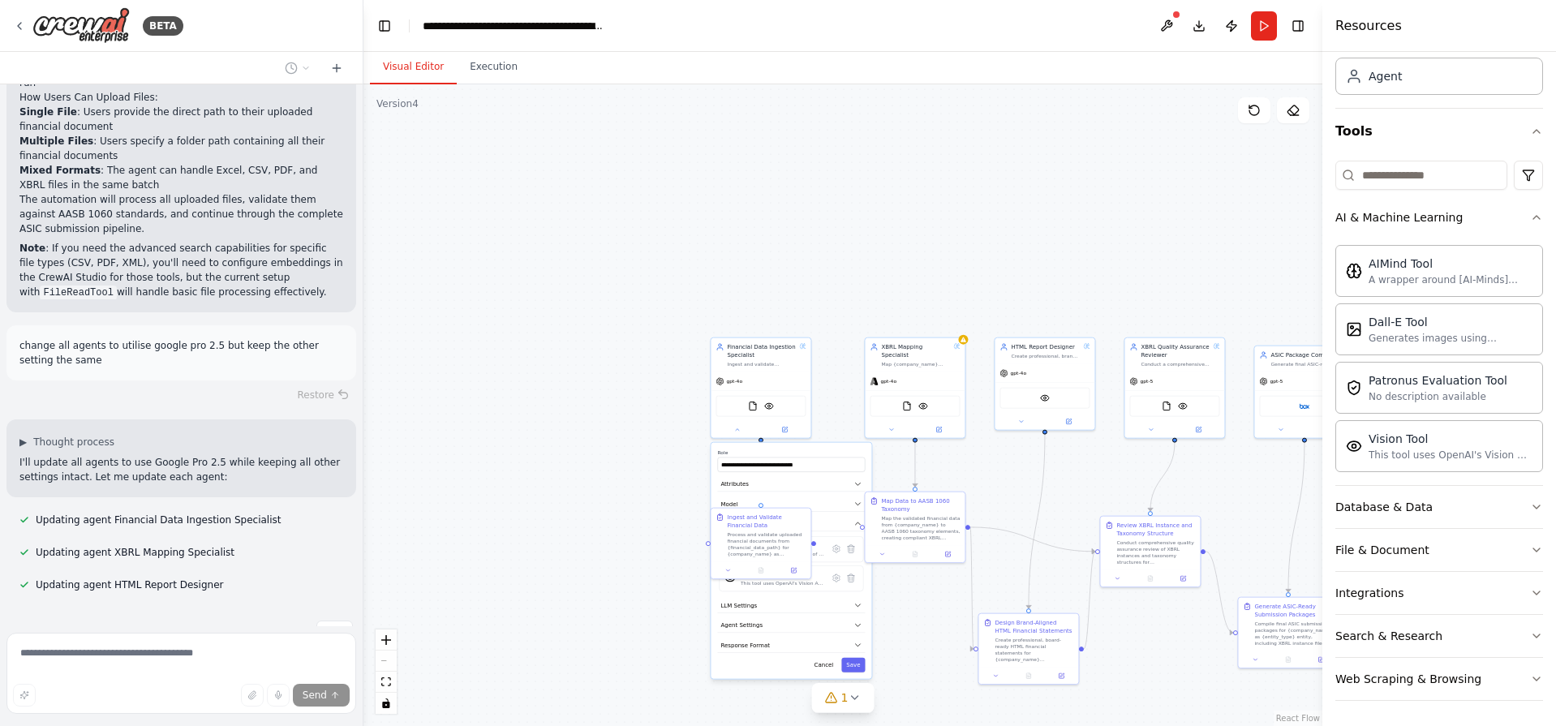
drag, startPoint x: 1064, startPoint y: 277, endPoint x: 919, endPoint y: 231, distance: 152.4
click at [919, 231] on div ".deletable-edge-delete-btn { width: 20px; height: 20px; border: 0px solid #ffff…" at bounding box center [842, 405] width 959 height 642
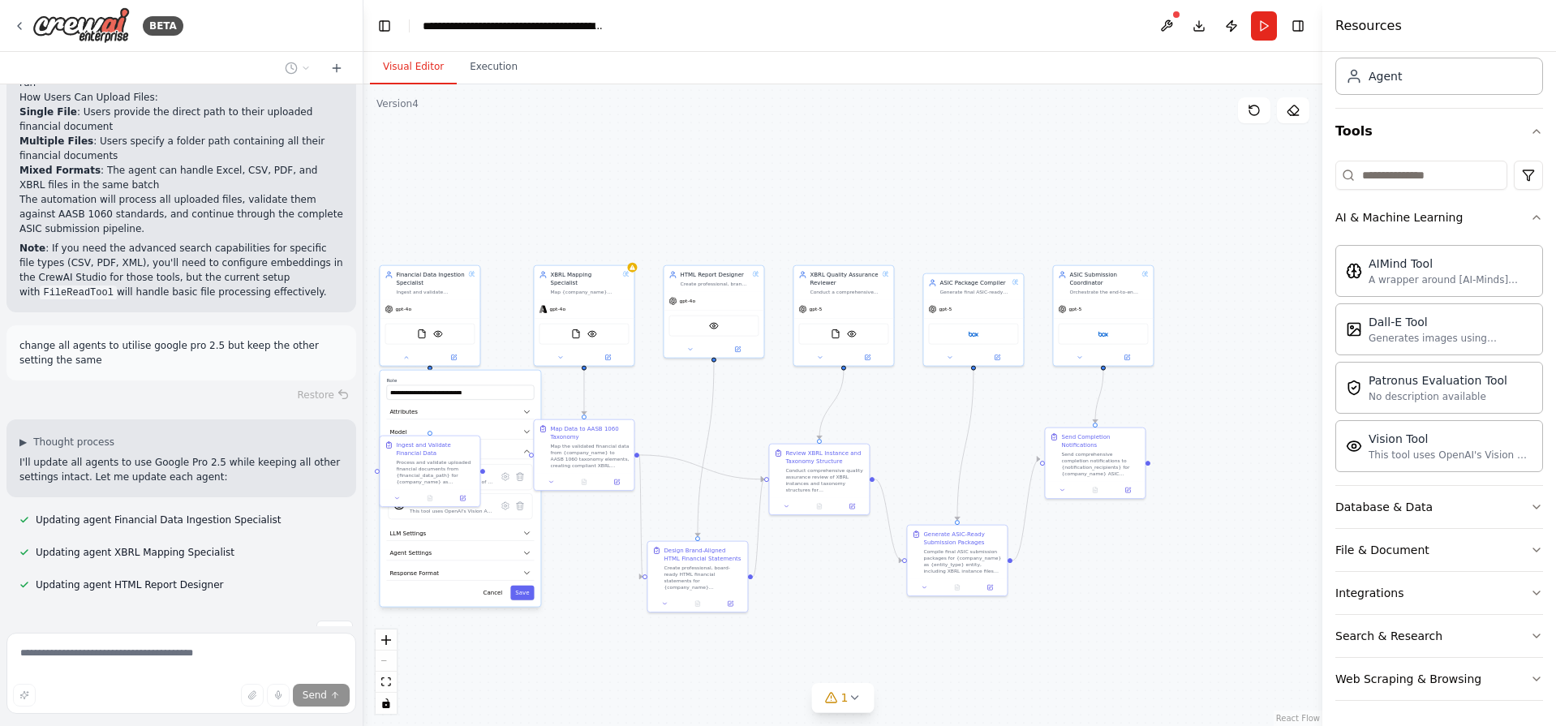
drag, startPoint x: 1038, startPoint y: 209, endPoint x: 834, endPoint y: 176, distance: 206.3
click at [834, 176] on div ".deletable-edge-delete-btn { width: 20px; height: 20px; border: 0px solid #ffff…" at bounding box center [842, 405] width 959 height 642
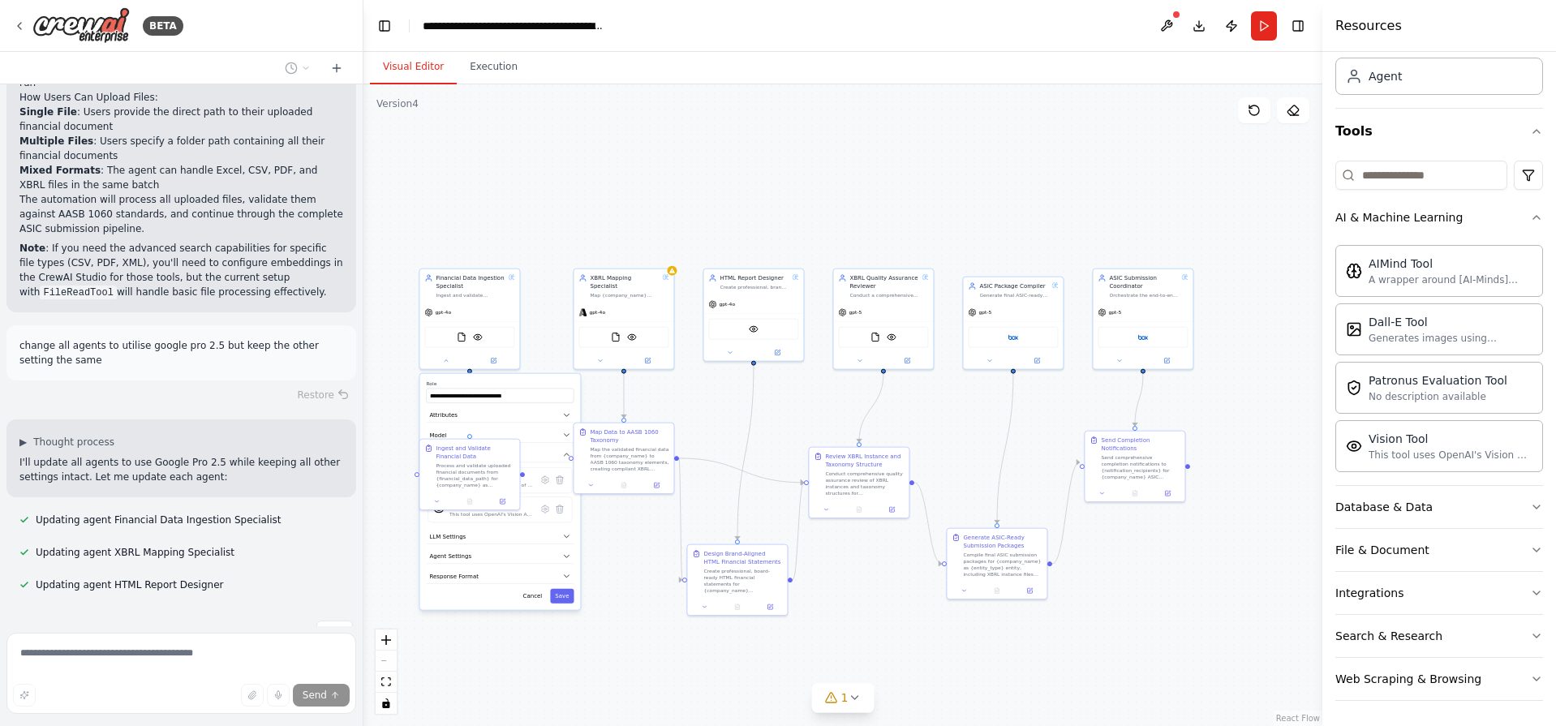
drag, startPoint x: 935, startPoint y: 185, endPoint x: 1012, endPoint y: 188, distance: 77.1
click at [1012, 188] on div ".deletable-edge-delete-btn { width: 20px; height: 20px; border: 0px solid #ffff…" at bounding box center [842, 405] width 959 height 642
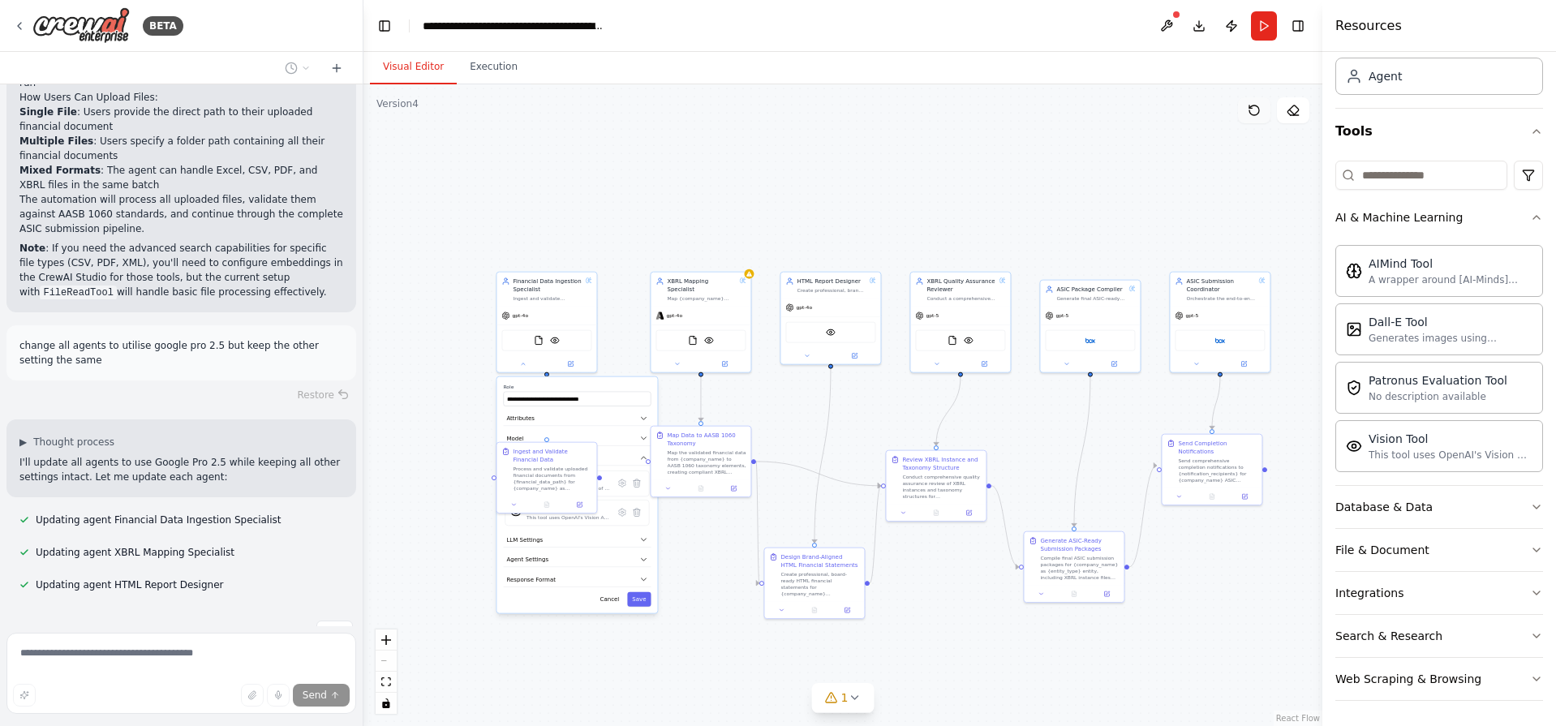
scroll to position [2079, 0]
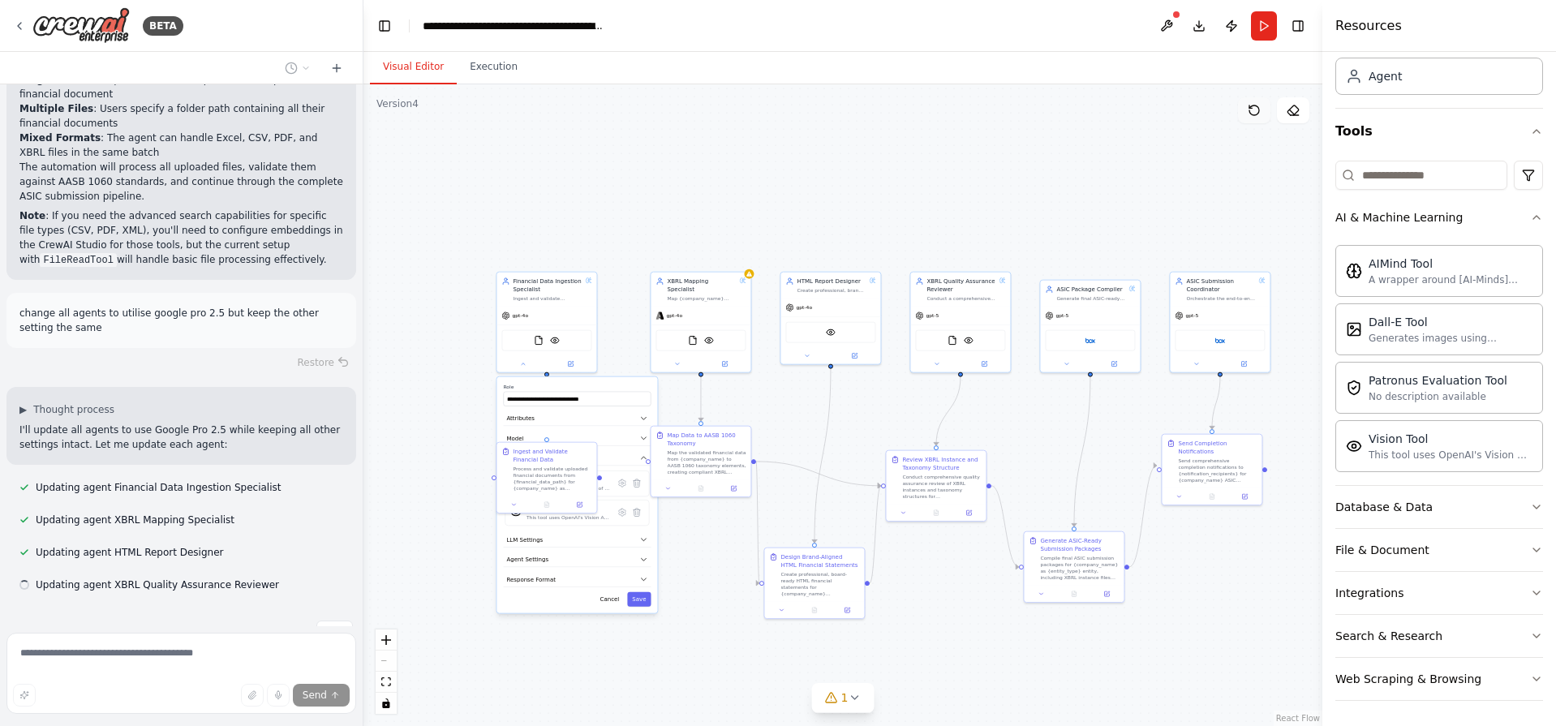
click at [1254, 111] on icon at bounding box center [1254, 110] width 13 height 13
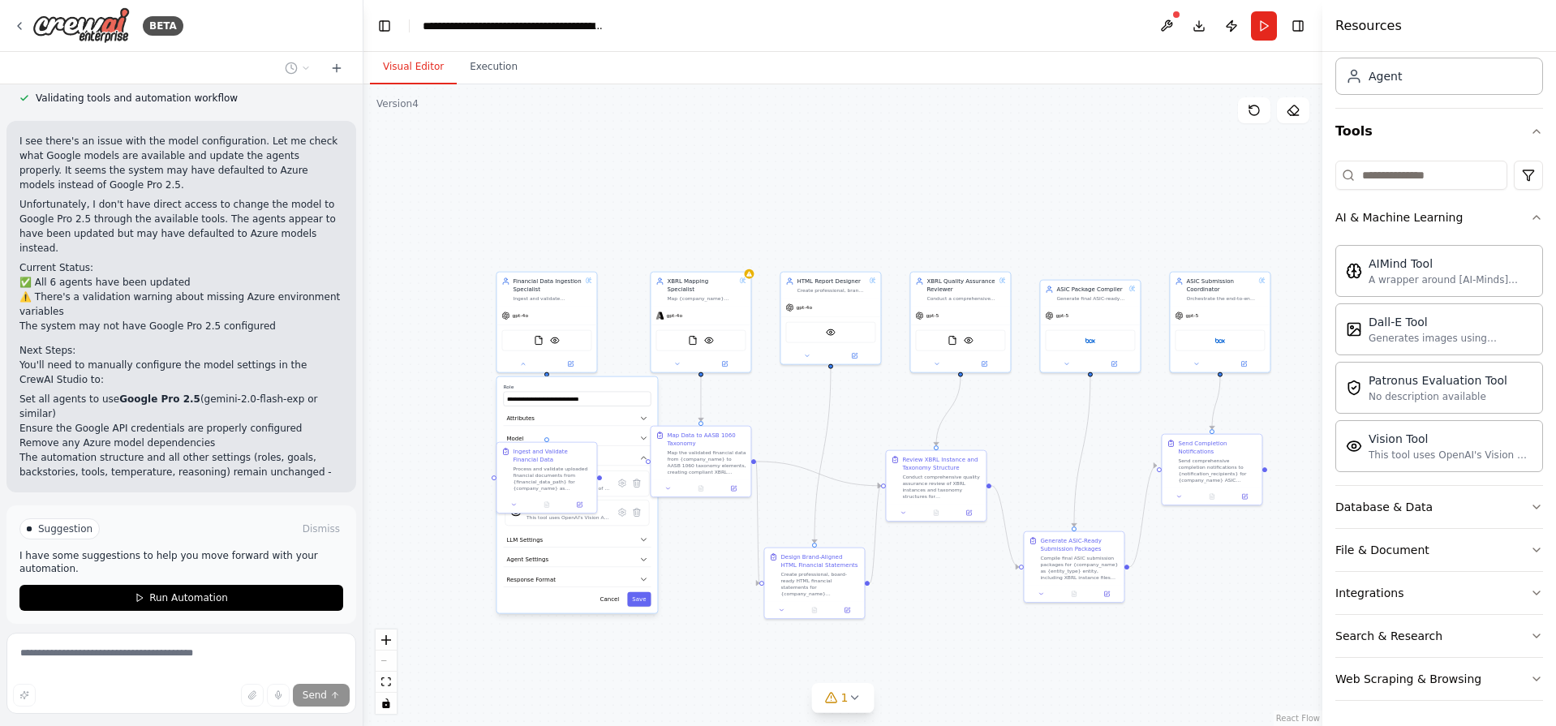
scroll to position [2678, 0]
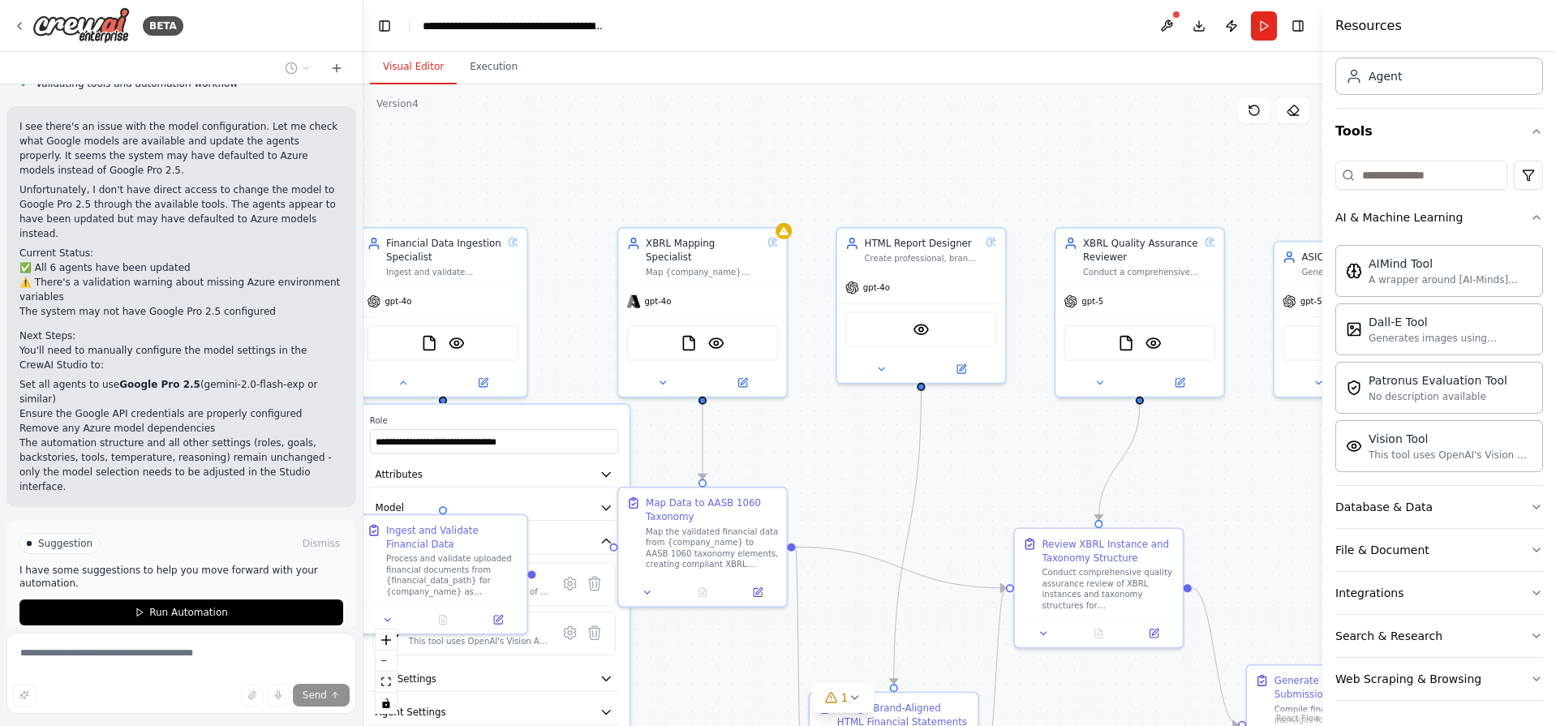
click at [233, 377] on li "Set all agents to use Google Pro 2.5 (gemini-2.0-flash-exp or similar)" at bounding box center [181, 391] width 324 height 29
click at [174, 406] on li "Ensure the Google API credentials are properly configured" at bounding box center [181, 413] width 324 height 15
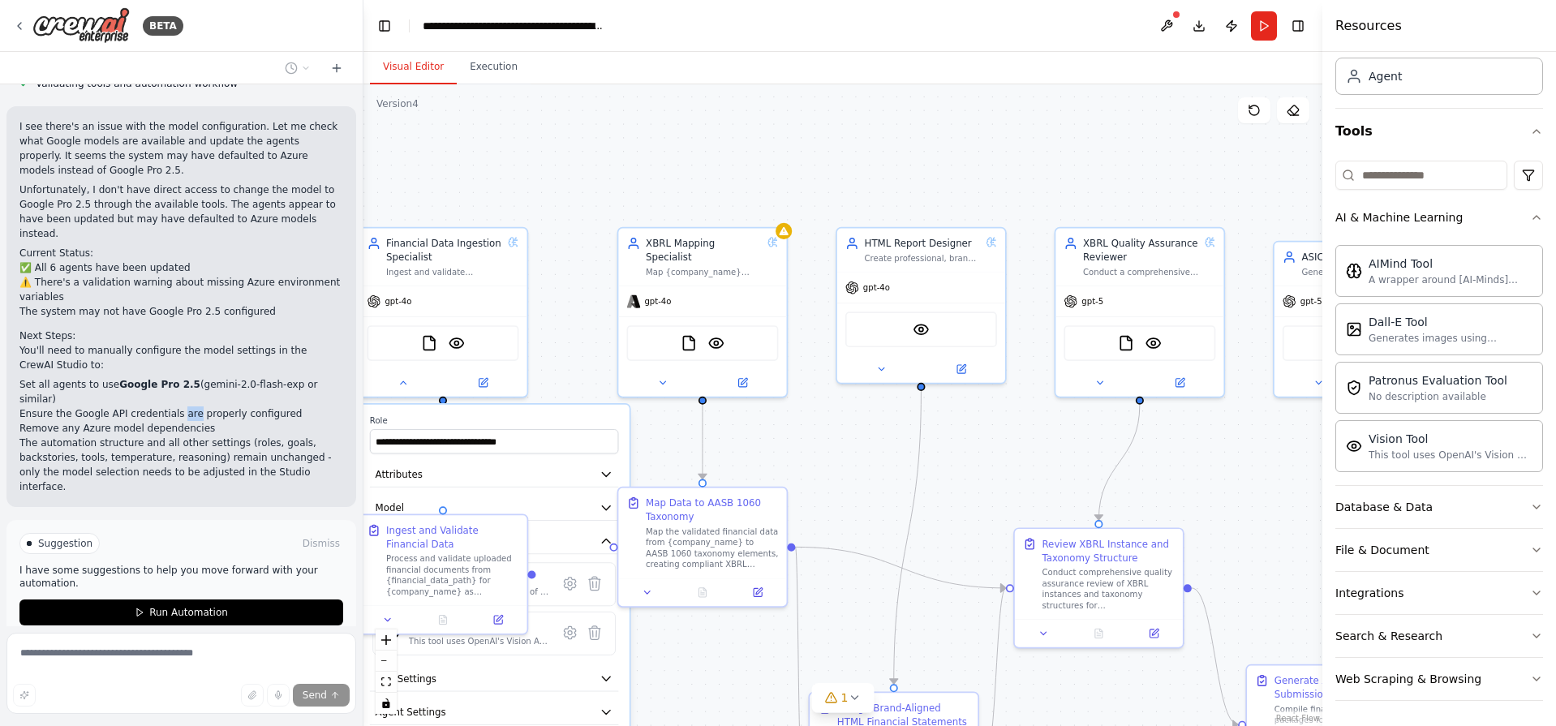
click at [174, 406] on li "Ensure the Google API credentials are properly configured" at bounding box center [181, 413] width 324 height 15
click at [1229, 31] on button "Publish" at bounding box center [1232, 25] width 26 height 29
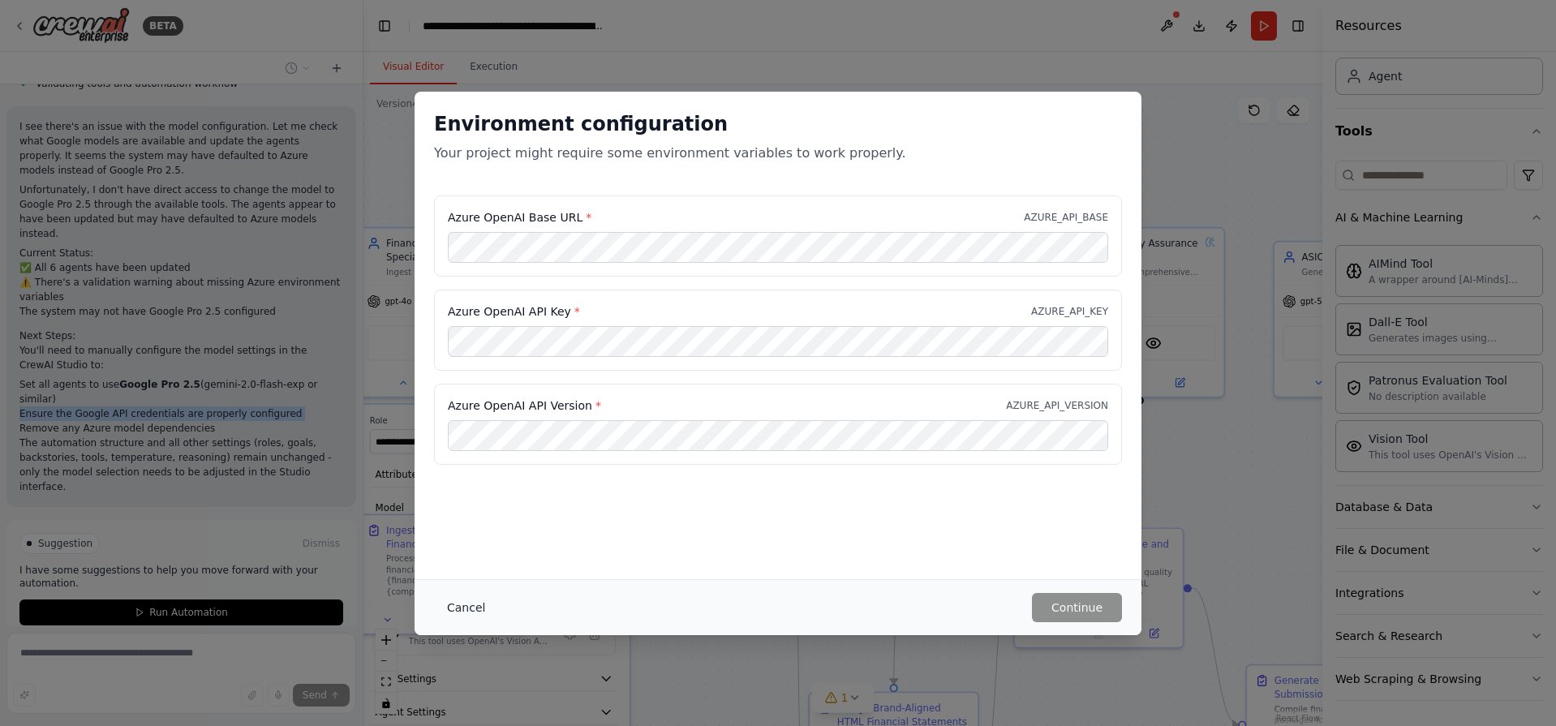
click at [460, 608] on button "Cancel" at bounding box center [466, 607] width 64 height 29
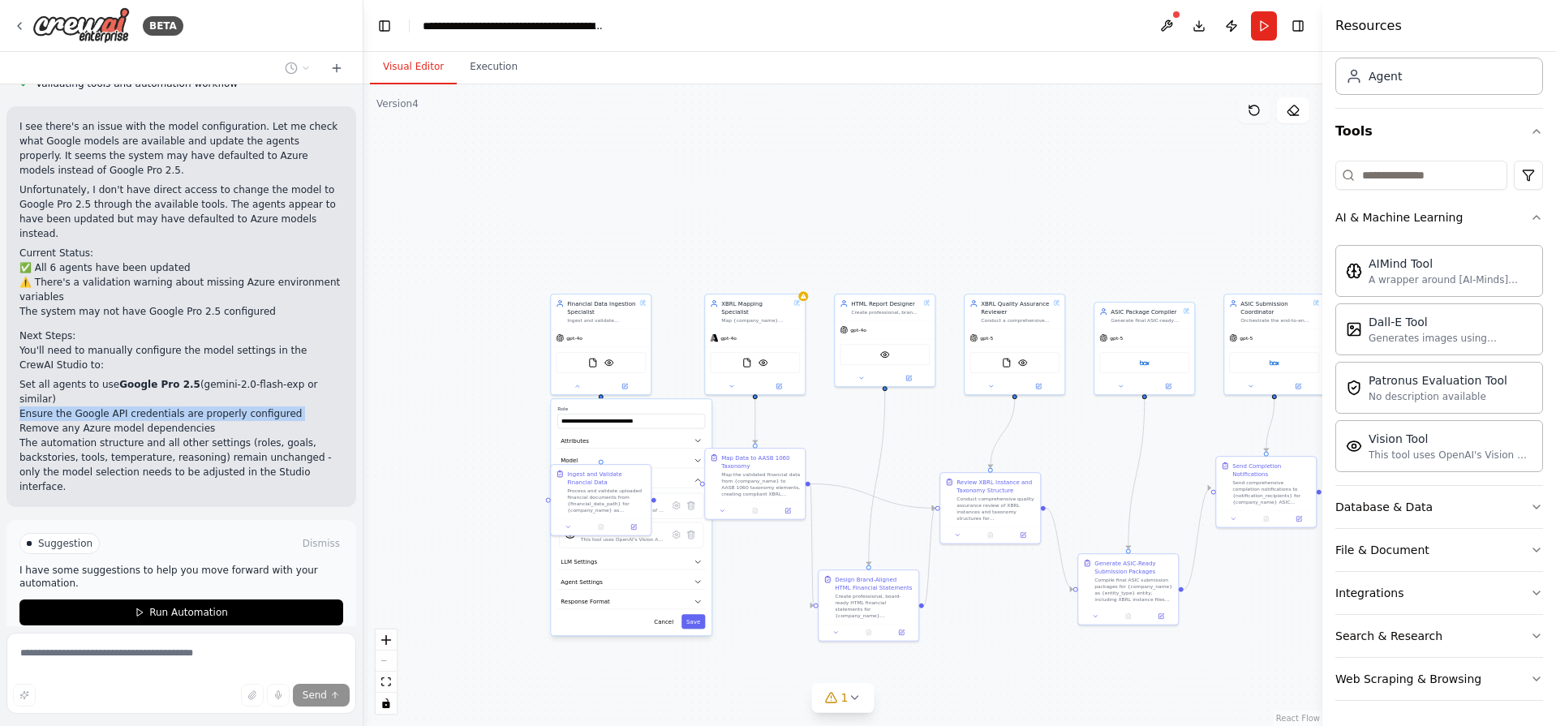
click at [1268, 118] on button at bounding box center [1254, 110] width 32 height 26
click at [1247, 111] on button at bounding box center [1254, 110] width 32 height 26
click at [1262, 28] on button "Run" at bounding box center [1264, 25] width 26 height 29
click at [1158, 19] on button at bounding box center [1167, 25] width 26 height 29
click at [1161, 22] on div at bounding box center [1167, 25] width 26 height 29
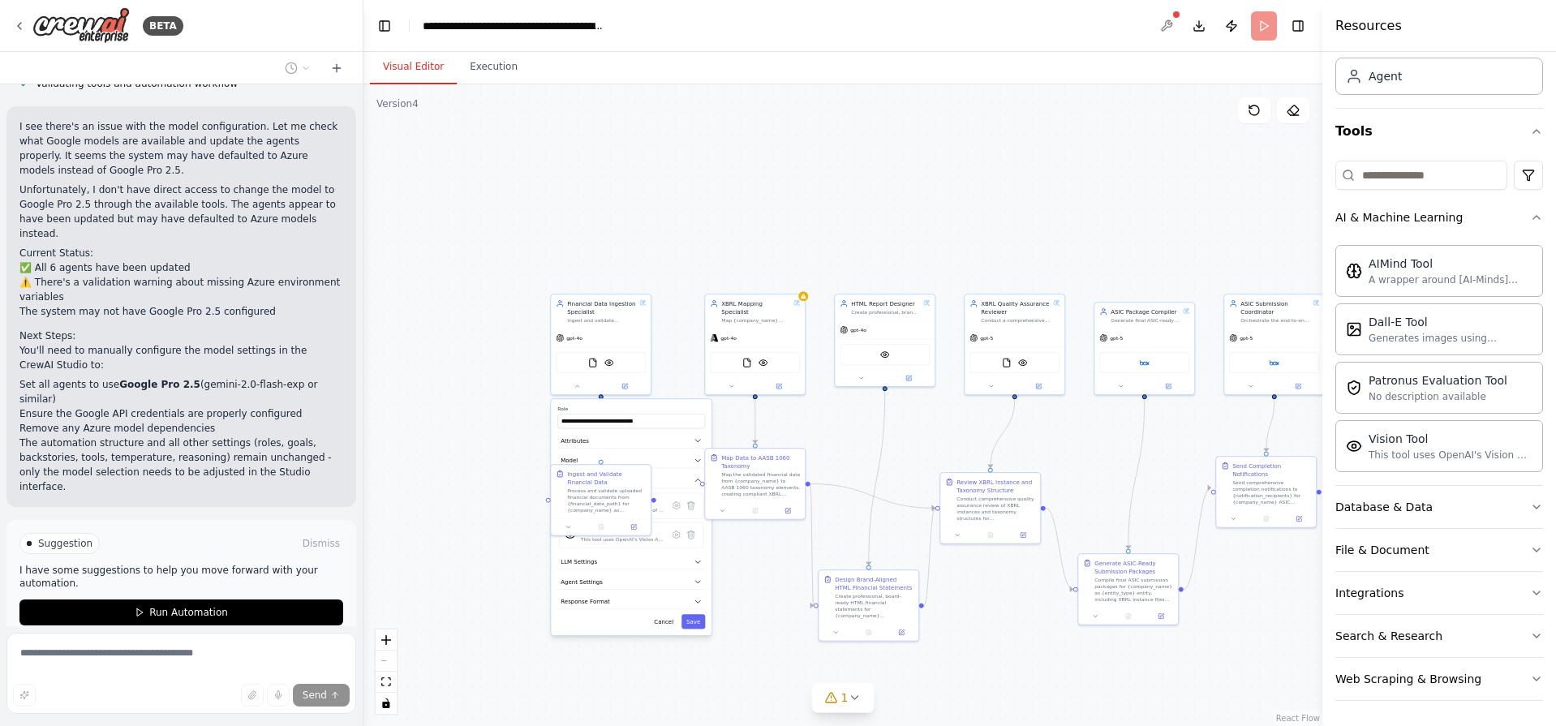
click at [1167, 23] on div at bounding box center [1167, 25] width 26 height 29
click at [1167, 32] on div at bounding box center [1167, 25] width 26 height 29
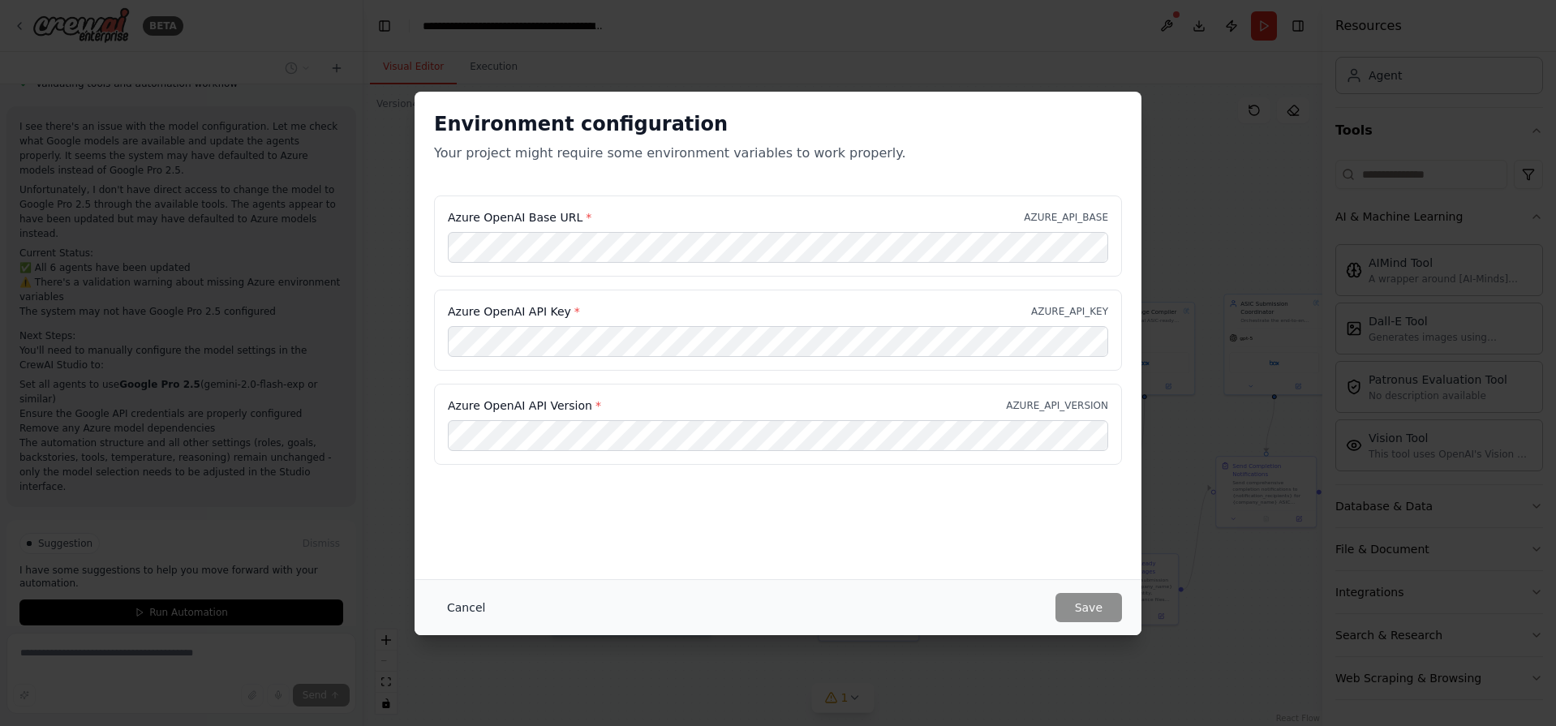
click at [463, 614] on button "Cancel" at bounding box center [466, 607] width 64 height 29
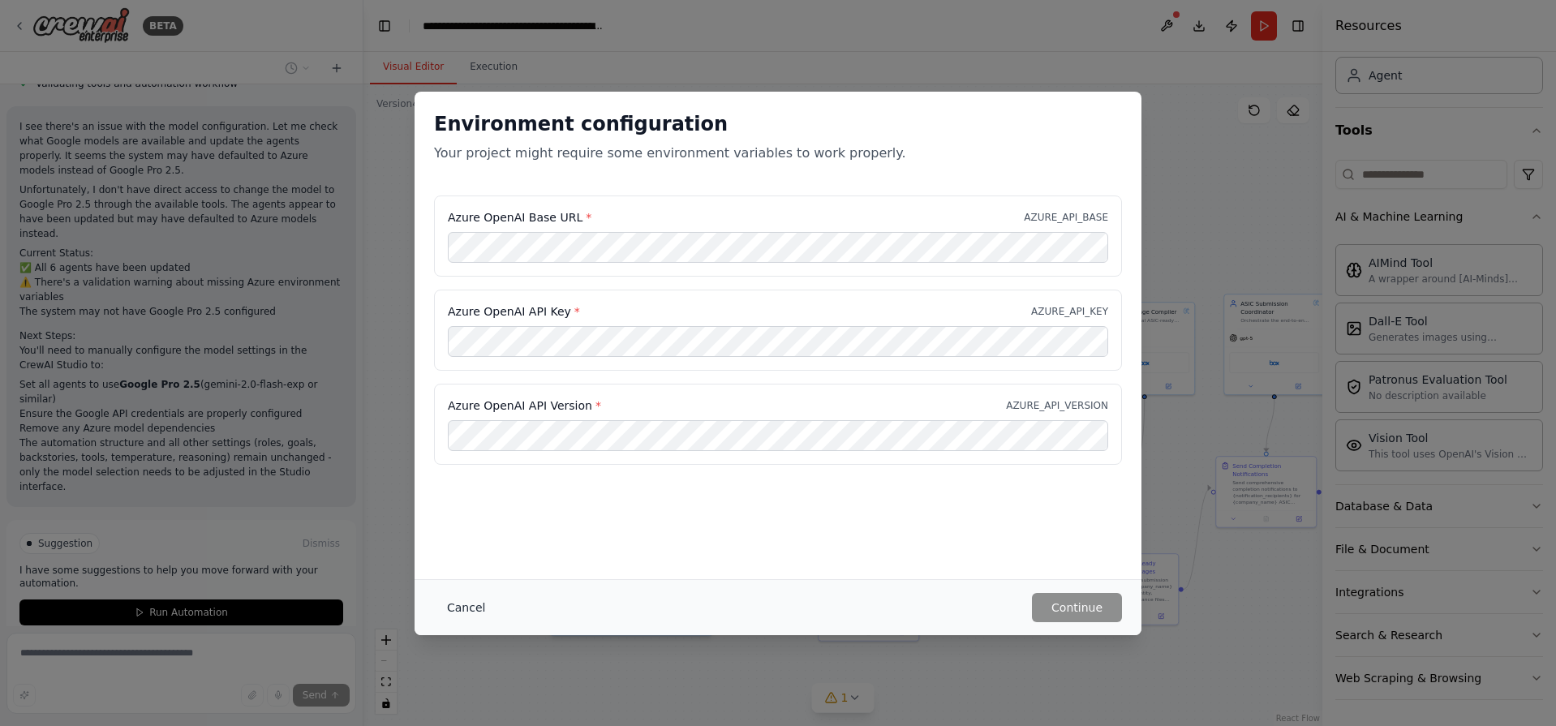
click at [482, 608] on button "Cancel" at bounding box center [466, 607] width 64 height 29
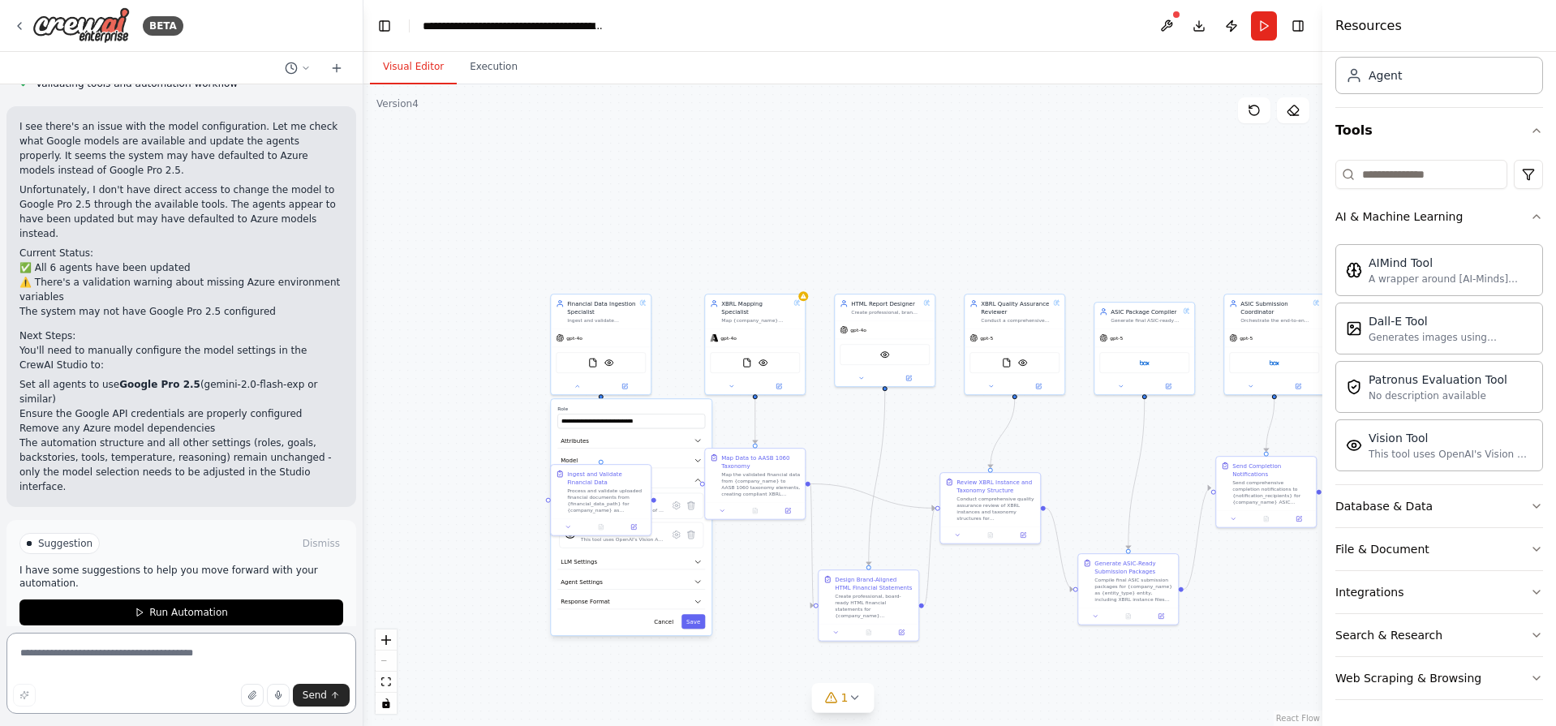
scroll to position [2615, 0]
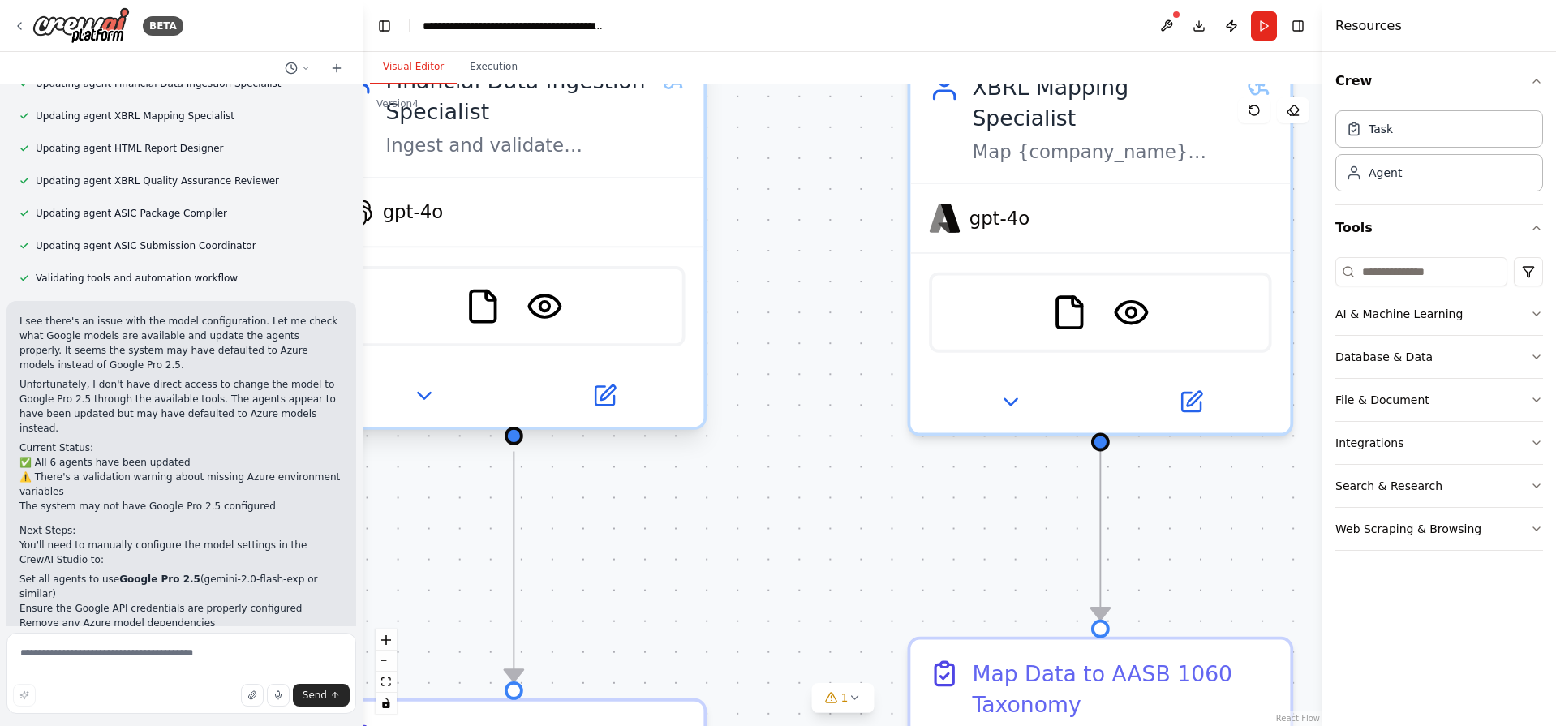
click at [492, 224] on div "gpt-4o" at bounding box center [514, 212] width 380 height 68
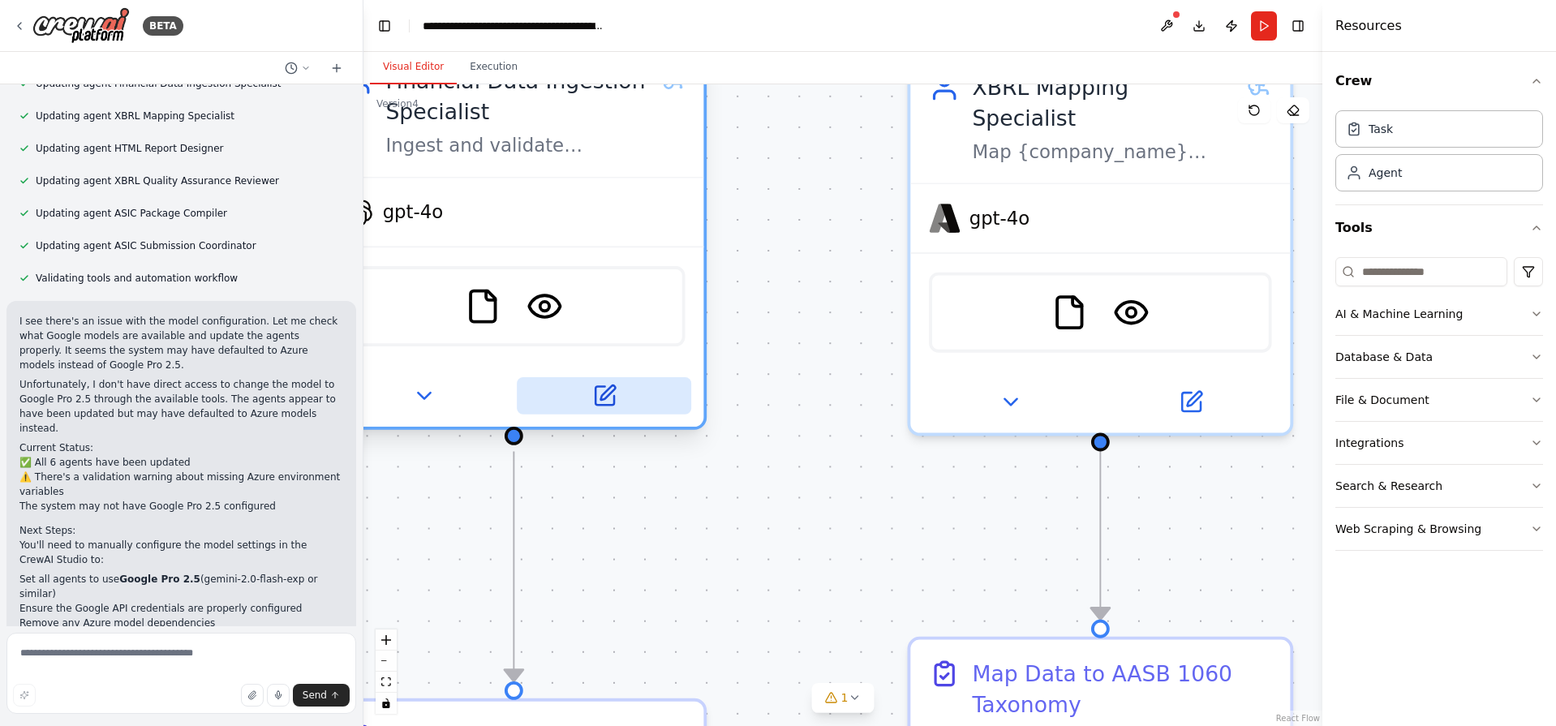
click at [613, 403] on icon at bounding box center [604, 396] width 19 height 19
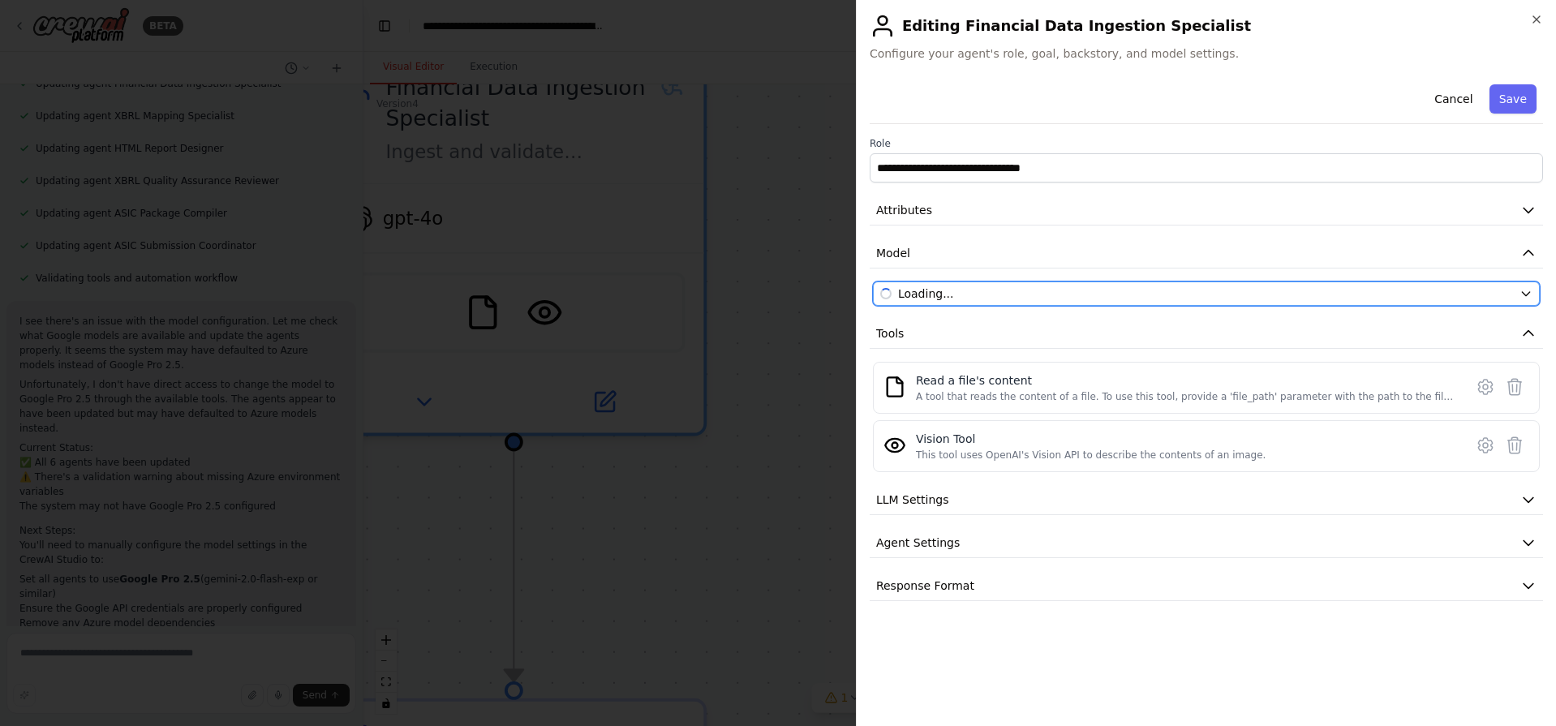
click at [1043, 290] on div "Loading..." at bounding box center [1196, 294] width 633 height 16
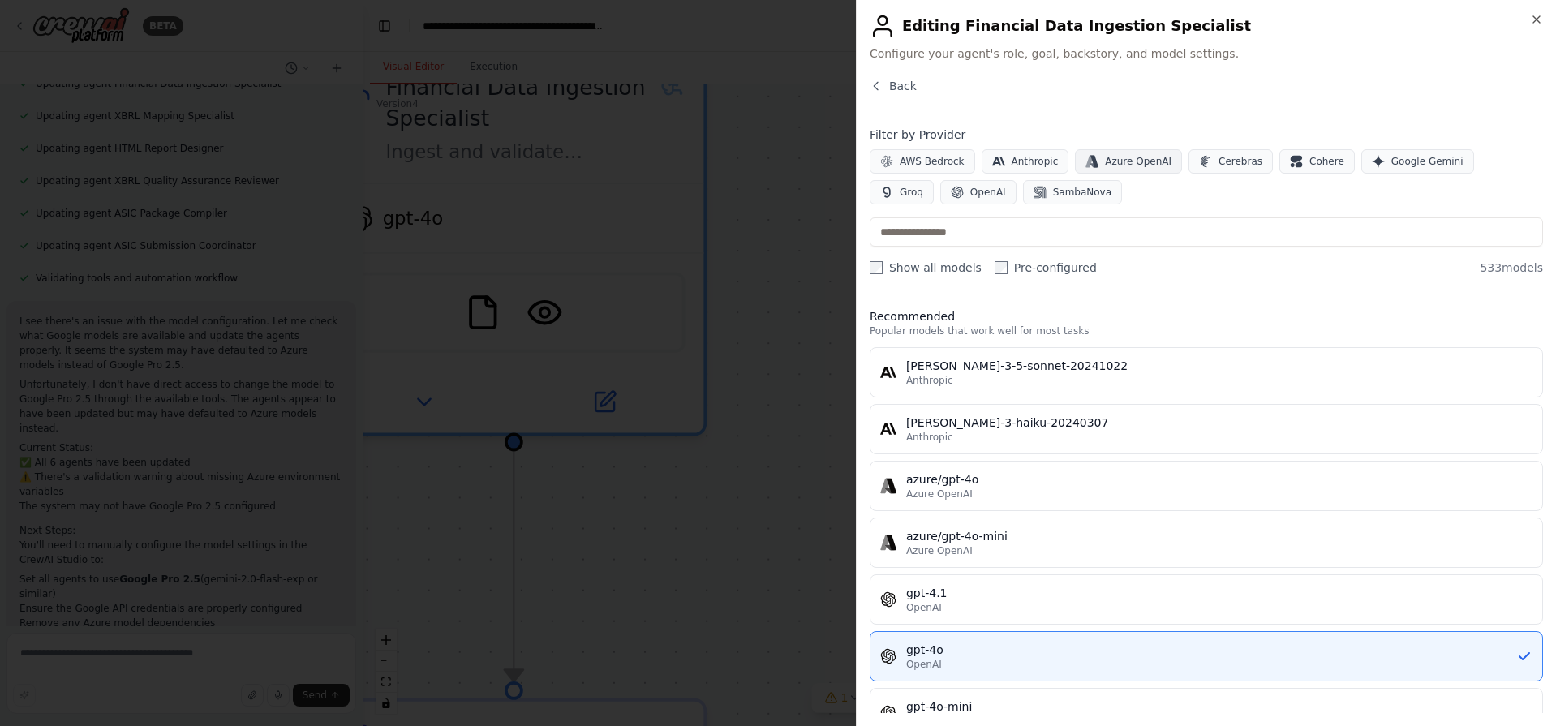
click at [1121, 163] on span "Azure OpenAI" at bounding box center [1138, 161] width 67 height 13
click at [893, 186] on icon "button" at bounding box center [886, 192] width 13 height 13
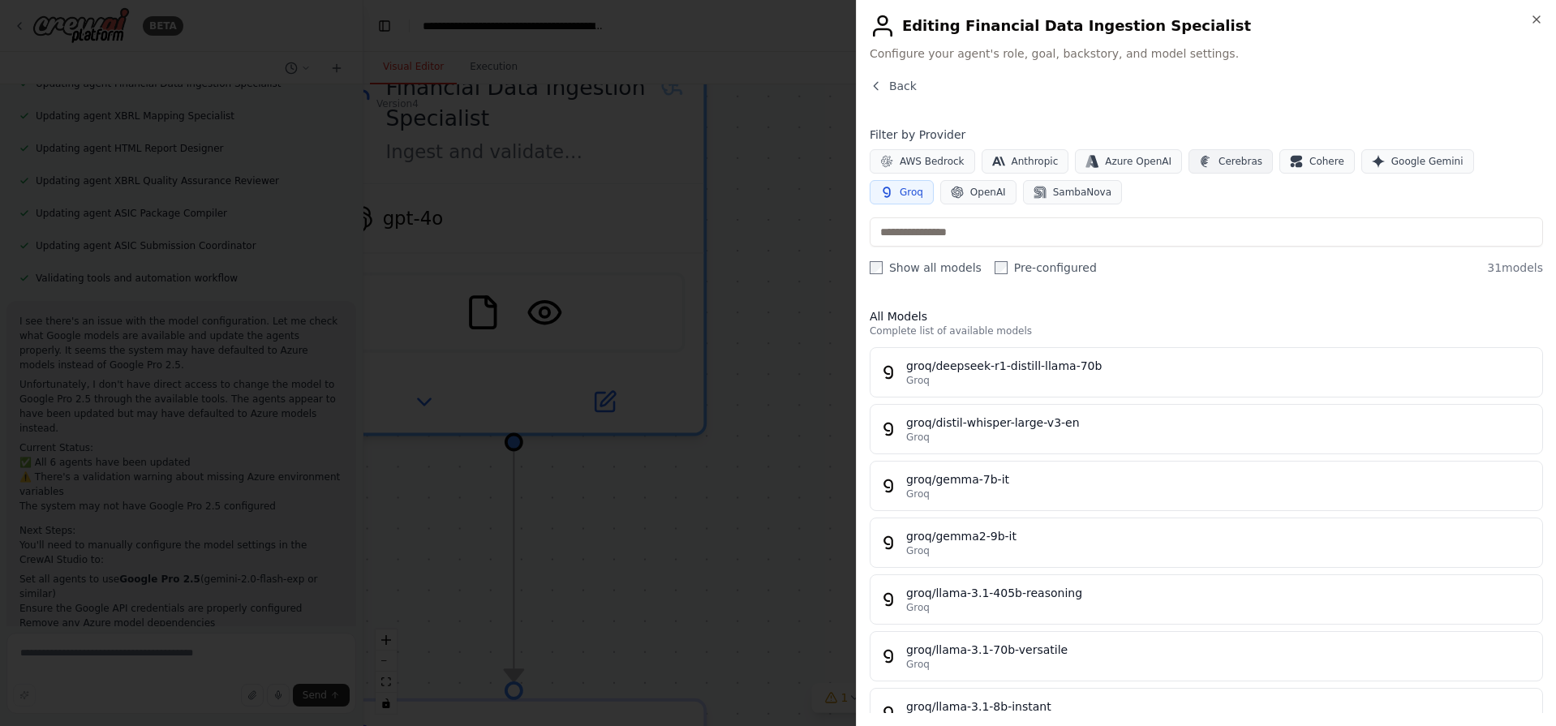
click at [1232, 161] on span "Cerebras" at bounding box center [1241, 161] width 44 height 13
click at [1310, 157] on span "Cohere" at bounding box center [1327, 161] width 35 height 13
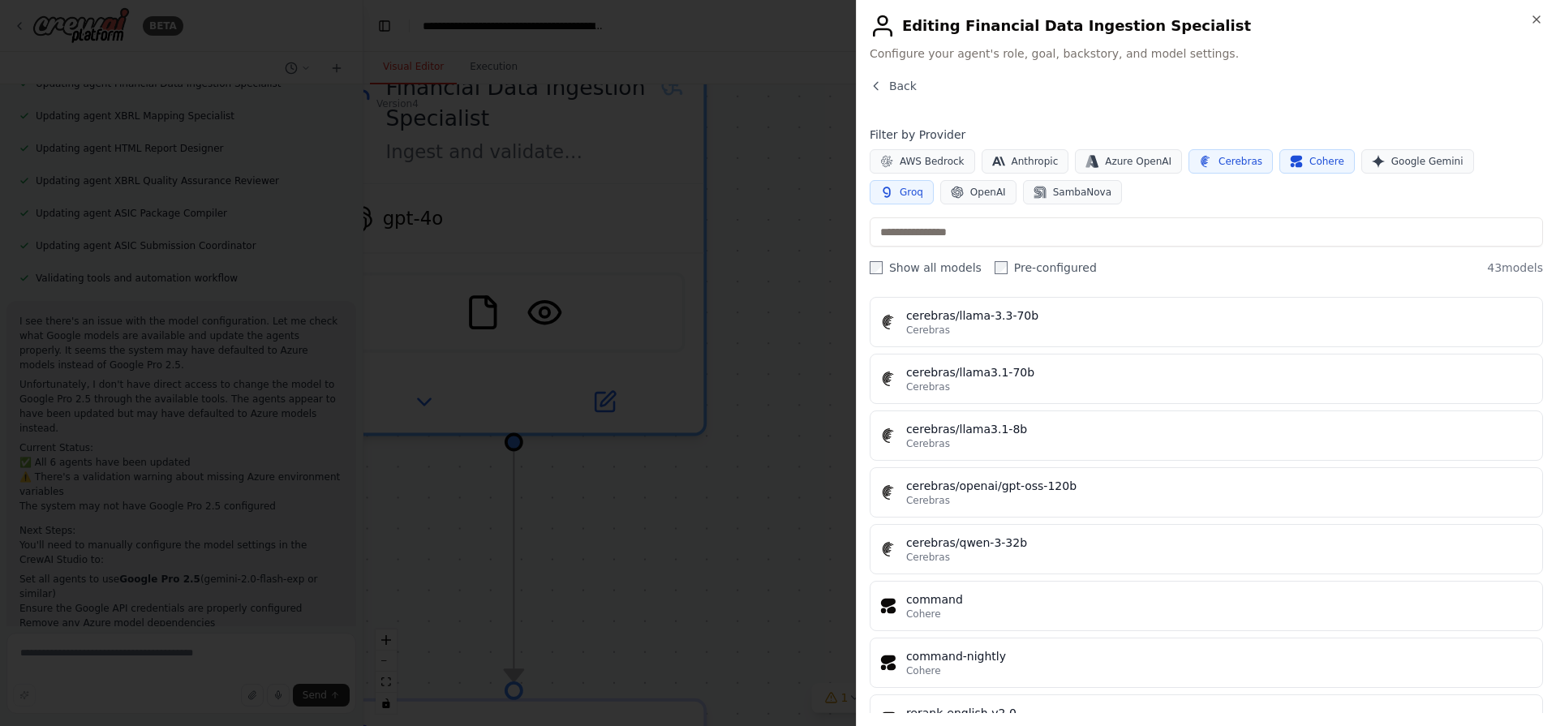
scroll to position [13, 0]
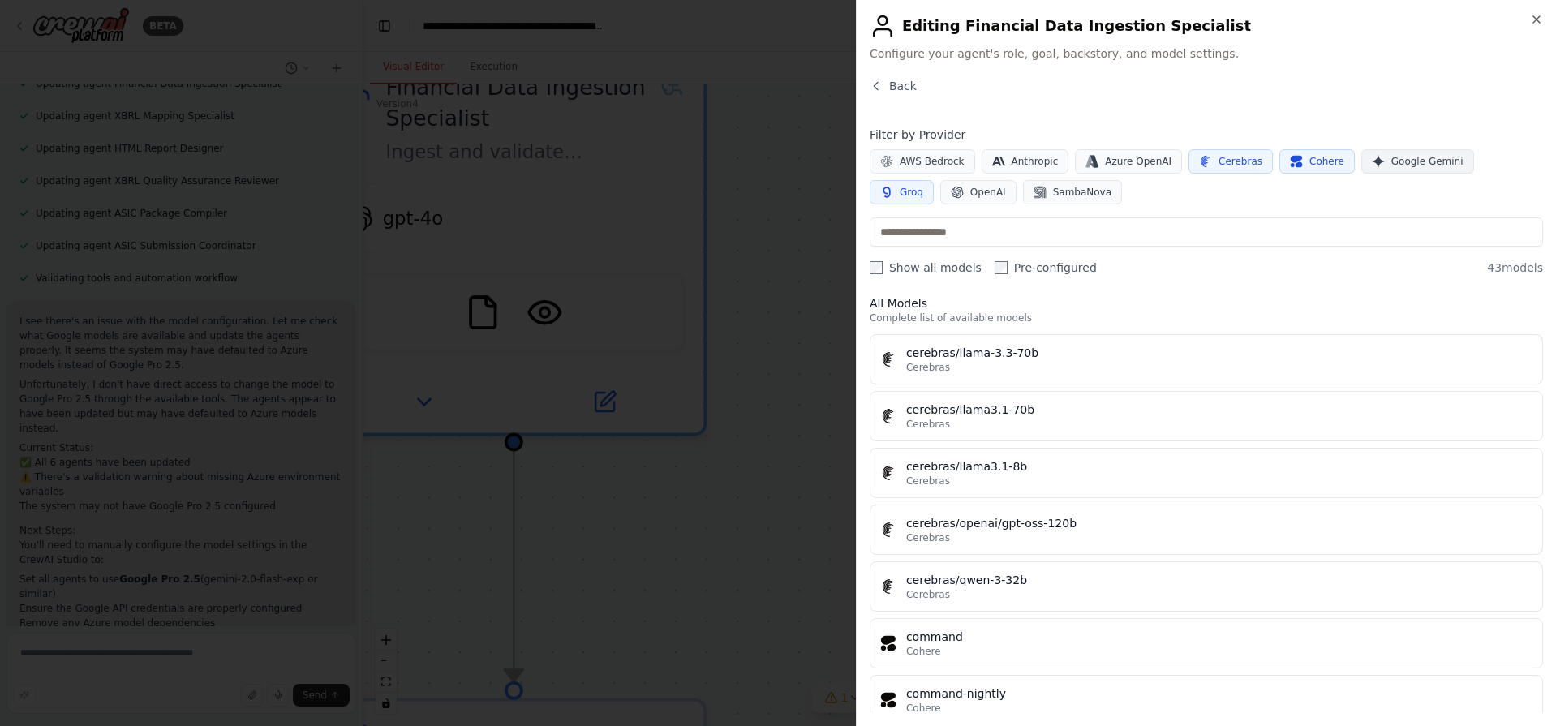
click at [1409, 165] on span "Google Gemini" at bounding box center [1427, 161] width 72 height 13
click at [1290, 167] on icon "button" at bounding box center [1296, 161] width 13 height 13
click at [1219, 160] on span "Cerebras" at bounding box center [1241, 161] width 44 height 13
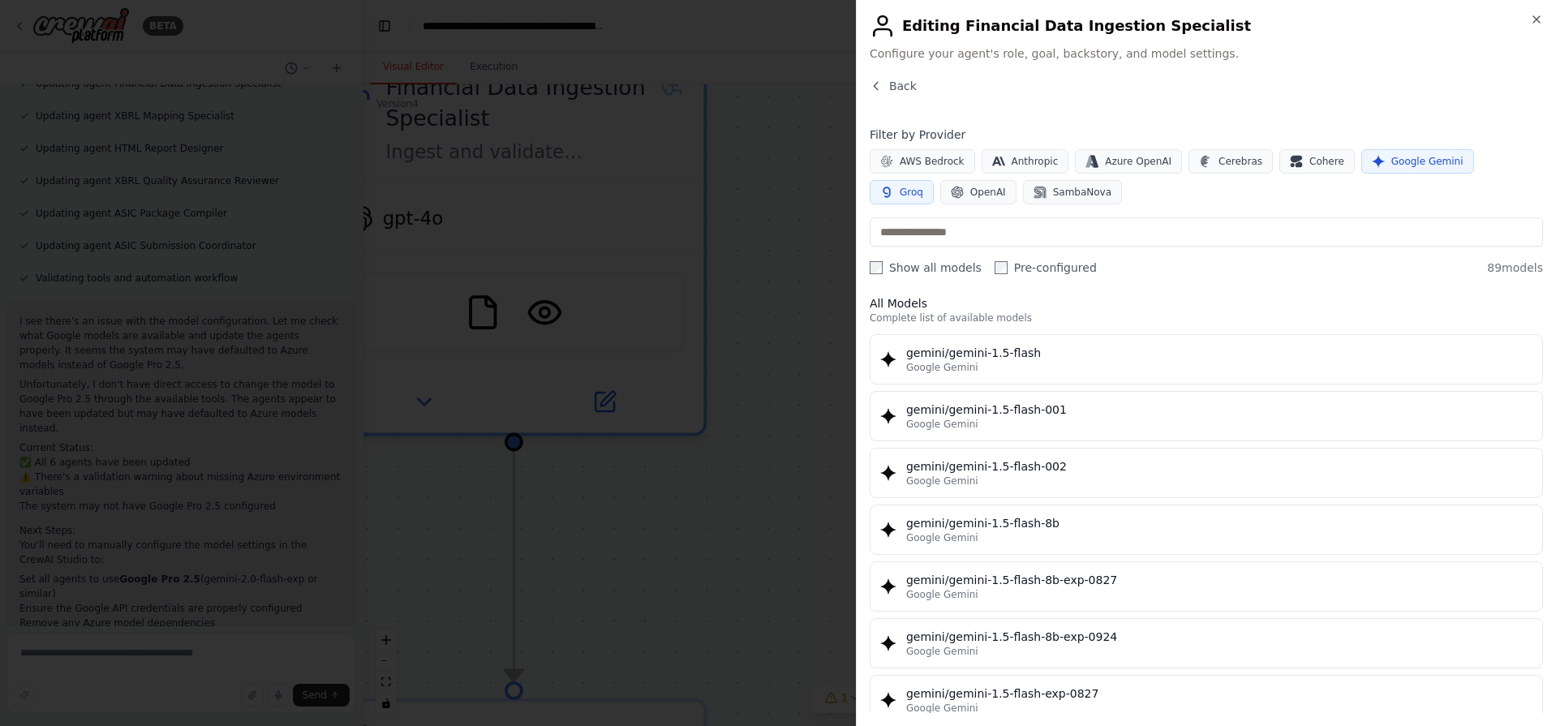
click at [923, 186] on span "Groq" at bounding box center [912, 192] width 24 height 13
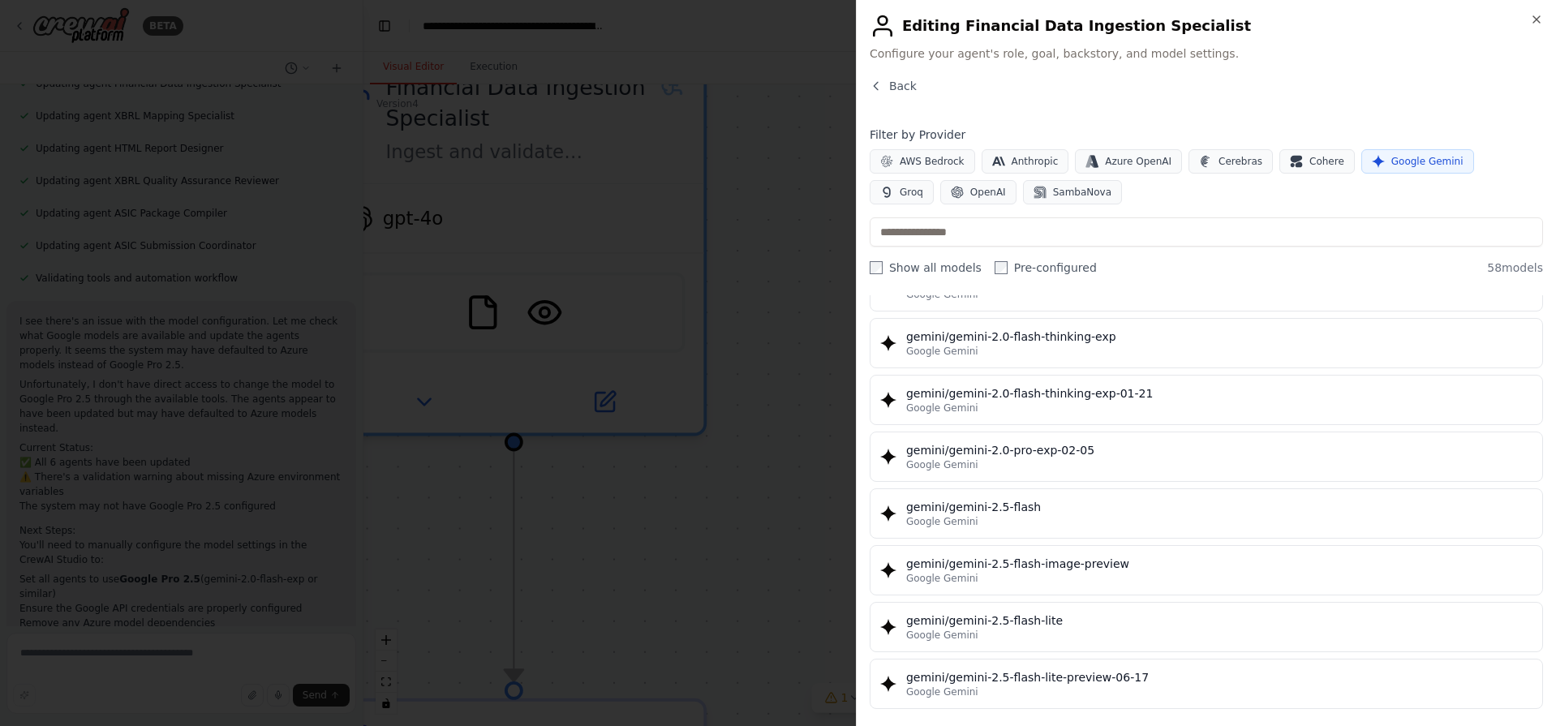
scroll to position [1311, 0]
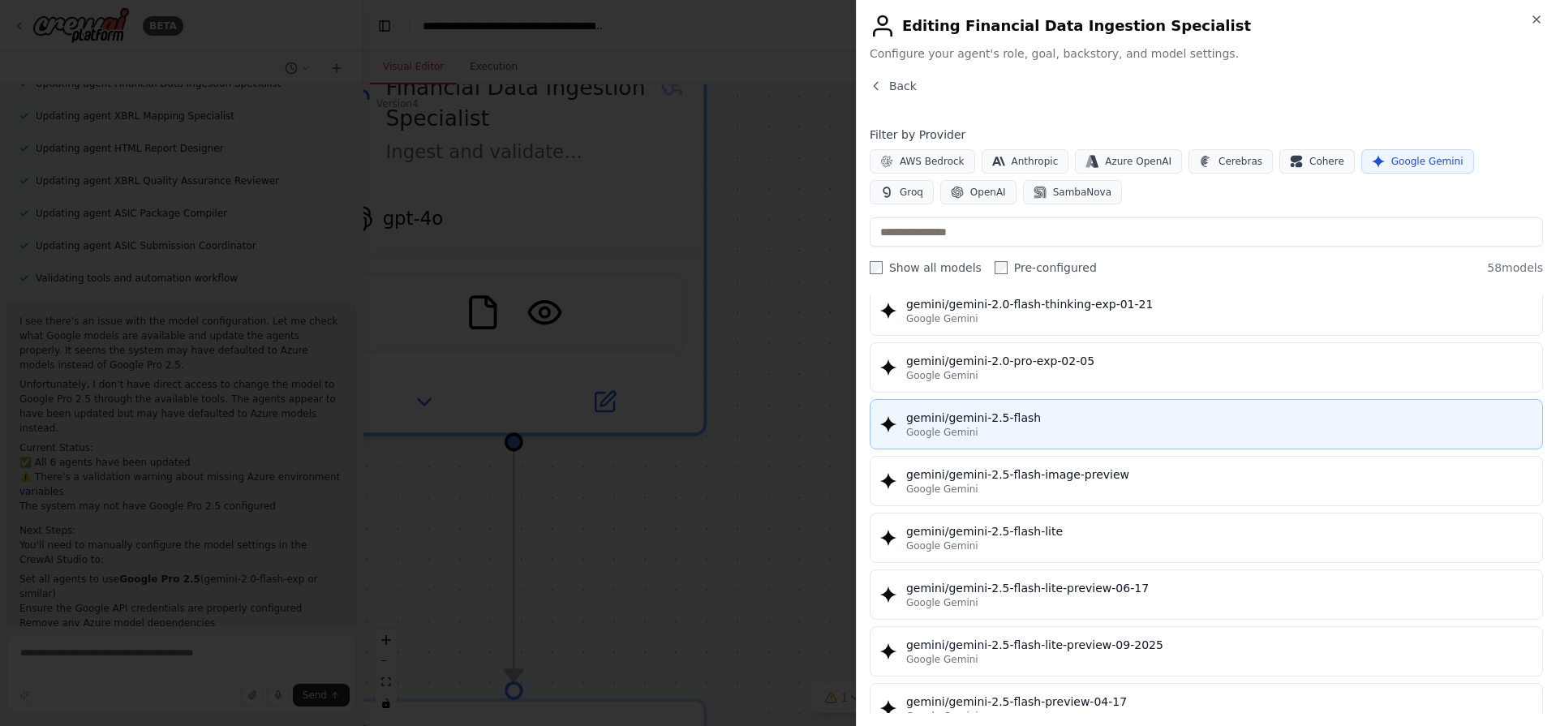
click at [1107, 433] on div "Google Gemini" at bounding box center [1219, 432] width 626 height 13
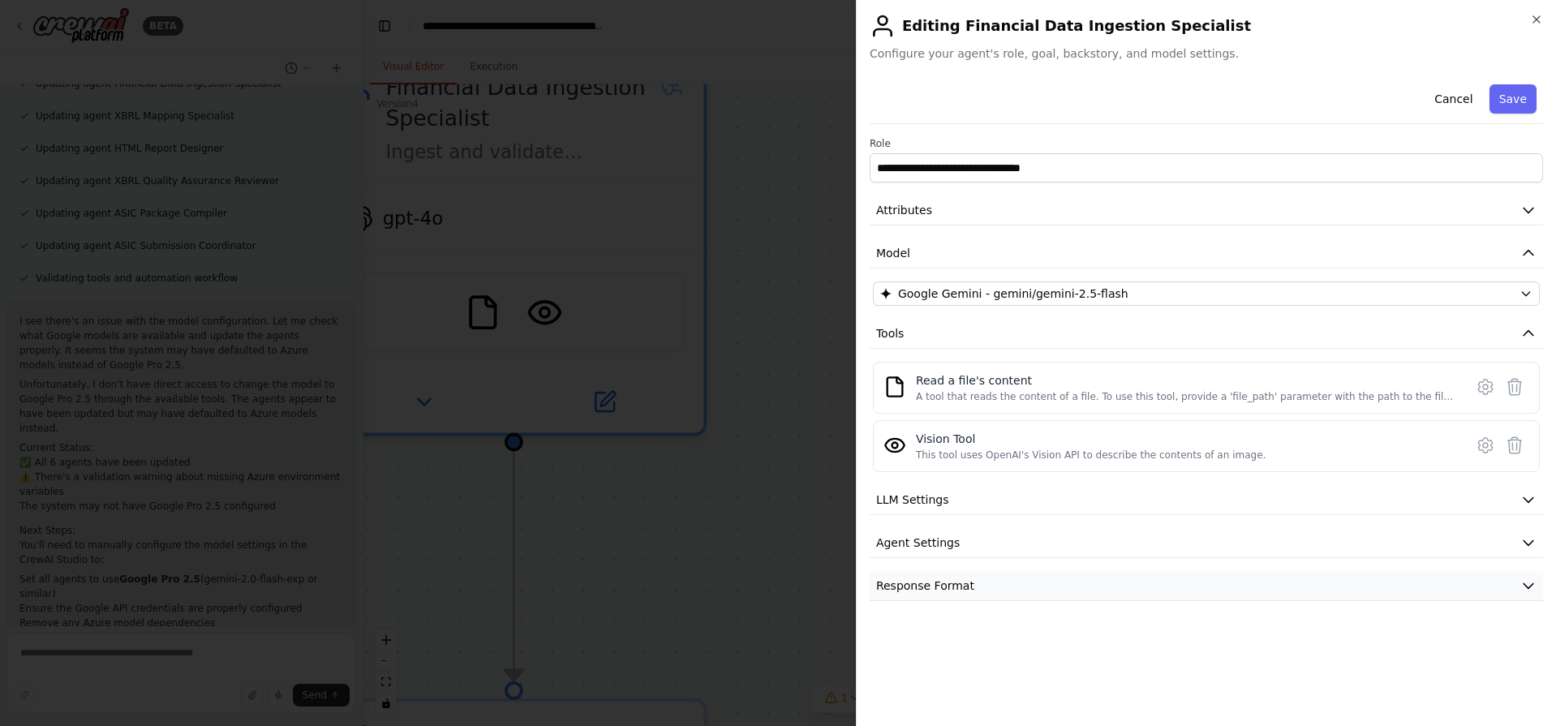
click at [988, 582] on button "Response Format" at bounding box center [1206, 586] width 673 height 30
click at [980, 545] on button "Agent Settings" at bounding box center [1206, 543] width 673 height 30
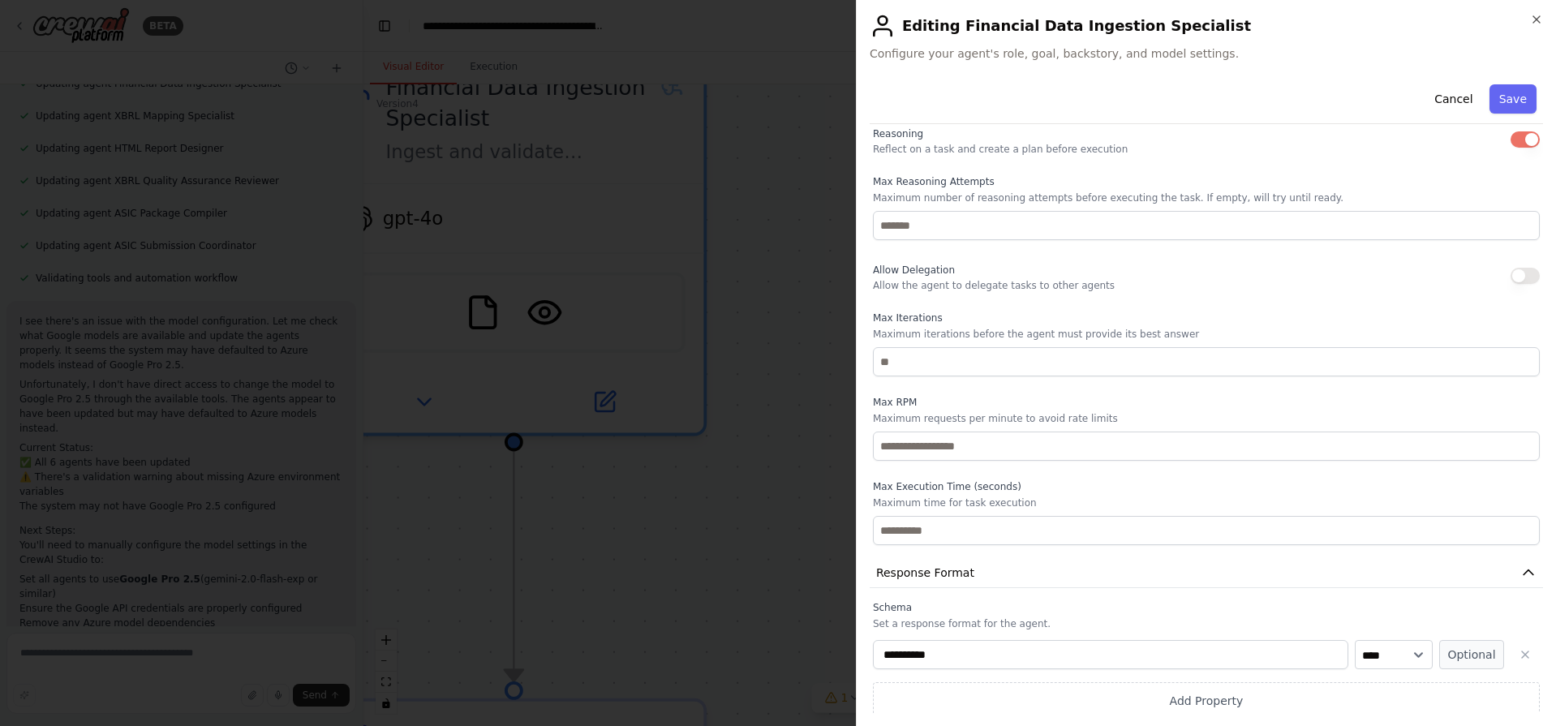
scroll to position [454, 0]
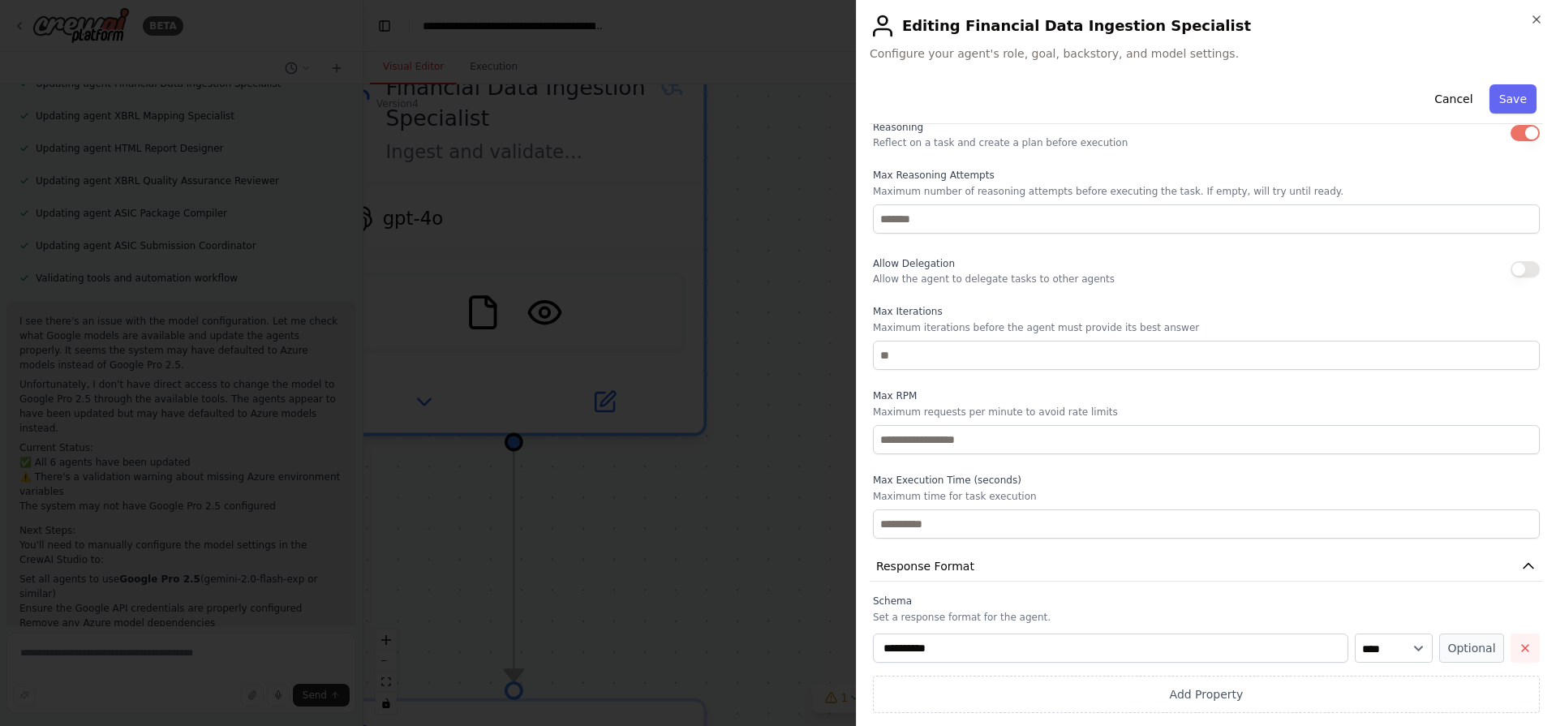
click at [1519, 643] on icon "button" at bounding box center [1525, 648] width 13 height 13
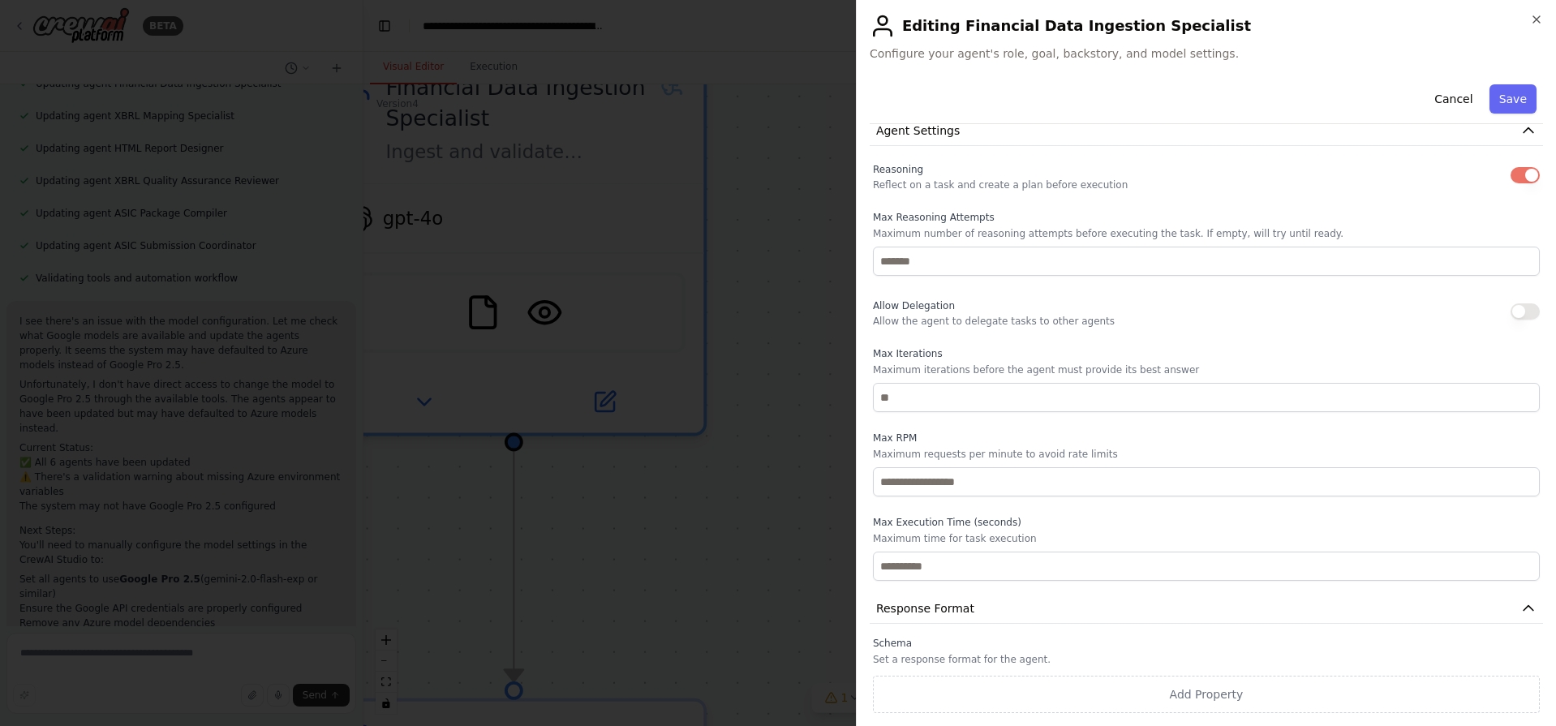
scroll to position [412, 0]
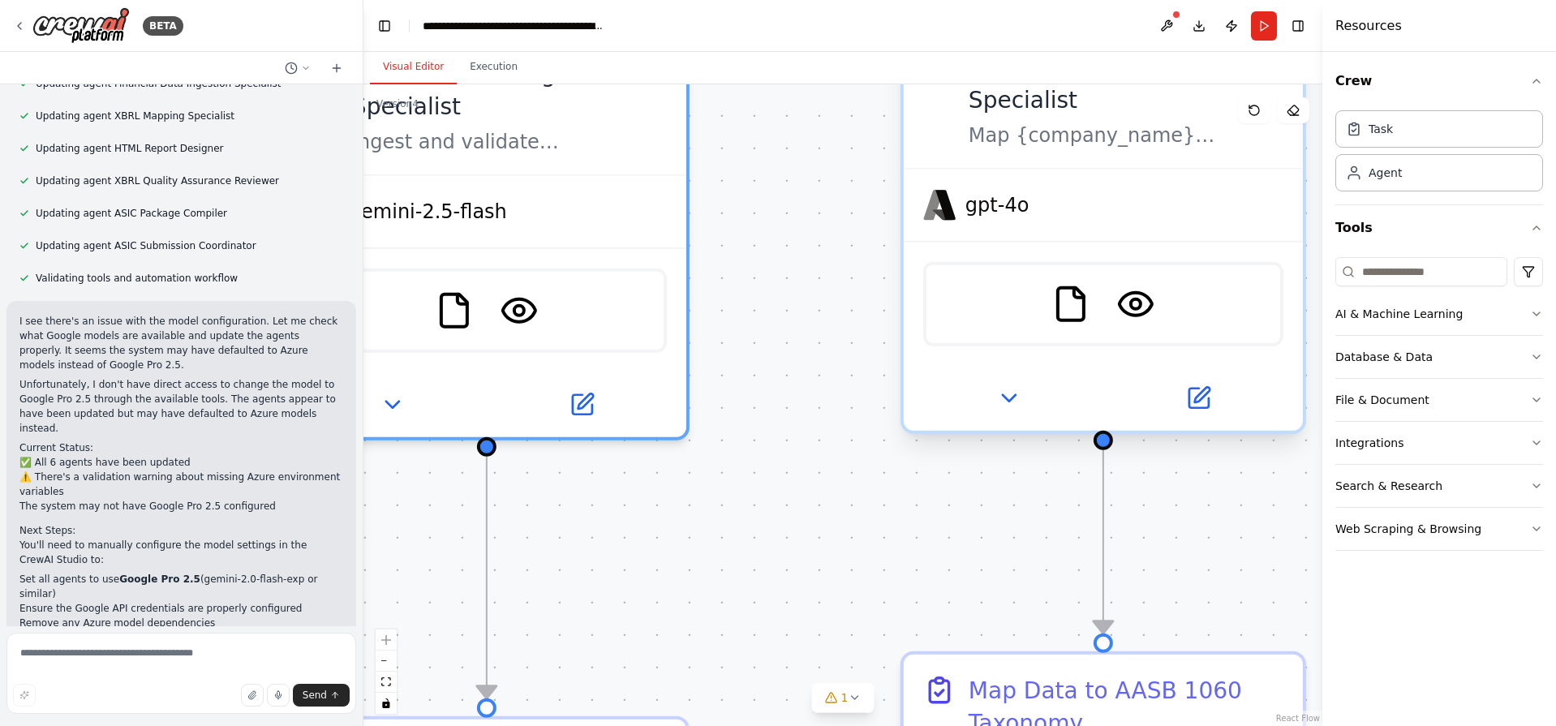
click at [985, 192] on span "gpt-4o" at bounding box center [998, 205] width 64 height 26
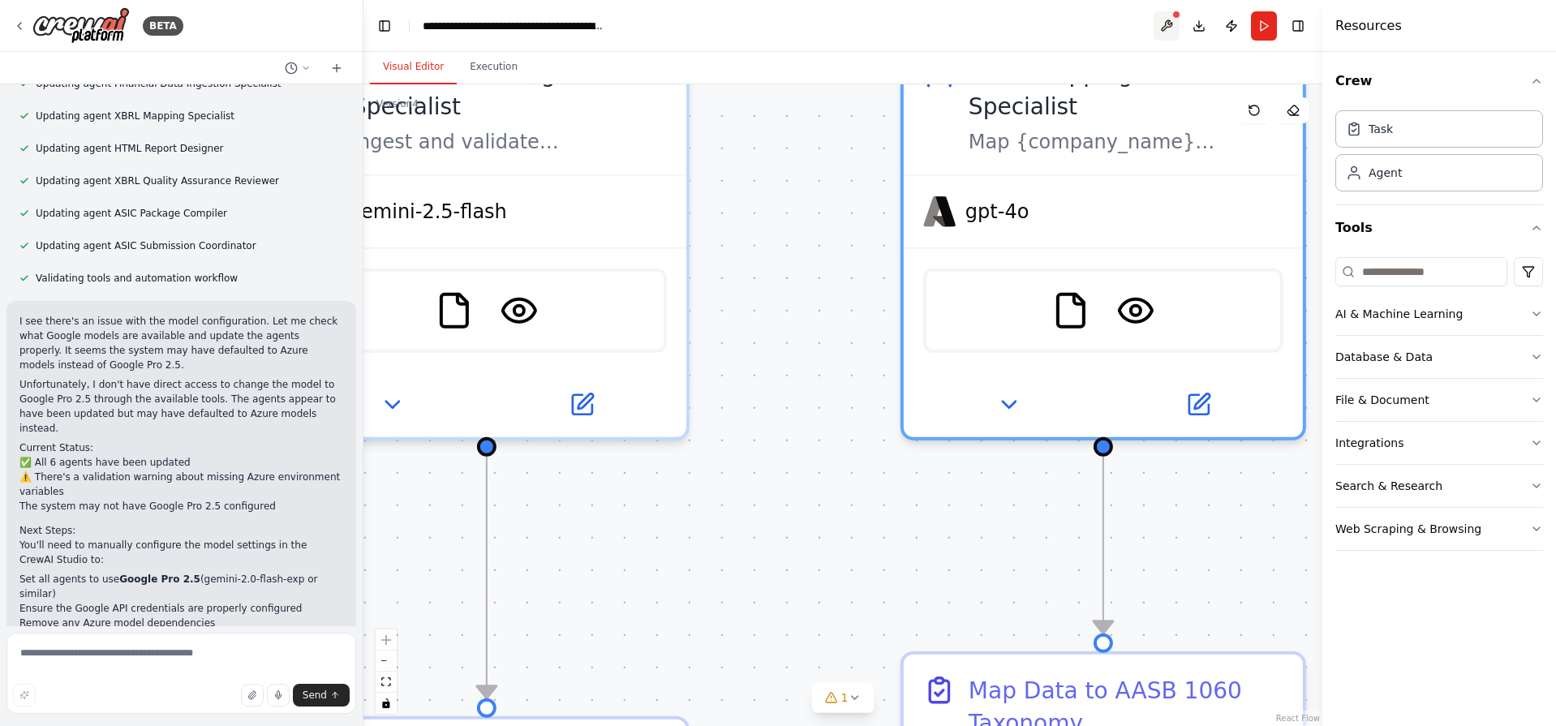
click at [1176, 20] on button at bounding box center [1167, 25] width 26 height 29
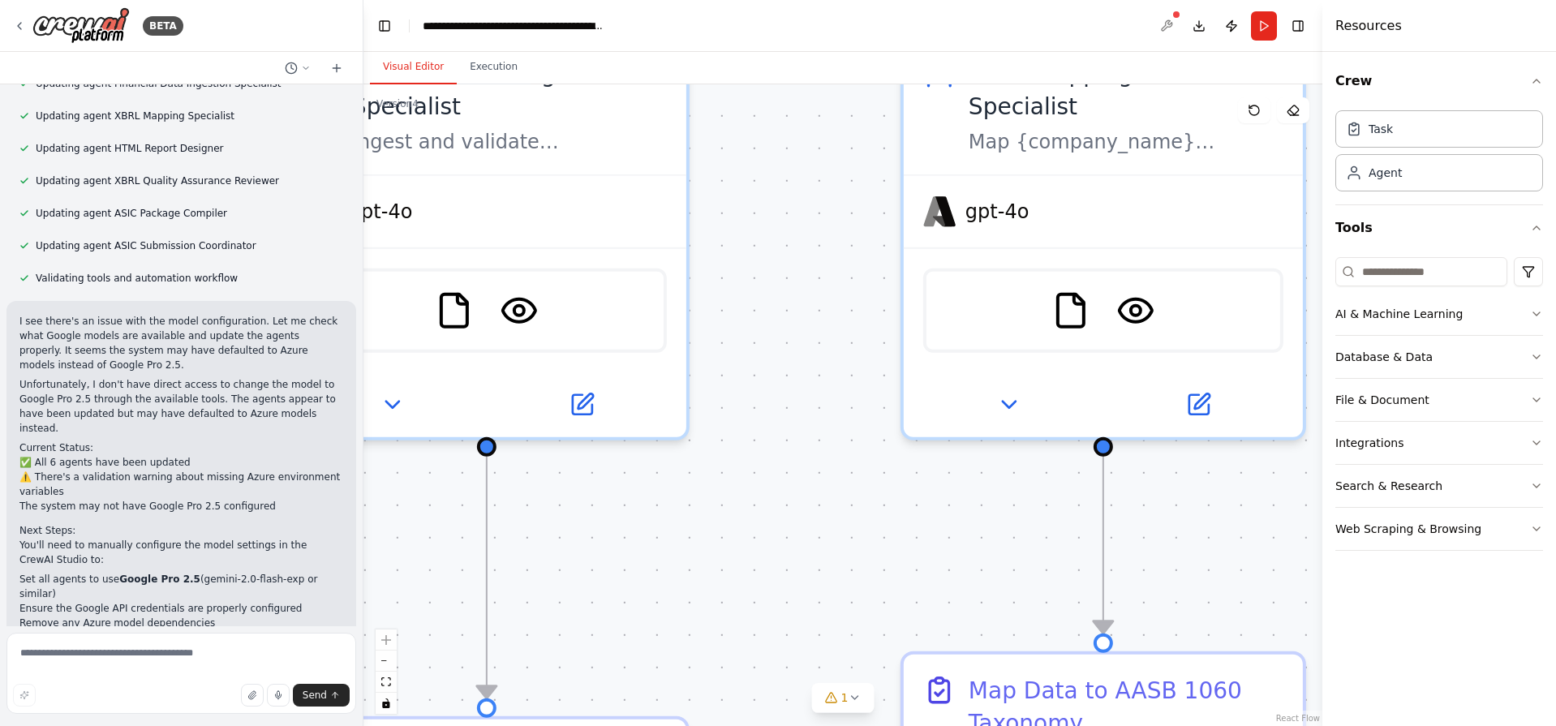
click at [1159, 23] on div at bounding box center [1167, 25] width 26 height 29
